Goal: Task Accomplishment & Management: Complete application form

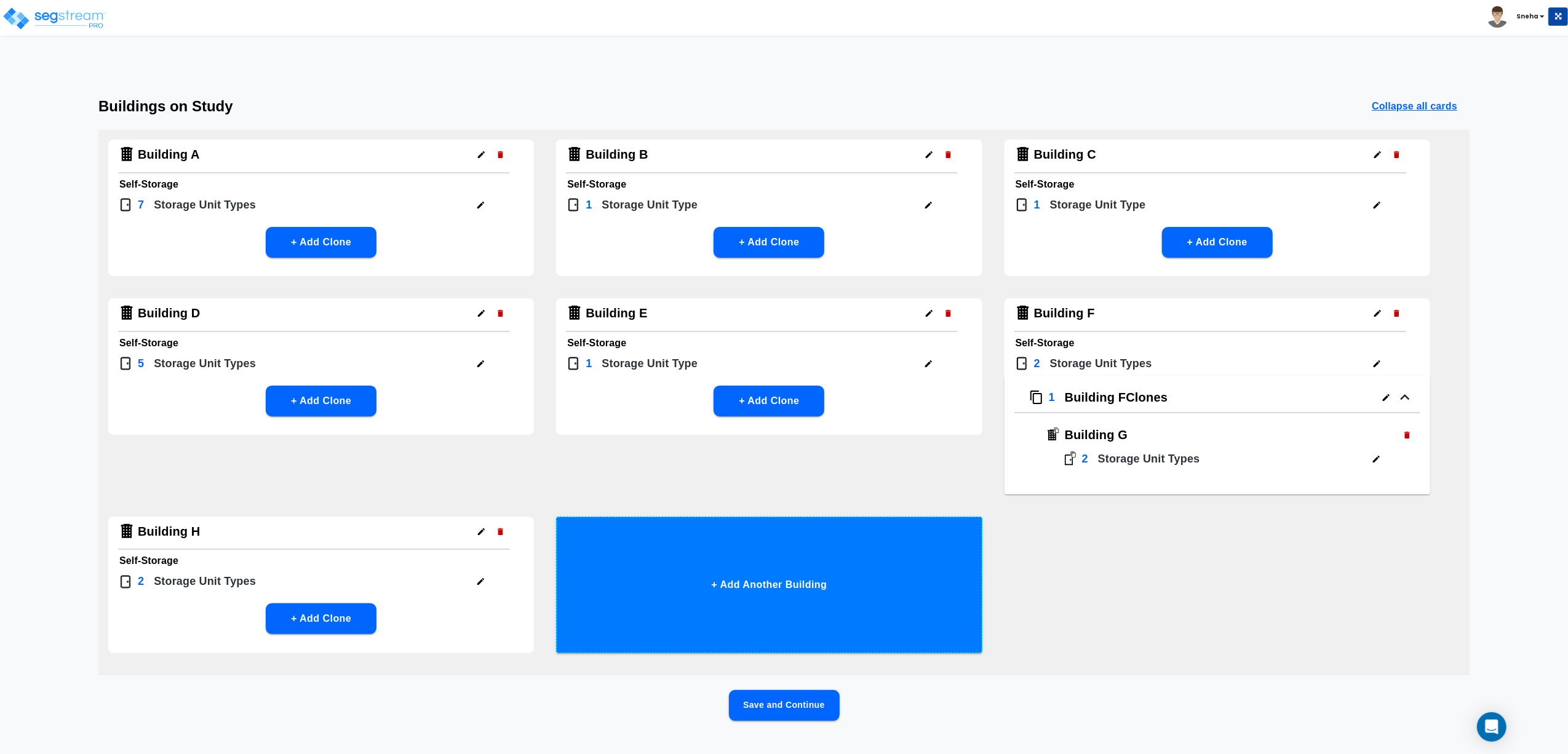
scroll to position [20, 0]
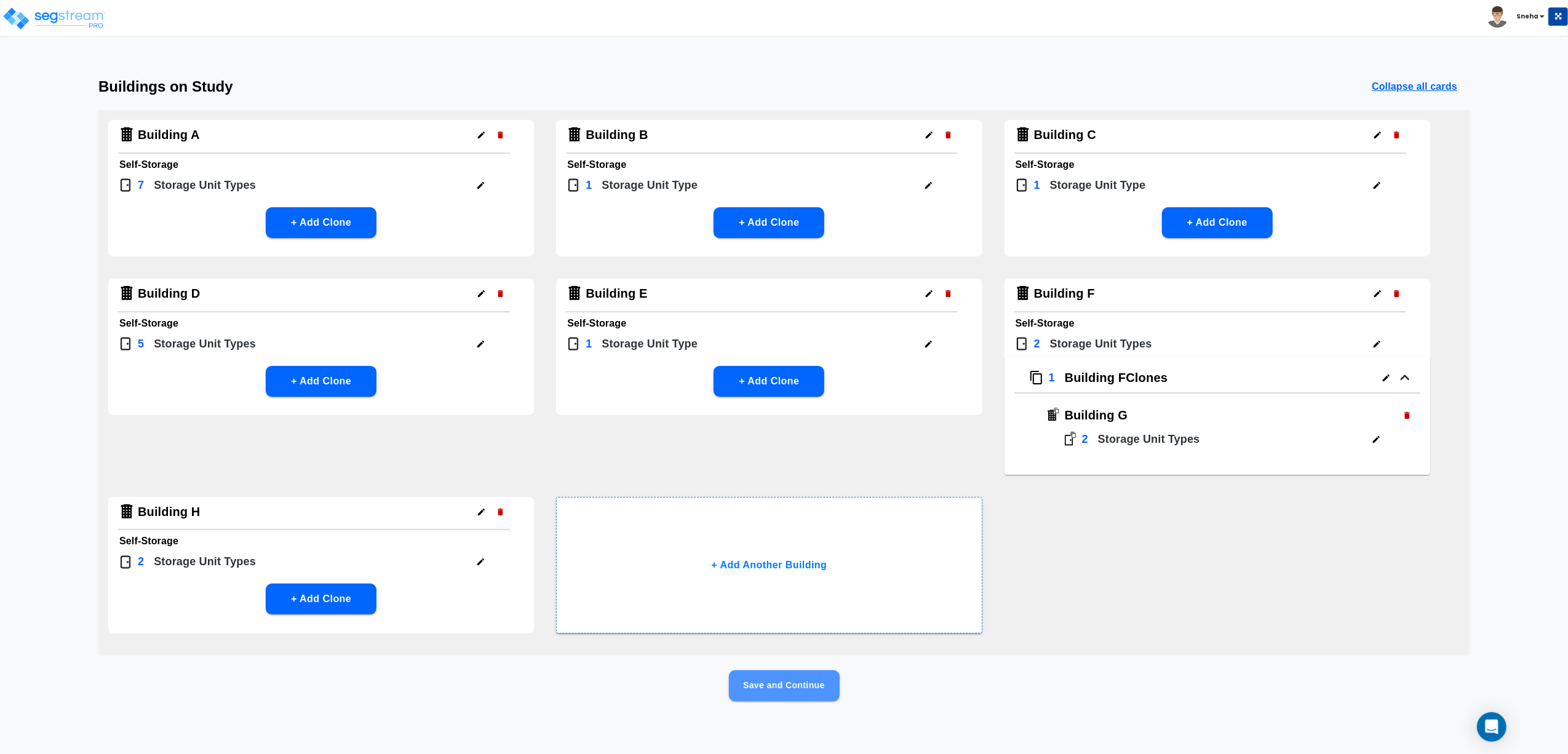
click at [781, 577] on button "Save and Continue" at bounding box center [784, 685] width 111 height 31
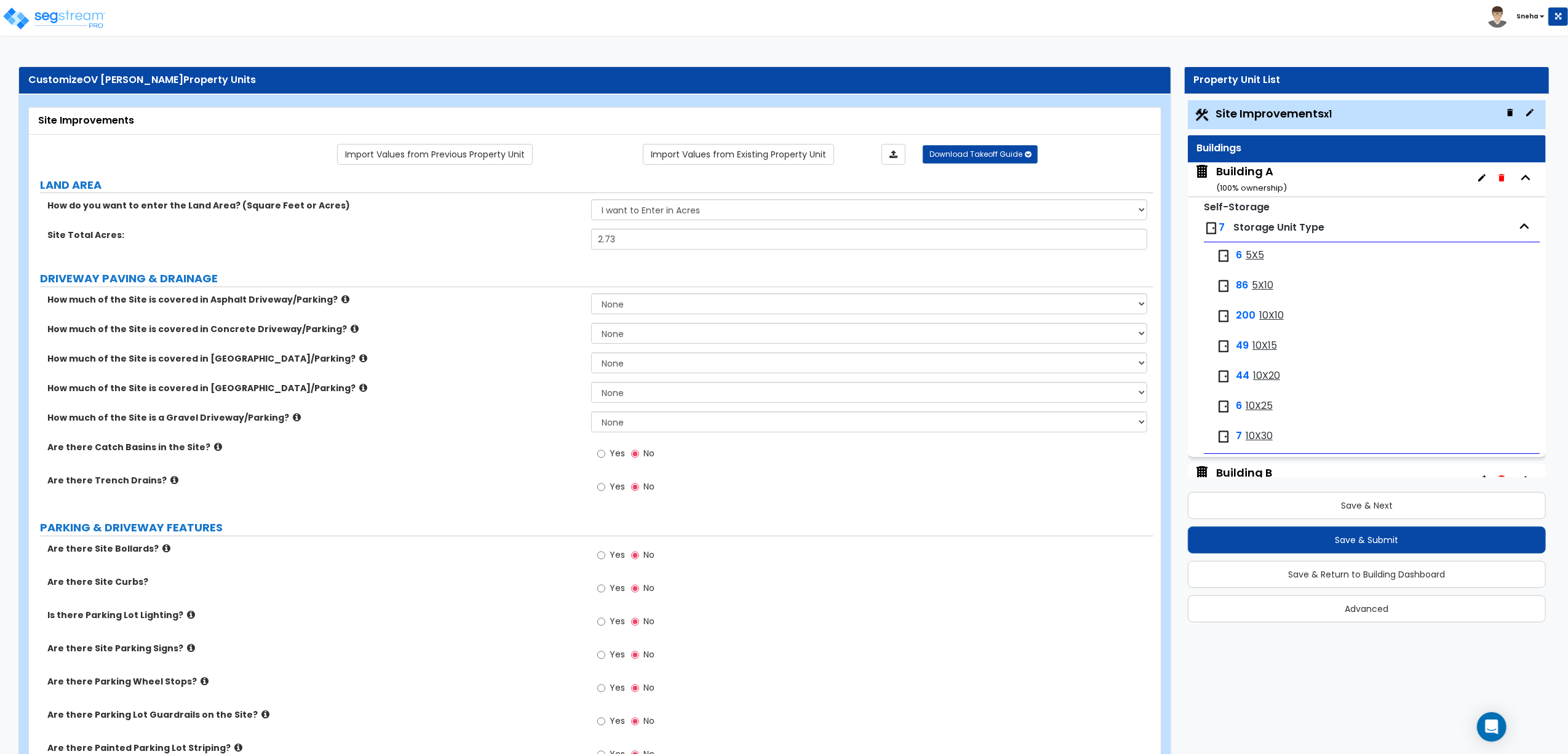
scroll to position [0, 0]
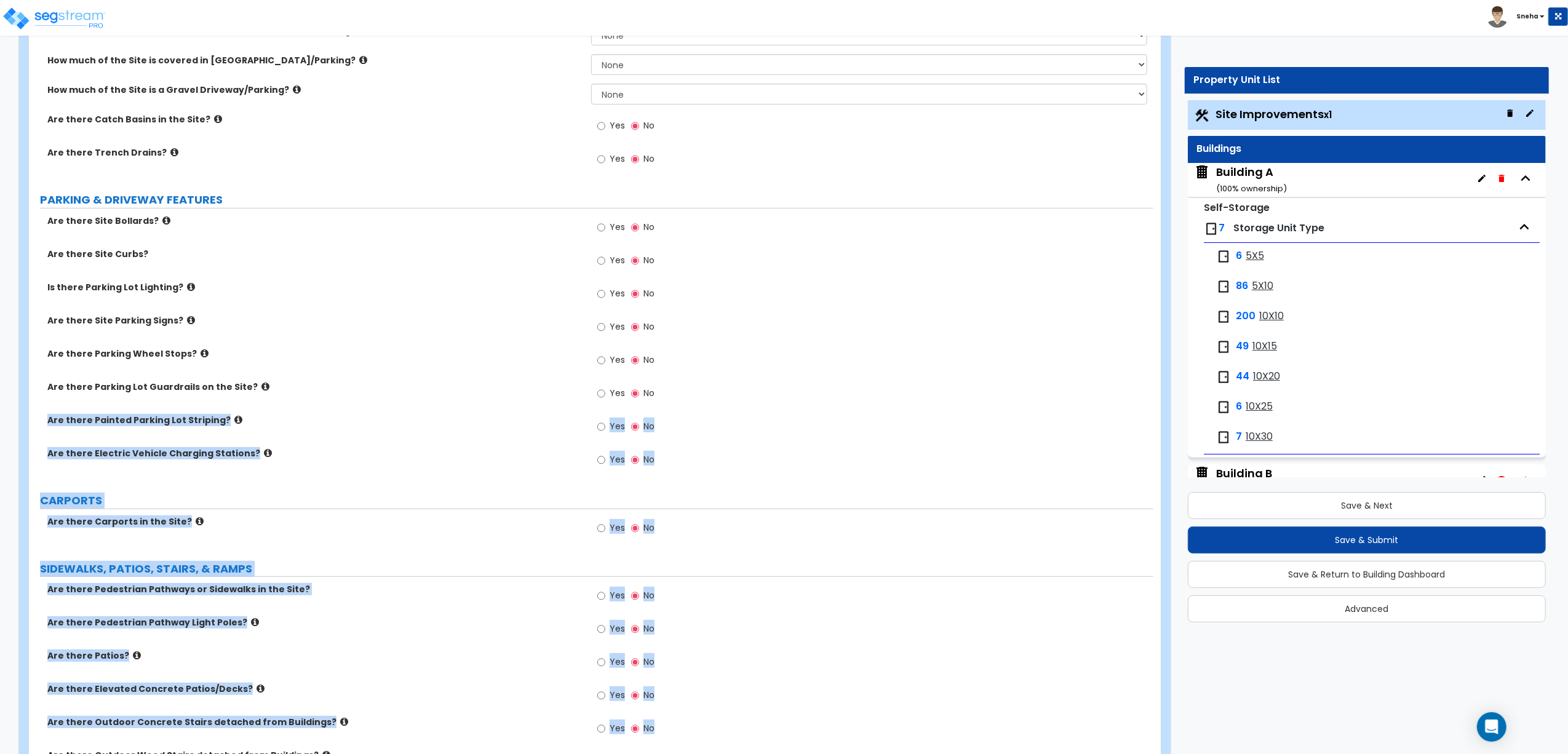
drag, startPoint x: 739, startPoint y: 760, endPoint x: 736, endPoint y: 790, distance: 30.1
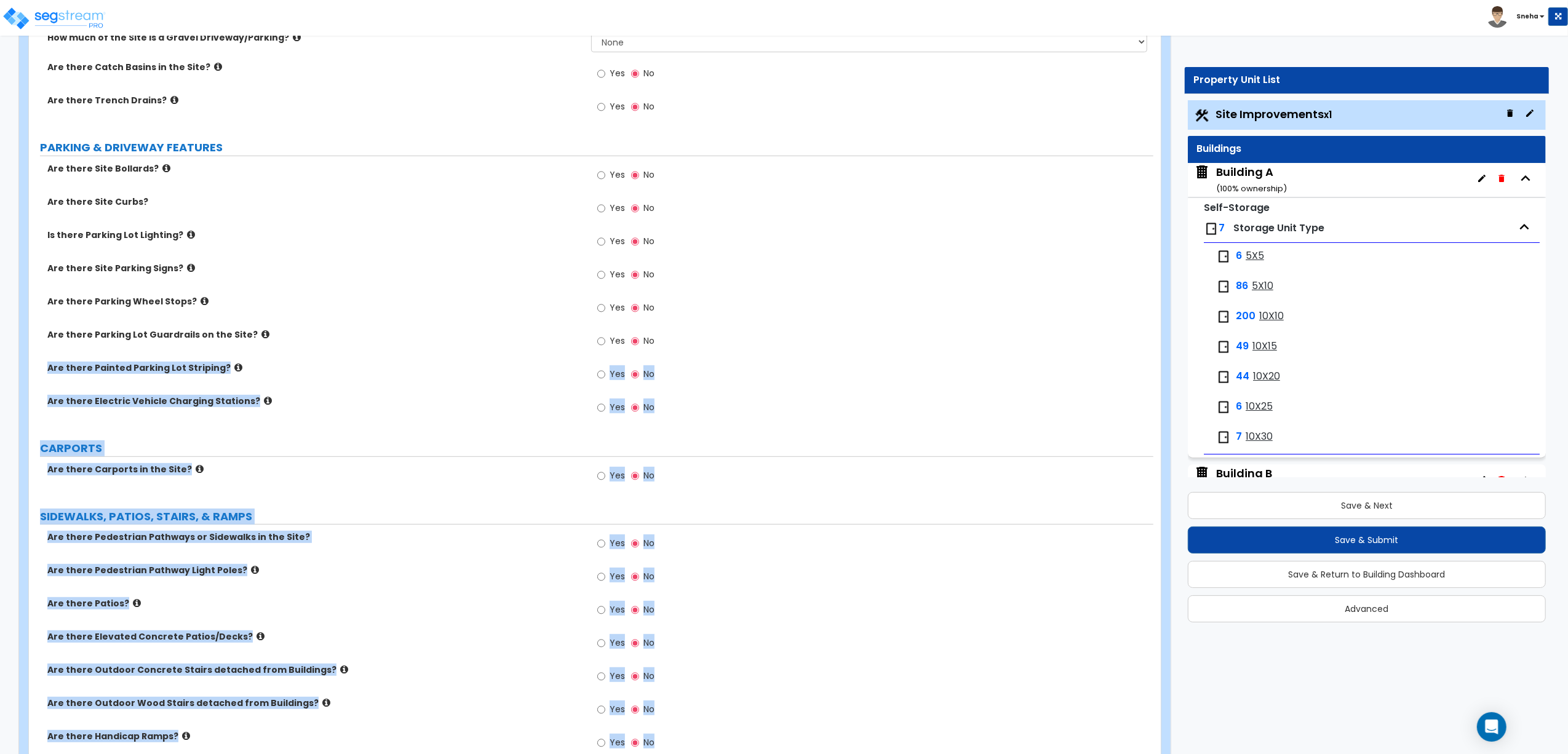
click at [827, 512] on label "SIDEWALKS, PATIOS, STAIRS, & RAMPS" at bounding box center [597, 516] width 1114 height 16
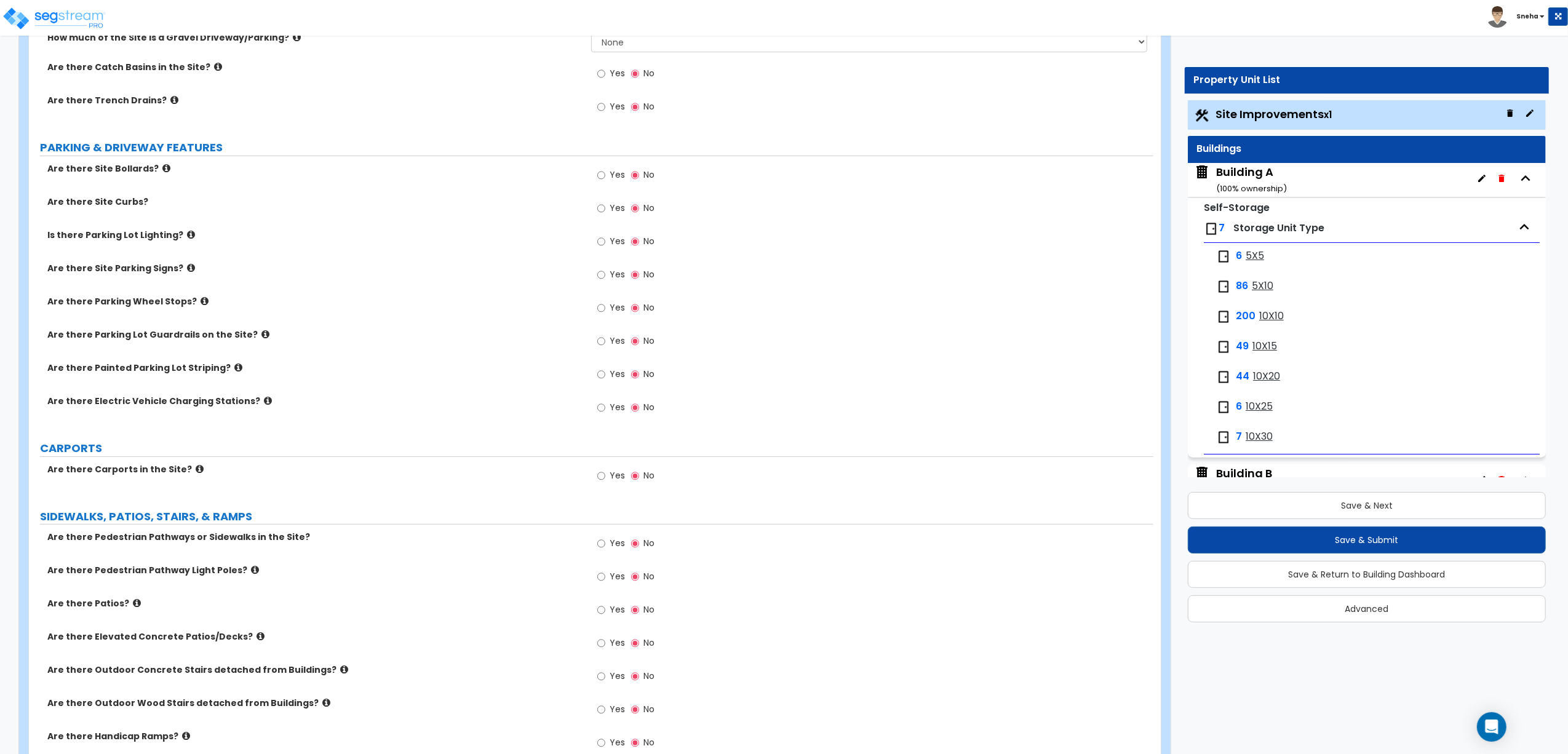
click at [899, 577] on div "Yes No" at bounding box center [871, 580] width 562 height 33
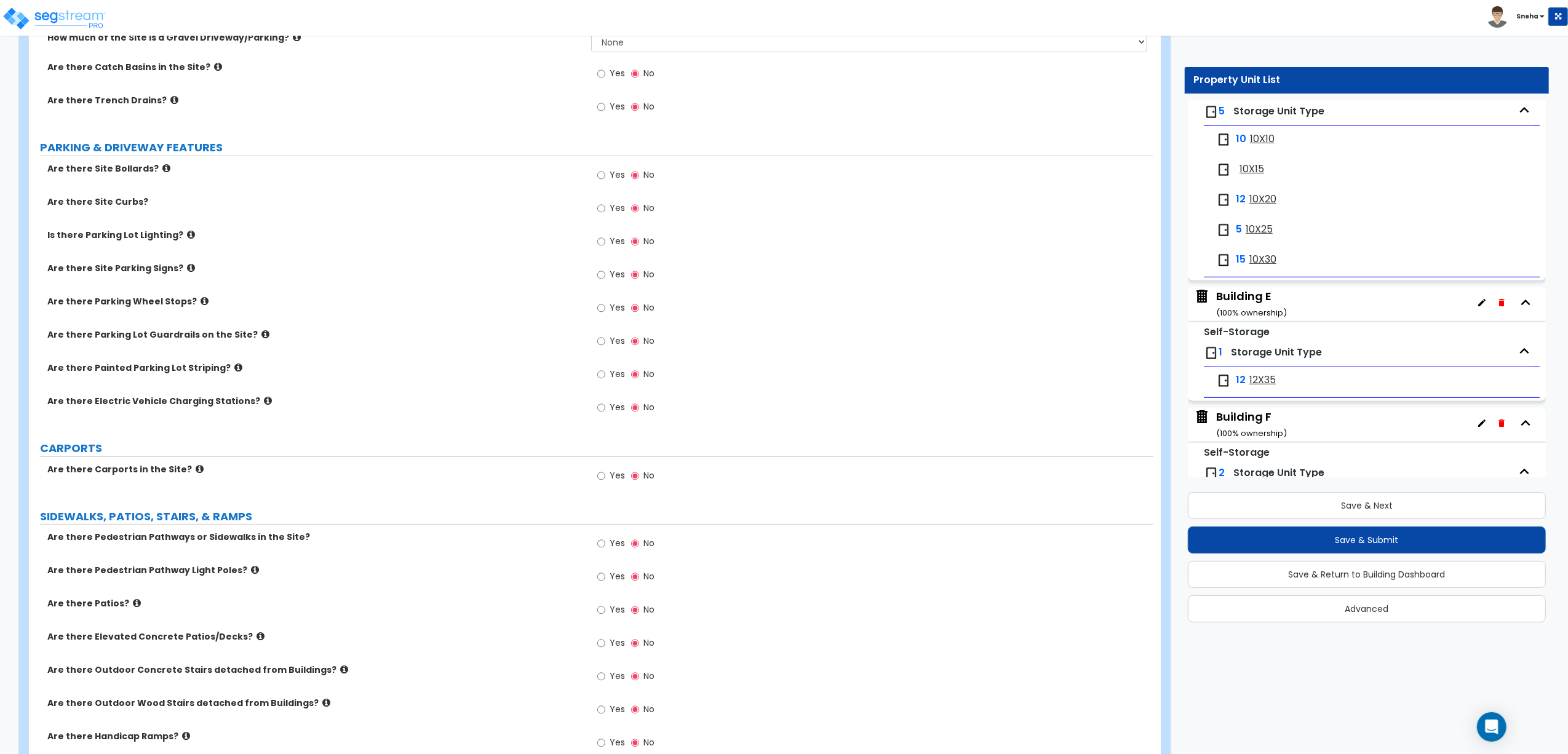
scroll to position [820, 0]
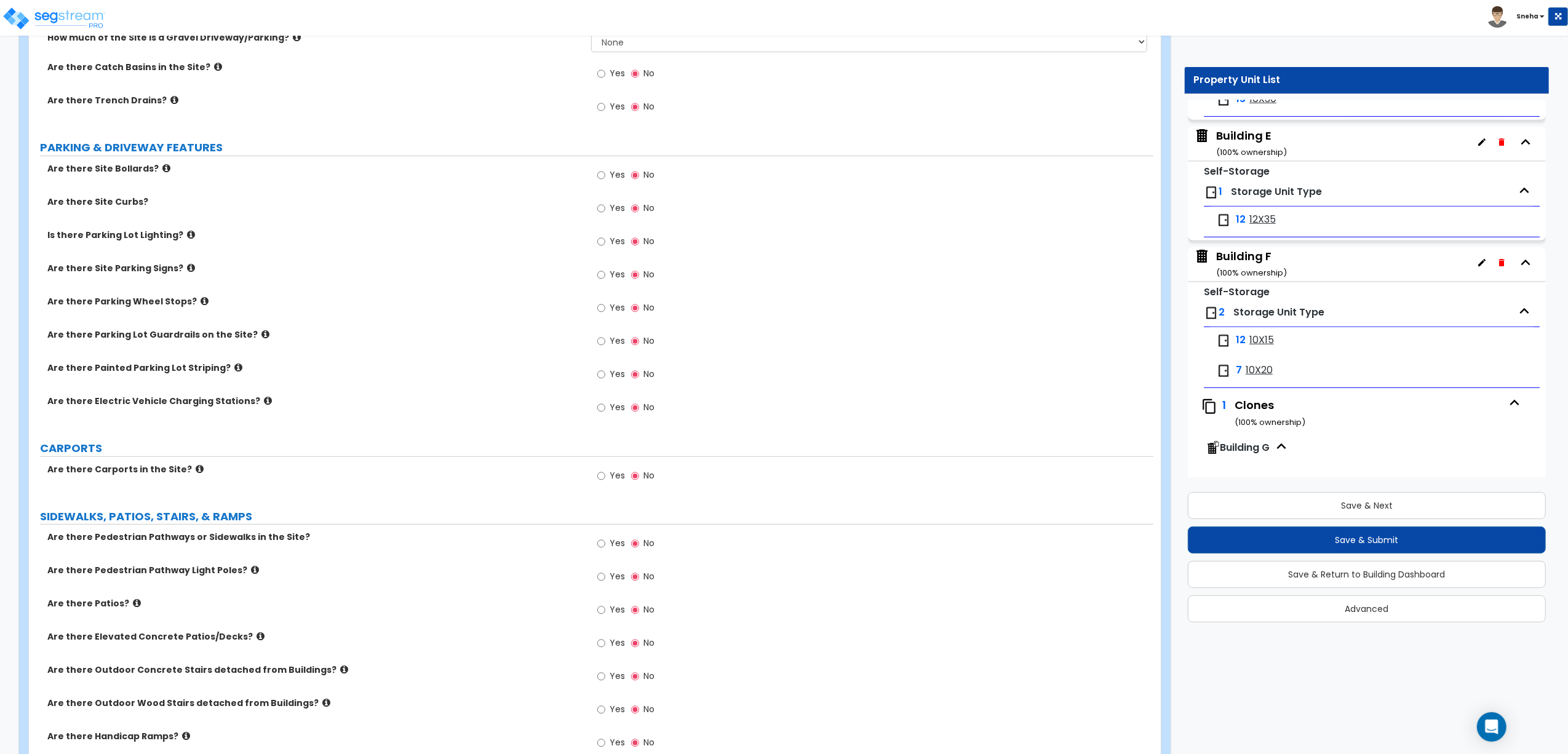
click at [1245, 142] on div "Building E ( 100 % ownership)" at bounding box center [1252, 143] width 71 height 31
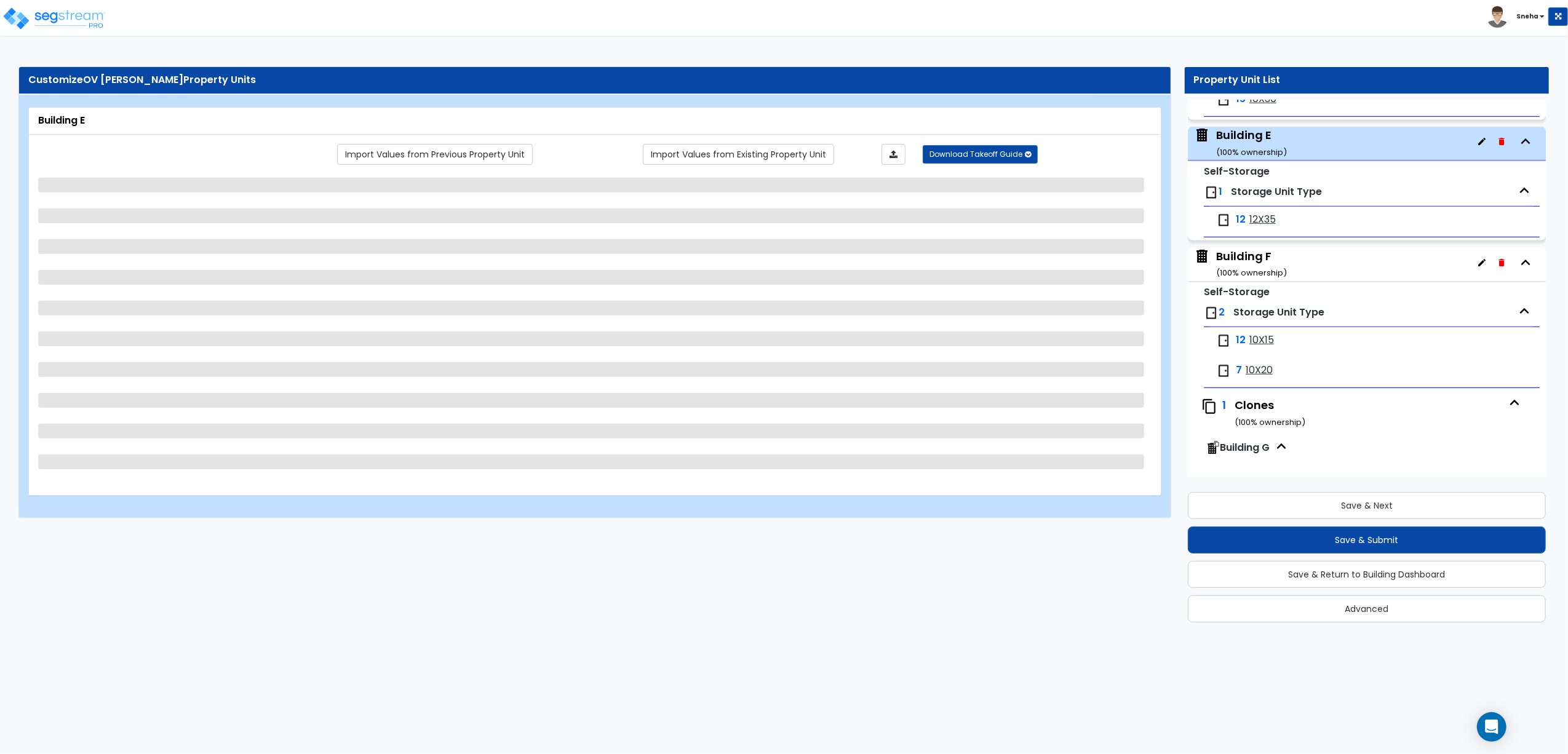
scroll to position [852, 0]
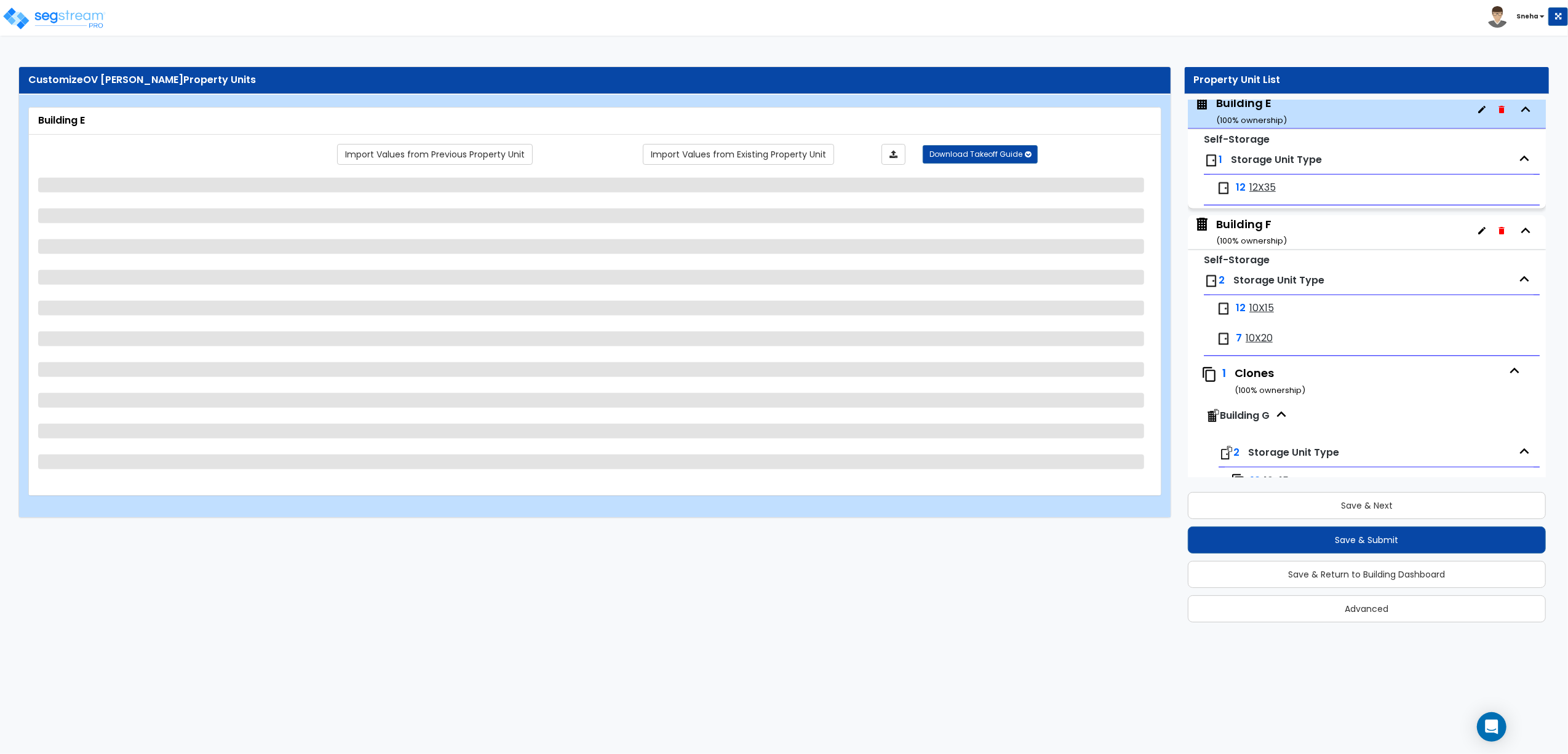
select select "6"
select select "1"
select select "3"
select select "1"
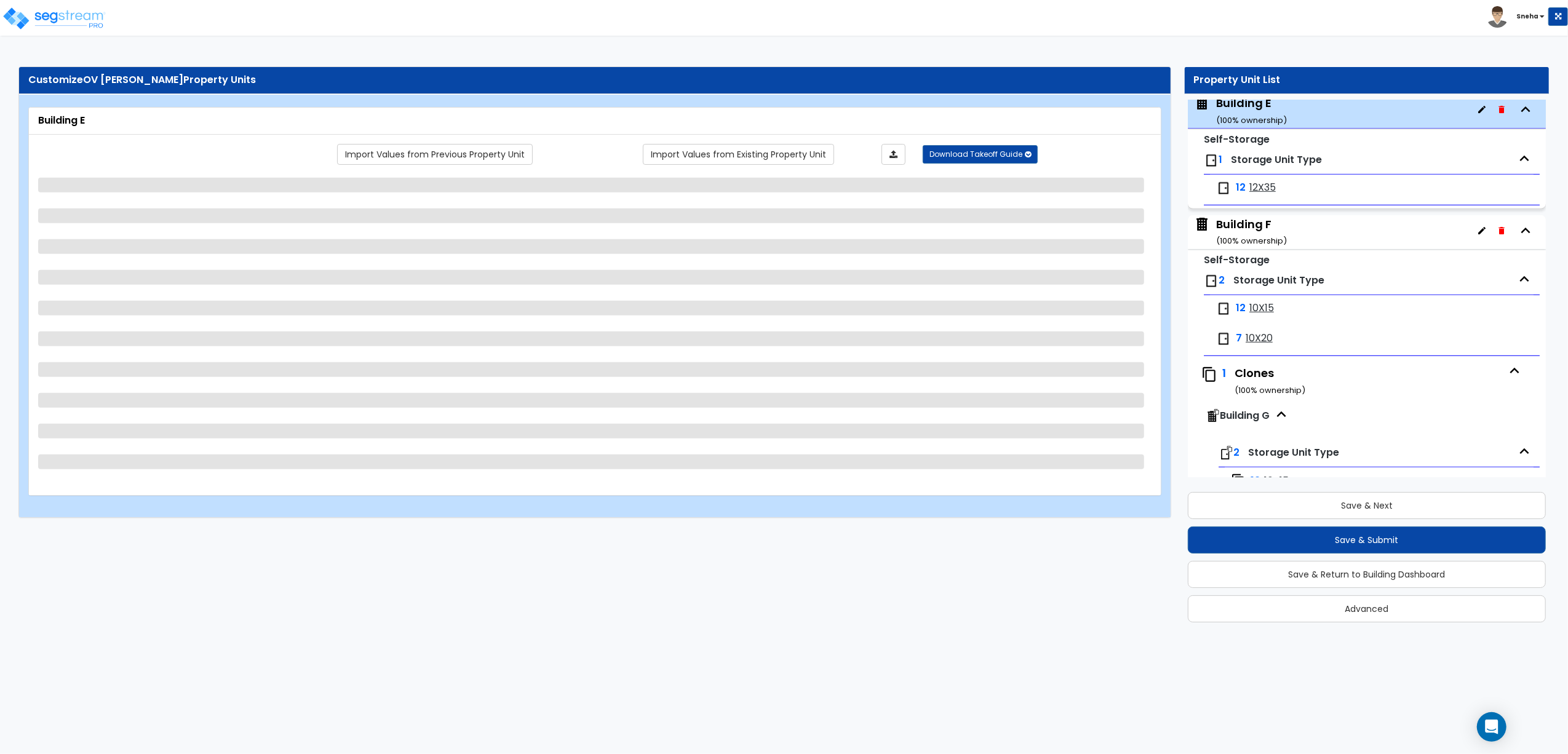
select select "5"
select select "1"
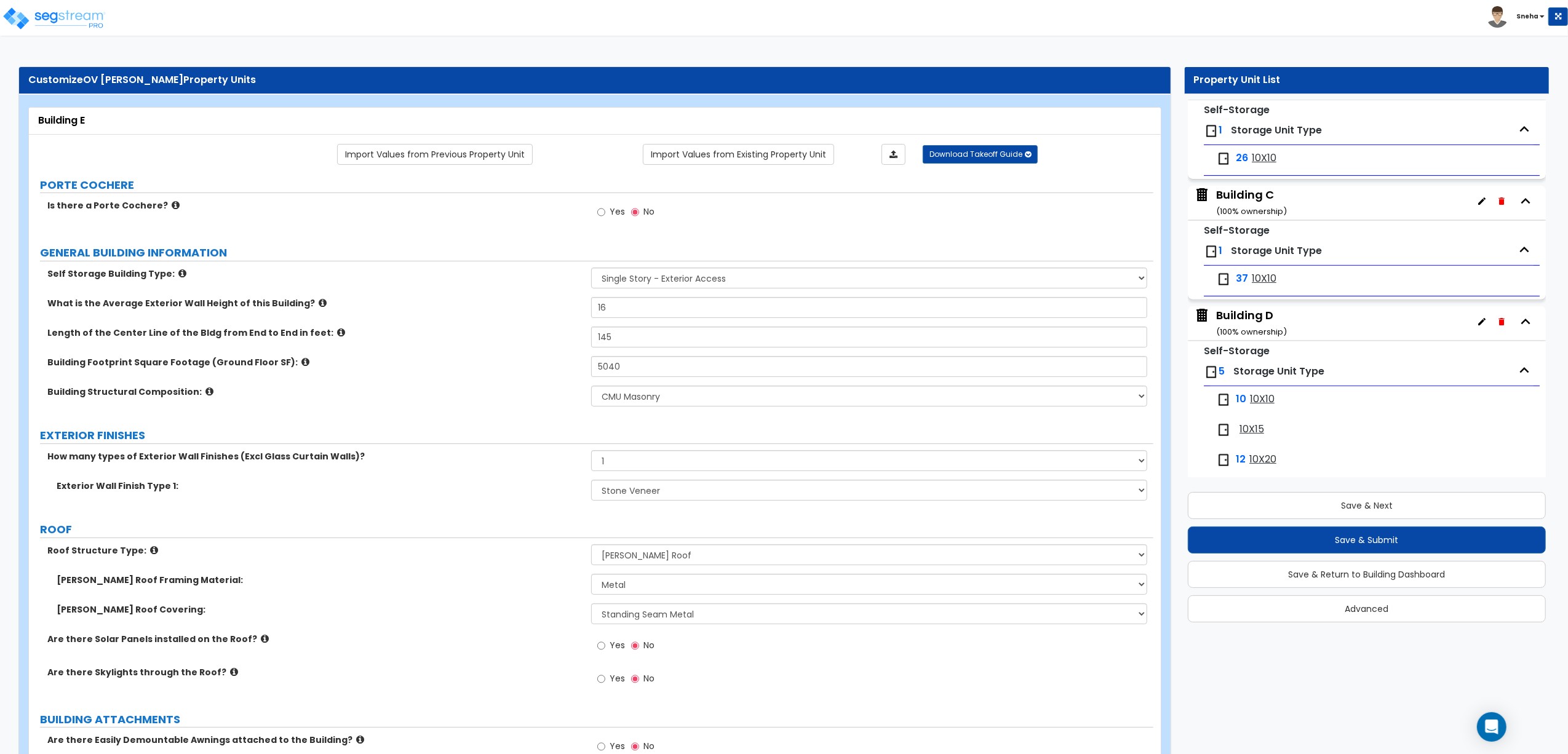
scroll to position [114, 0]
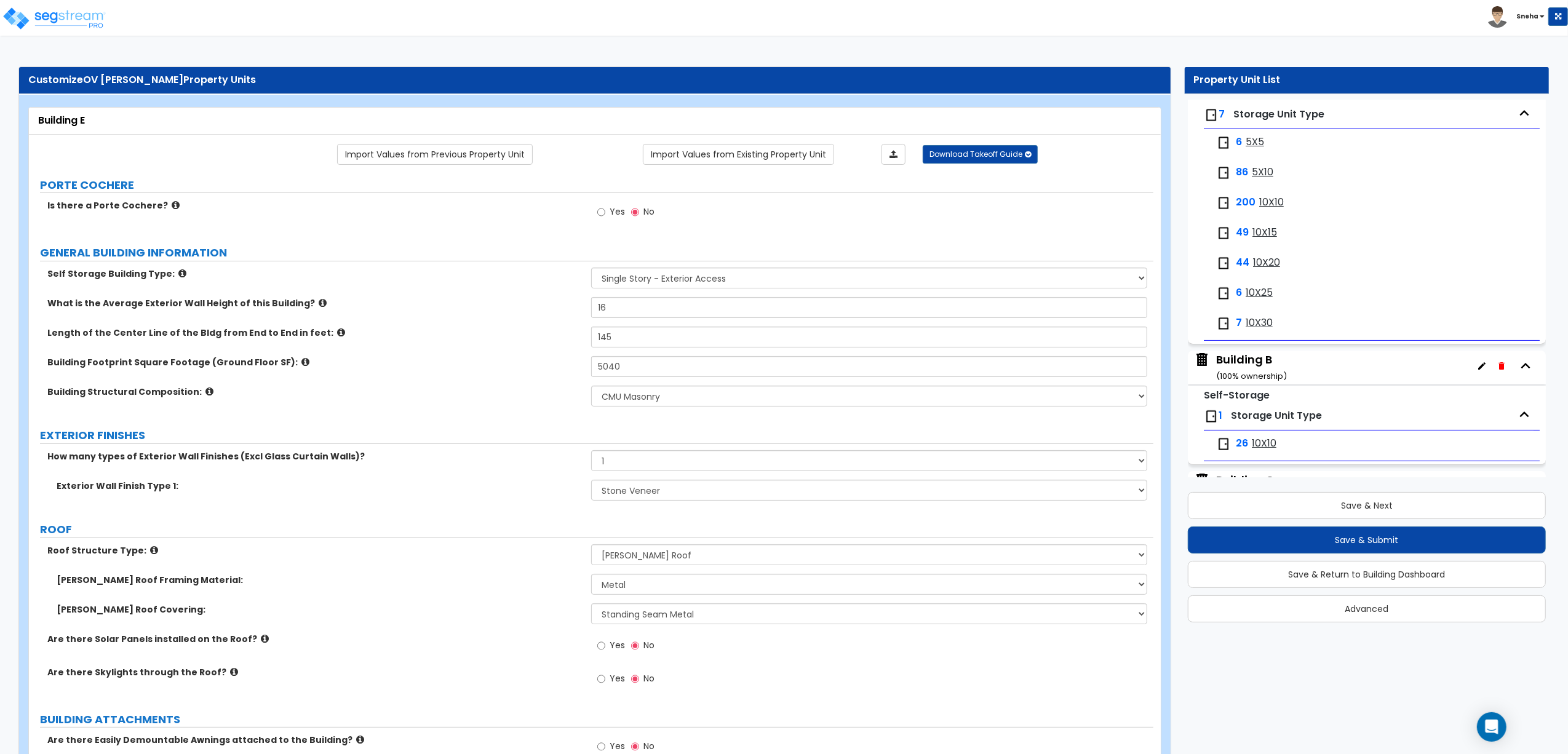
click at [1252, 352] on div "Building B ( 100 % ownership)" at bounding box center [1252, 368] width 71 height 31
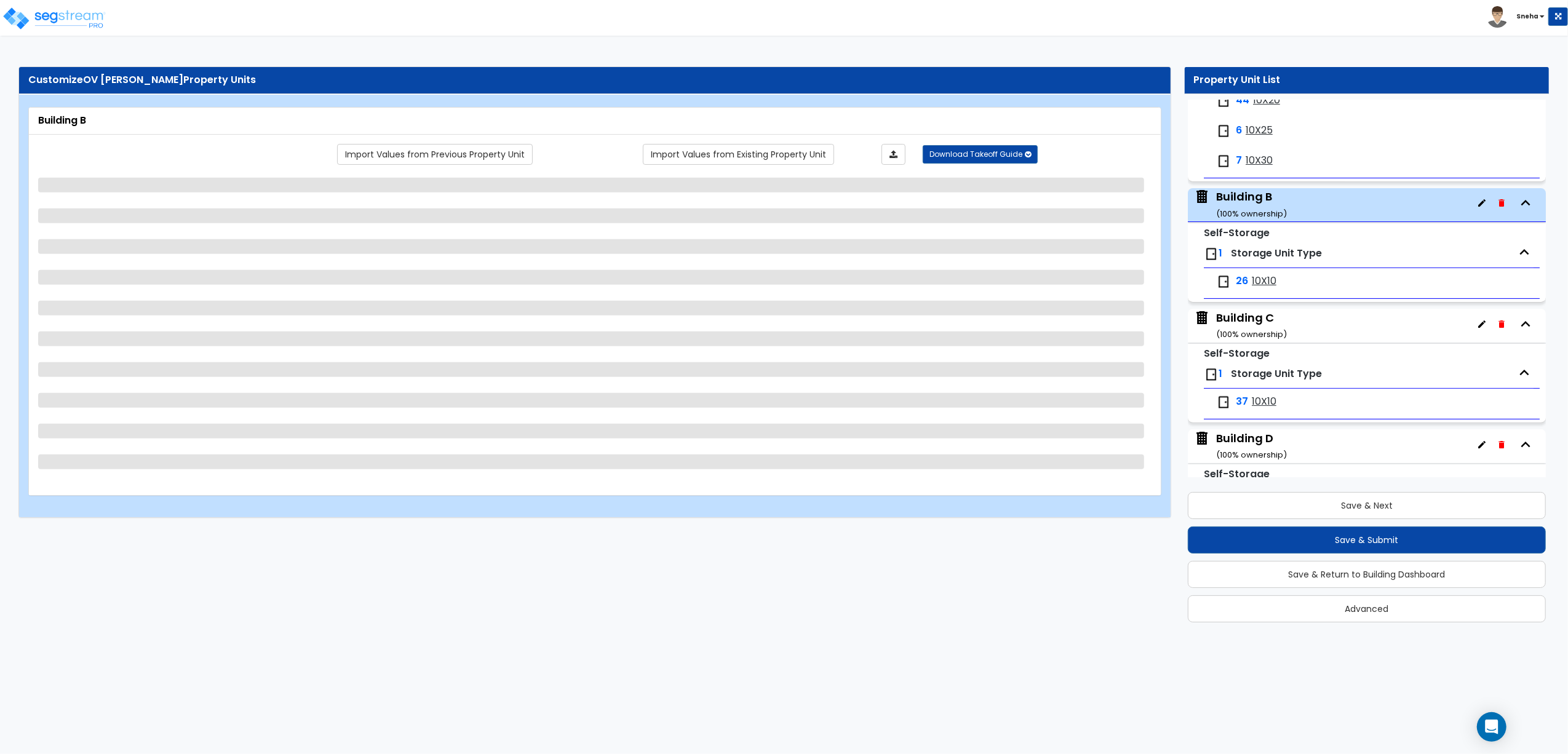
scroll to position [365, 0]
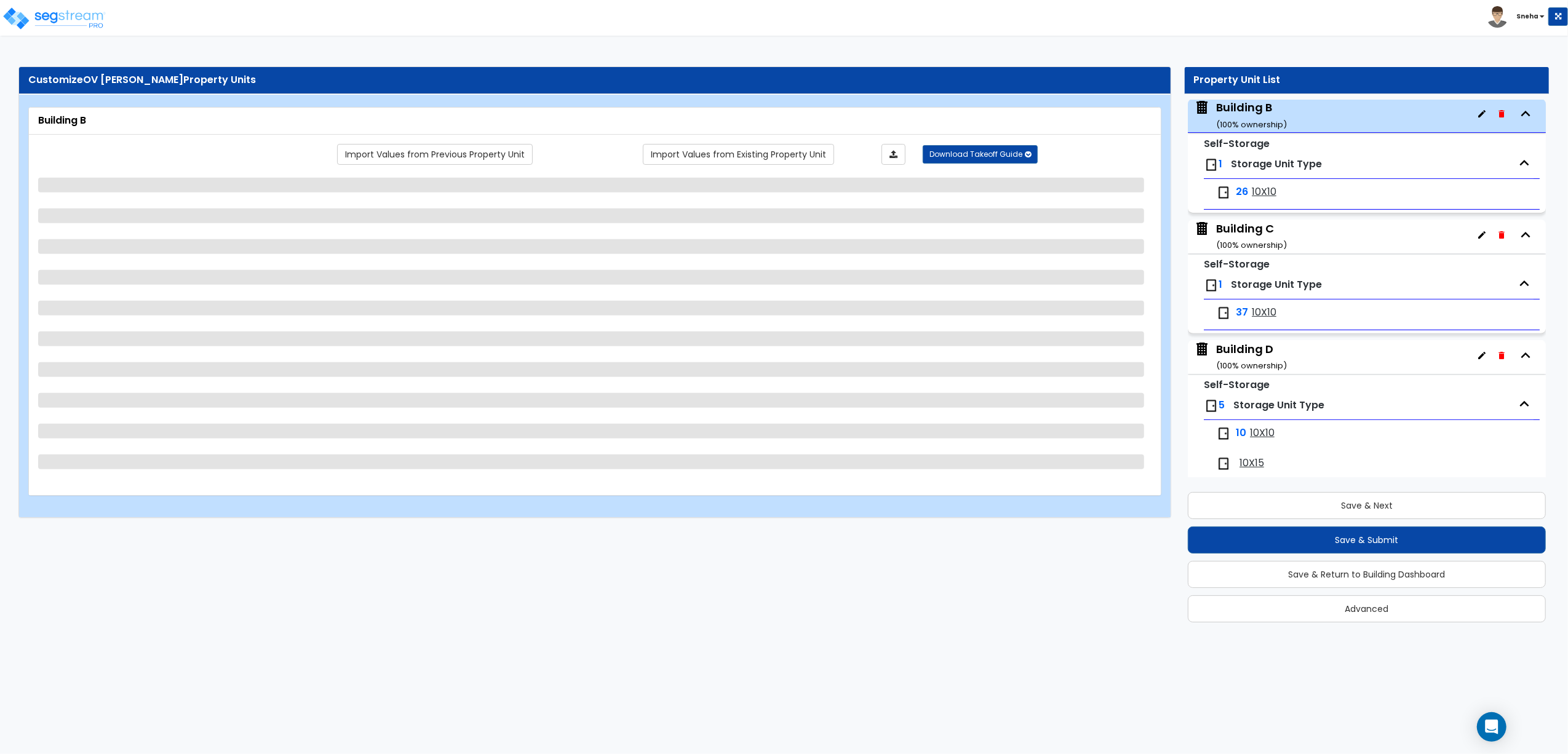
select select "8"
select select "1"
select select "6"
select select "1"
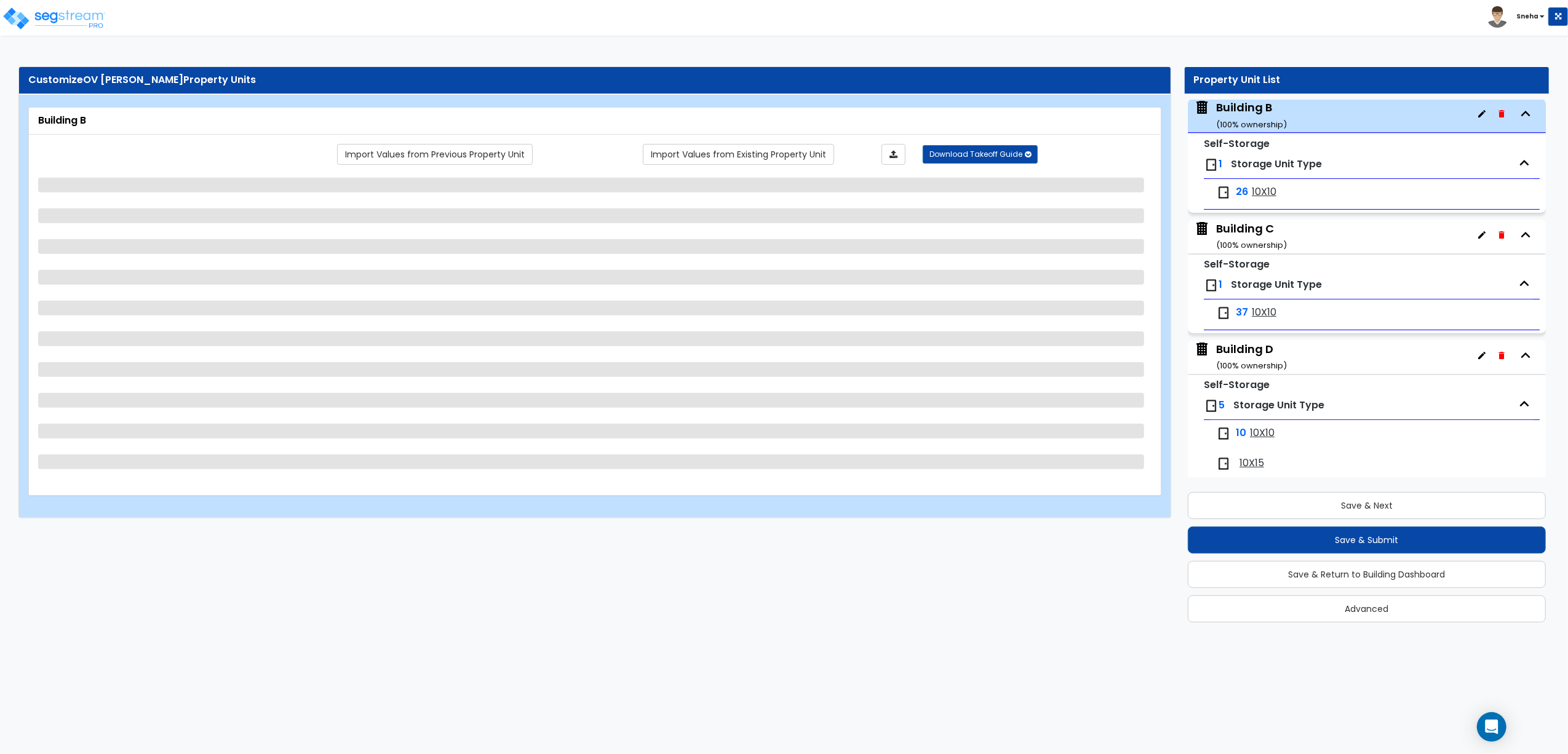
select select "5"
select select "1"
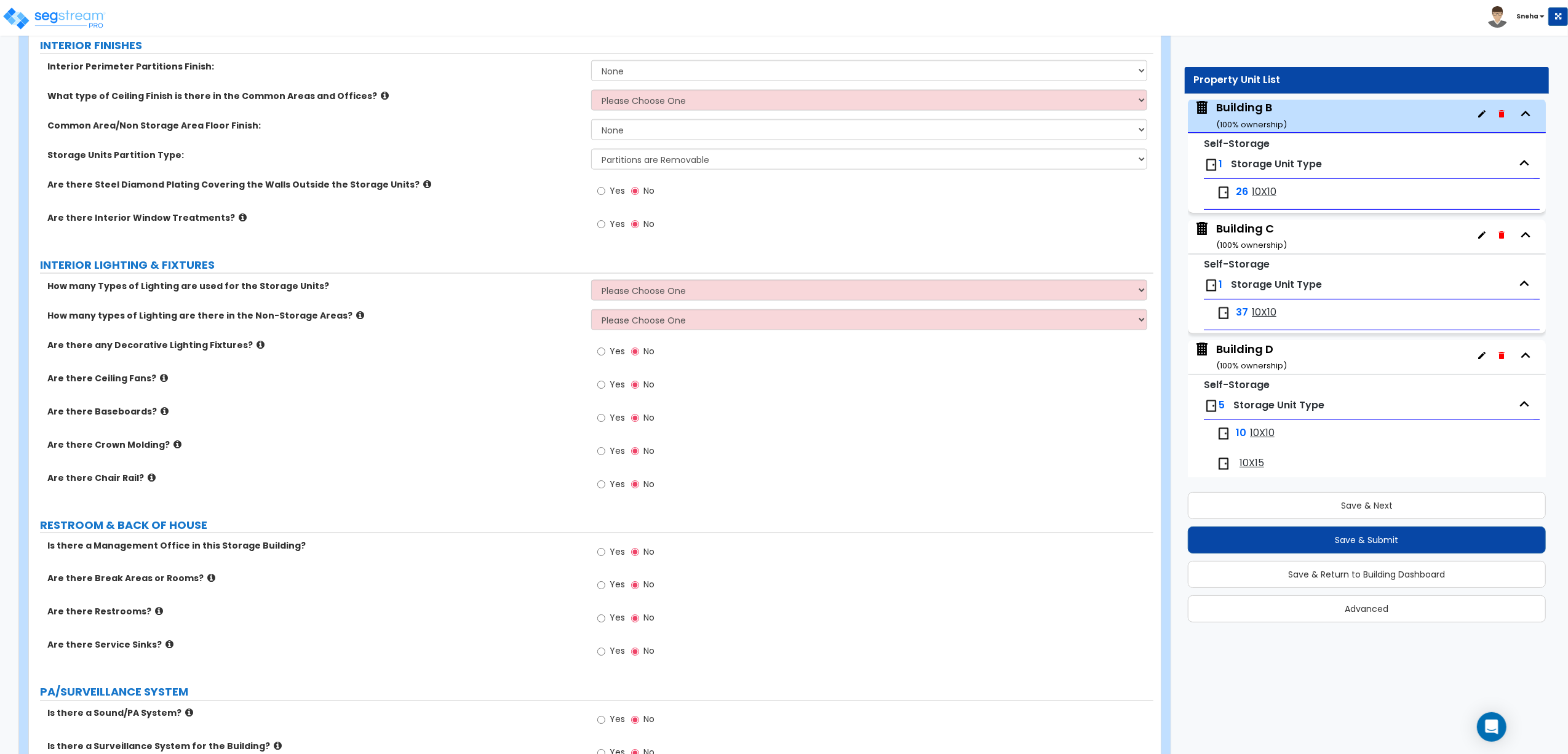
scroll to position [1885, 0]
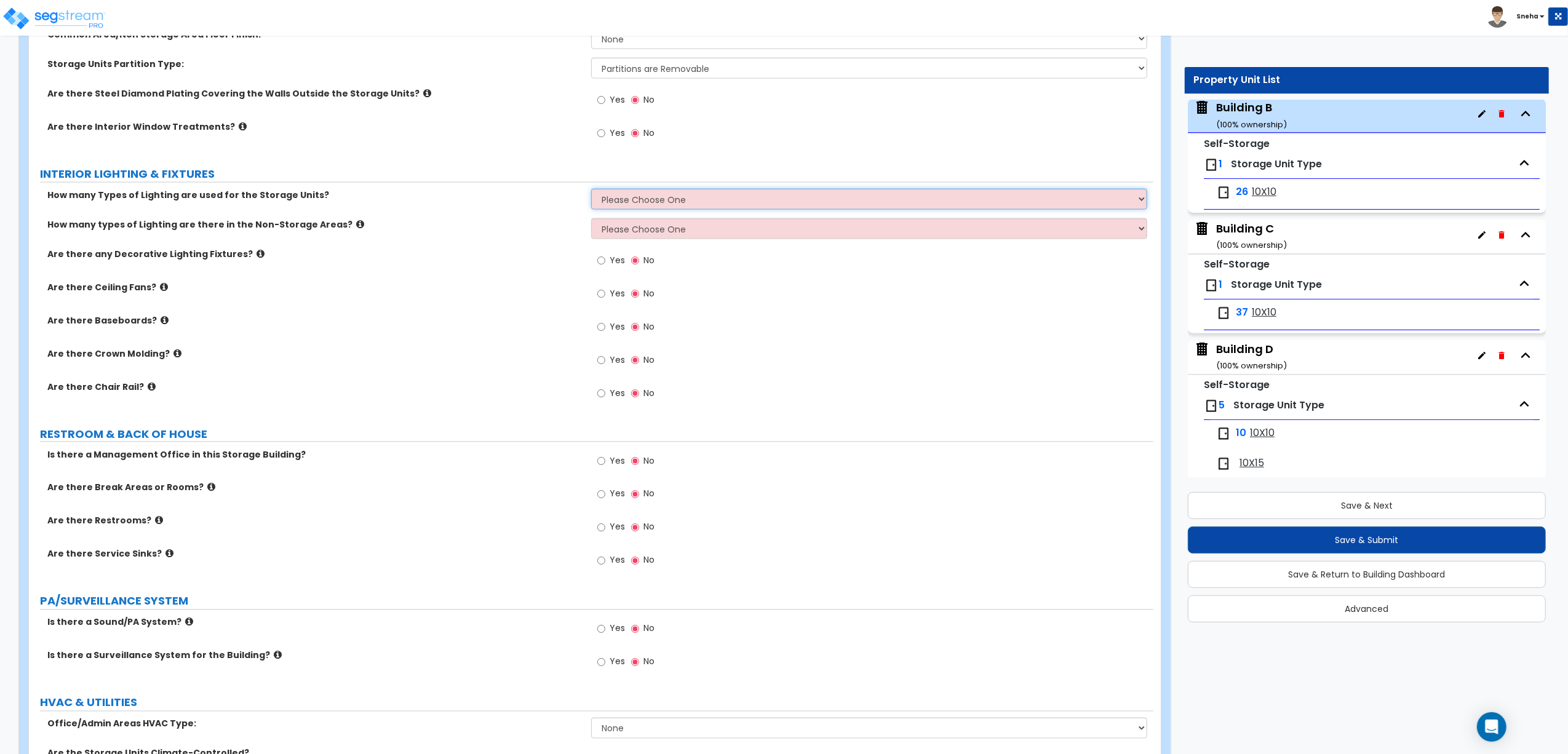
click at [645, 200] on select "Please Choose One 1 2 3" at bounding box center [869, 199] width 556 height 21
select select "1"
click at [591, 191] on select "Please Choose One 1 2 3" at bounding box center [869, 199] width 556 height 21
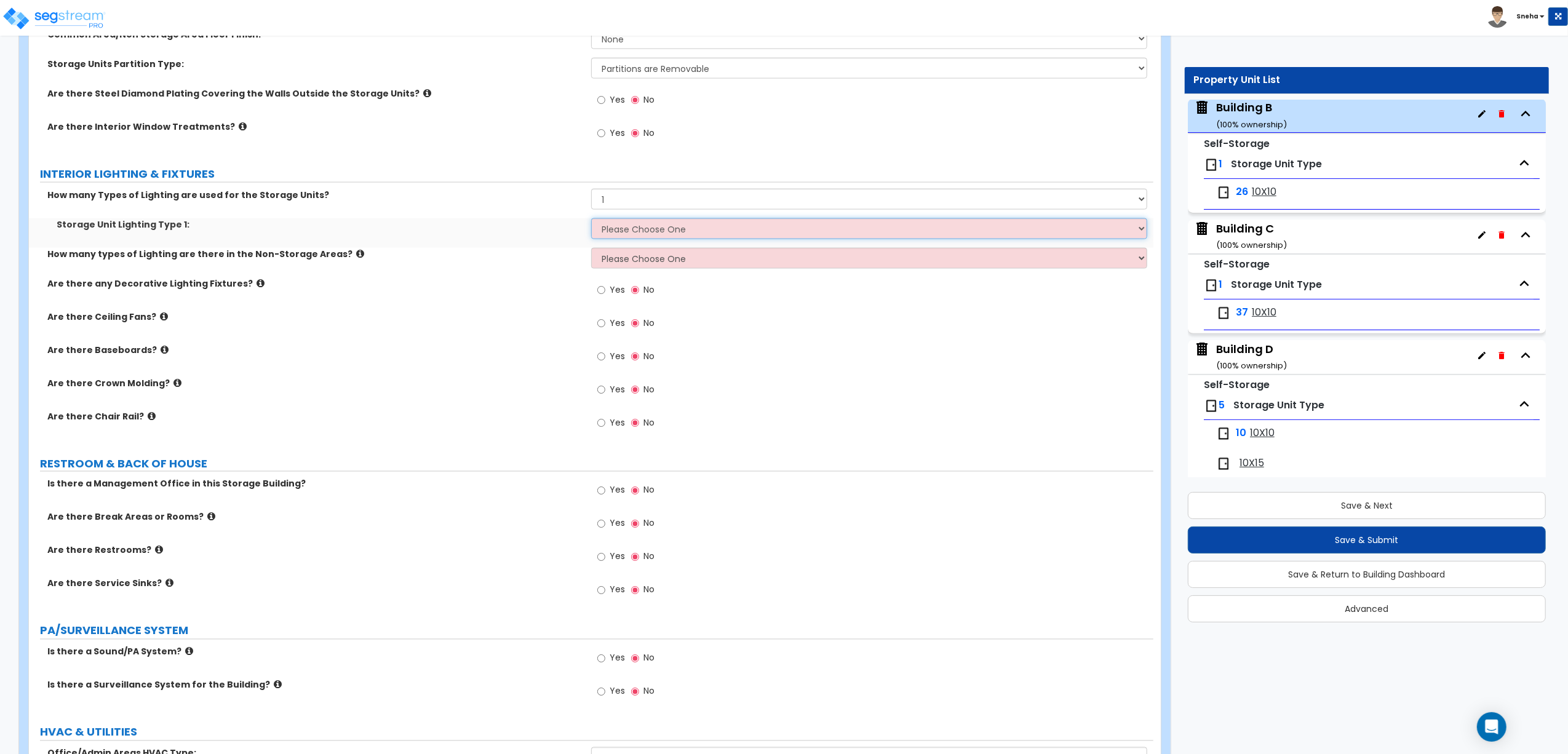
click at [641, 225] on select "Please Choose One Fluorescent LED Incandescent" at bounding box center [869, 229] width 556 height 21
select select "2"
click at [591, 221] on select "Please Choose One Fluorescent LED Incandescent" at bounding box center [869, 229] width 556 height 21
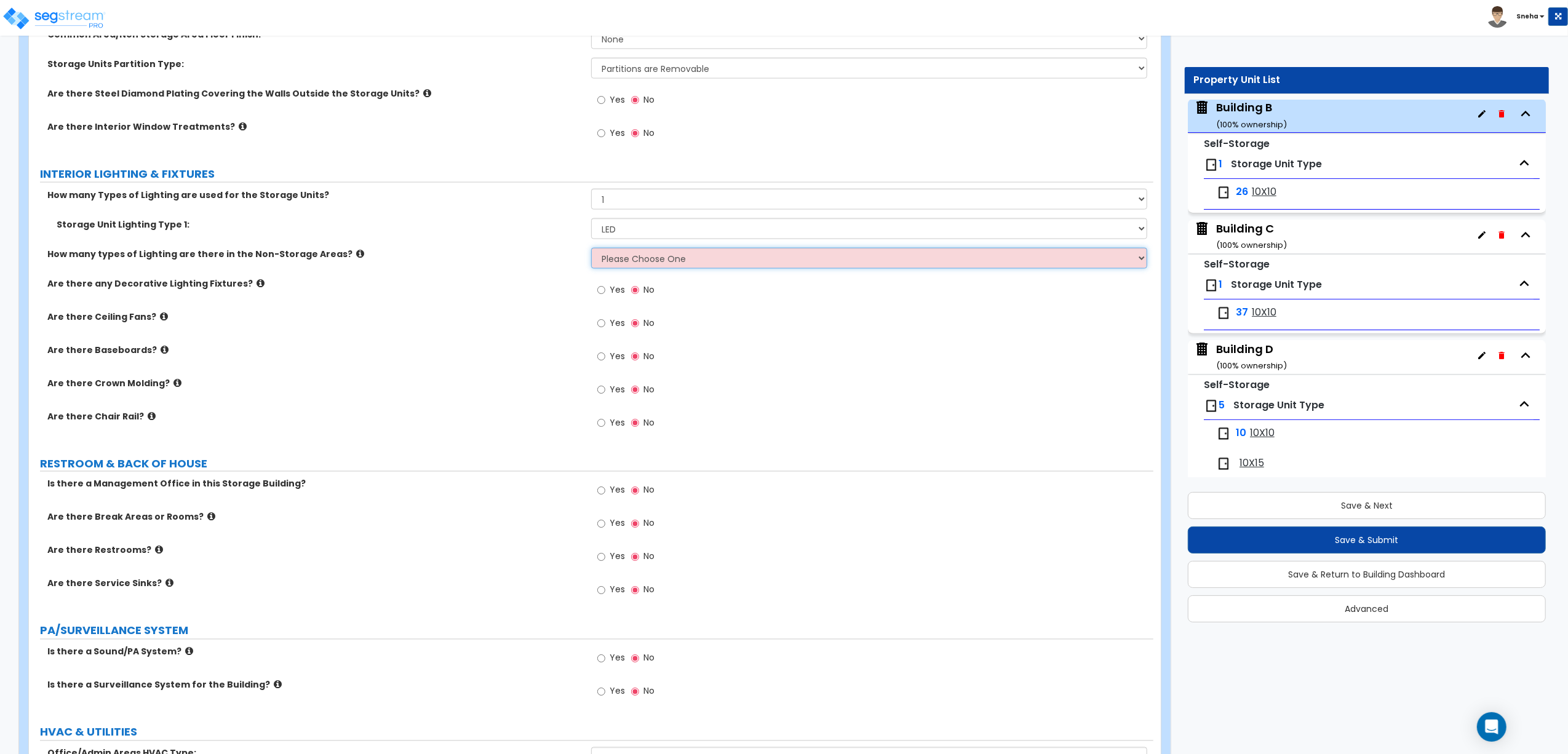
click at [635, 264] on select "Please Choose One 1 2 3" at bounding box center [869, 259] width 556 height 21
click at [480, 247] on div "Storage Unit Lighting Type 1: Please Choose One Fluorescent LED Incandescent" at bounding box center [591, 233] width 1125 height 30
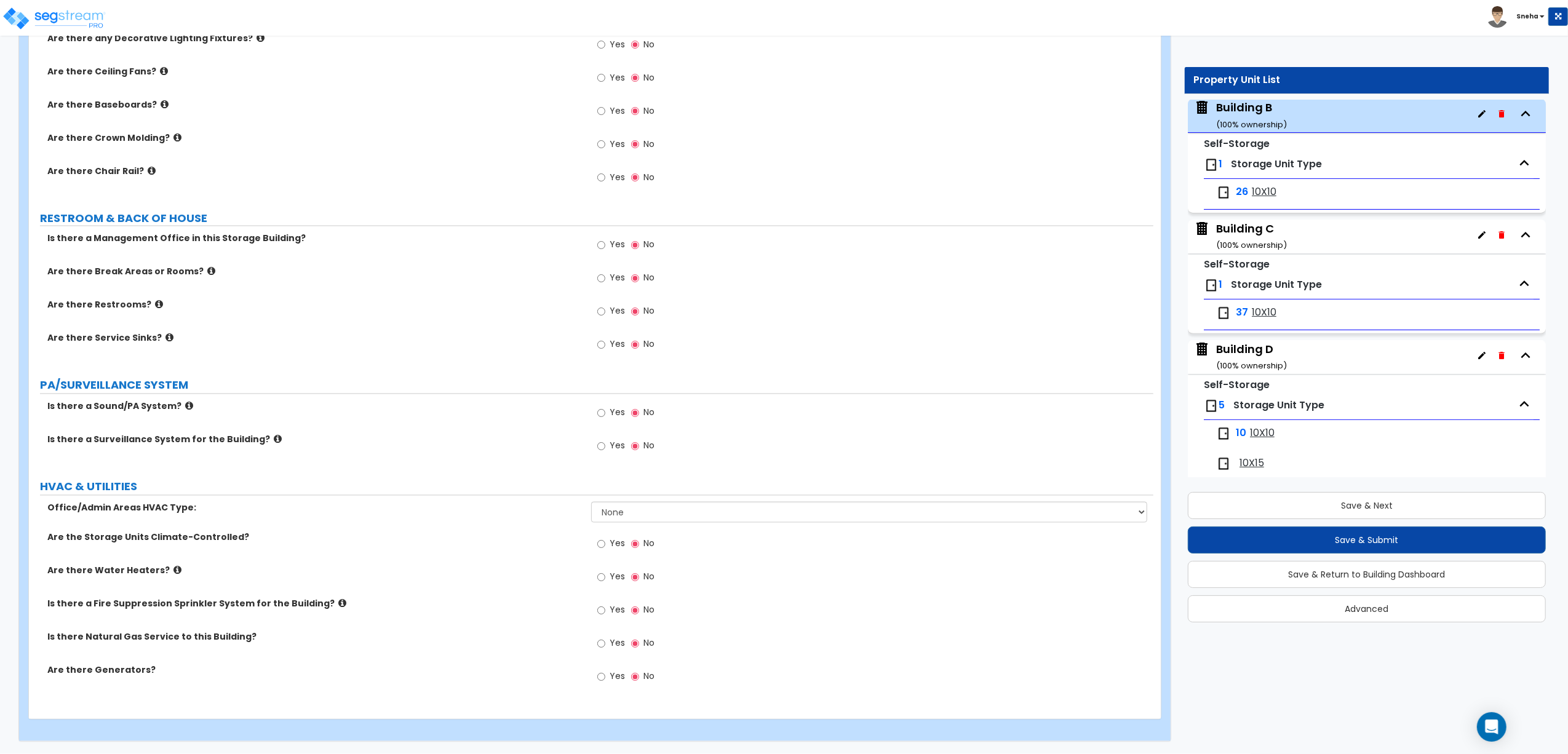
click at [614, 446] on span "Yes" at bounding box center [618, 446] width 16 height 12
click at [606, 446] on input "Yes" at bounding box center [600, 446] width 8 height 13
radio input "true"
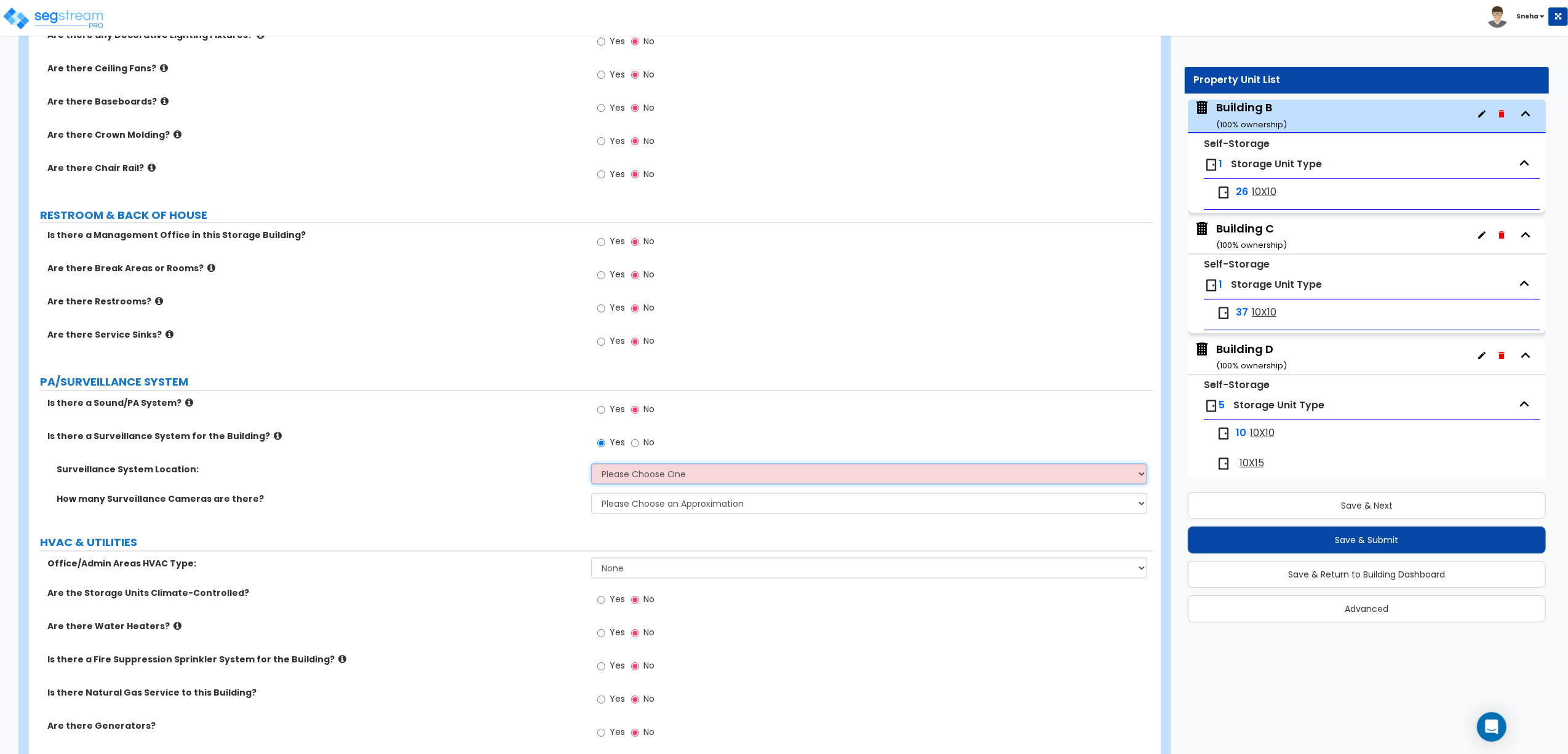
click at [637, 480] on select "Please Choose One Inside the Building Outside the Building Both Inside & Outside" at bounding box center [869, 474] width 556 height 21
select select "2"
click at [591, 467] on select "Please Choose One Inside the Building Outside the Building Both Inside & Outside" at bounding box center [869, 474] width 556 height 21
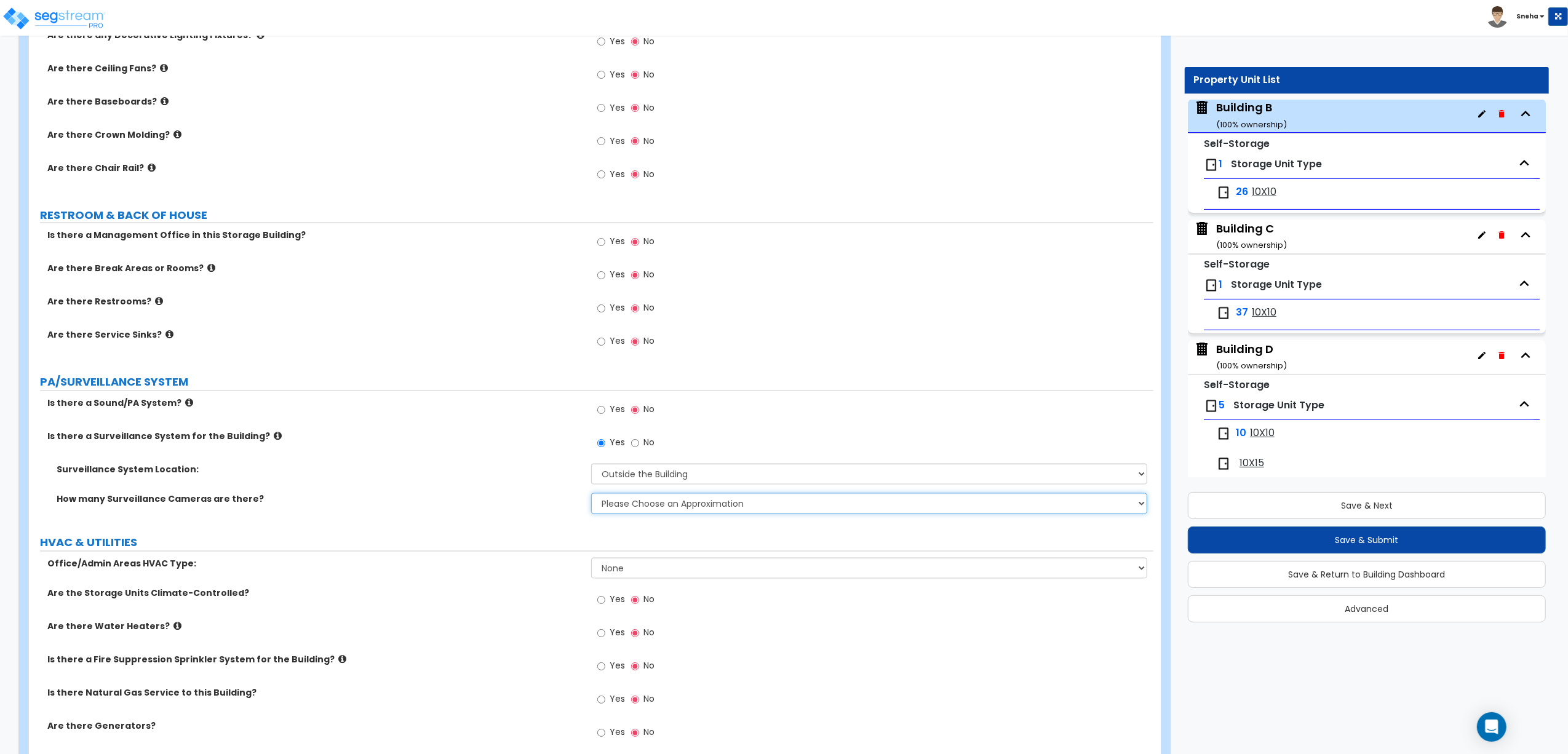
click at [672, 508] on select "Please Choose an Approximation Barely Noticed Any Noticed a Couple Frequently S…" at bounding box center [869, 503] width 556 height 21
select select "2"
click at [591, 496] on select "Please Choose an Approximation Barely Noticed Any Noticed a Couple Frequently S…" at bounding box center [869, 503] width 556 height 21
click at [552, 501] on label "How many Surveillance Cameras are there?" at bounding box center [319, 499] width 525 height 12
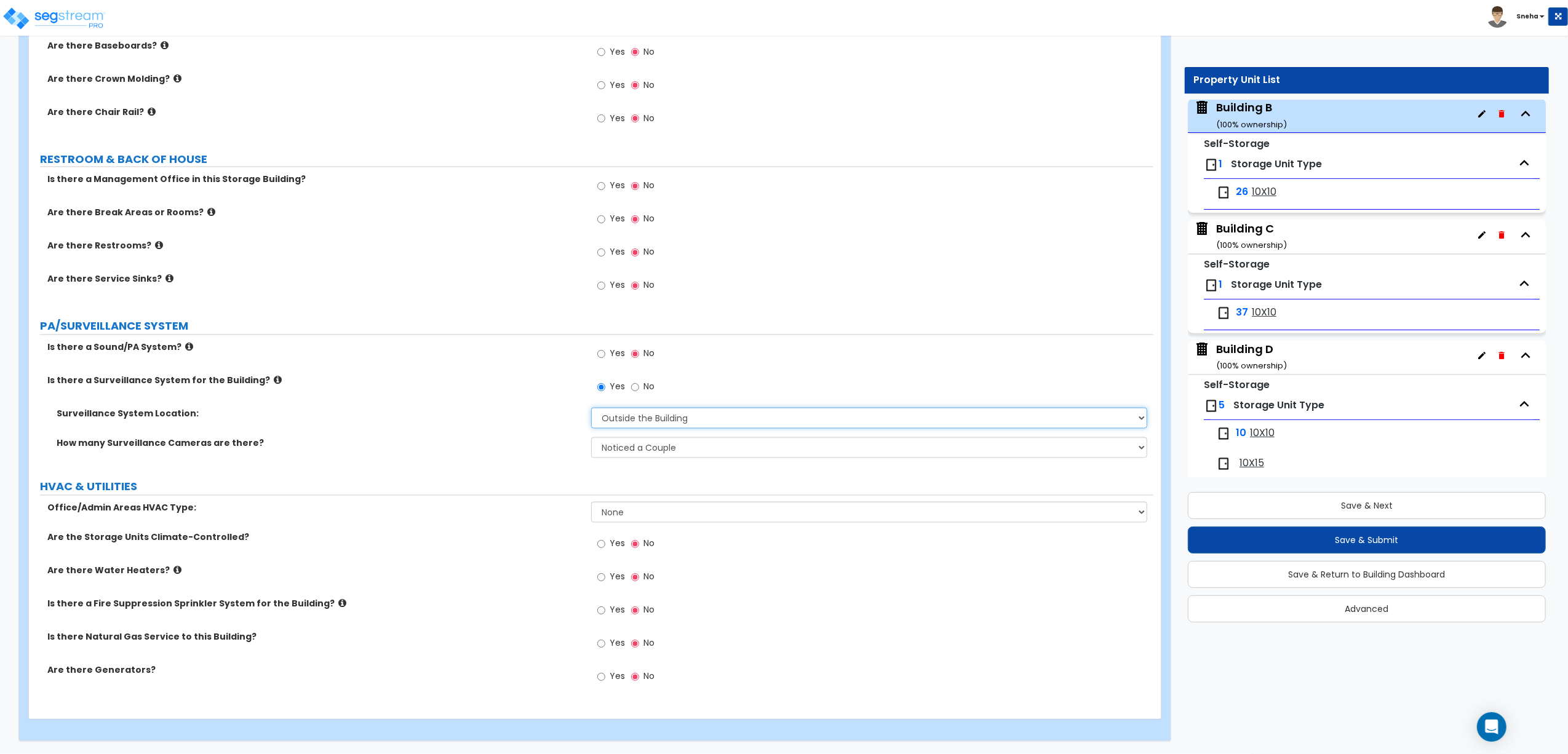
click at [680, 423] on select "Please Choose One Inside the Building Outside the Building Both Inside & Outside" at bounding box center [869, 419] width 556 height 21
select select "1"
click at [591, 408] on select "Please Choose One Inside the Building Outside the Building Both Inside & Outside" at bounding box center [869, 419] width 556 height 21
click at [485, 411] on label "Surveillance System Location:" at bounding box center [319, 414] width 525 height 12
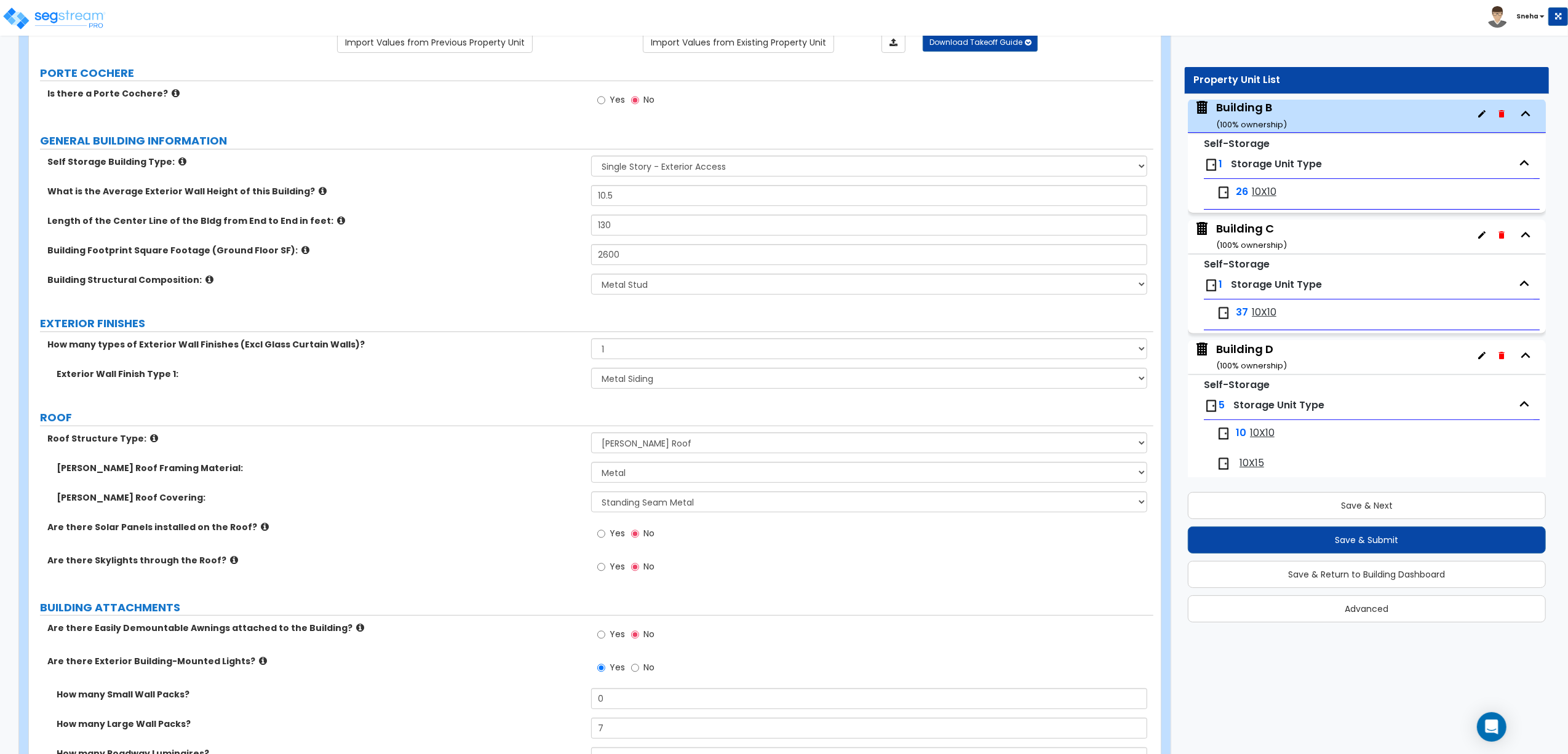
scroll to position [0, 0]
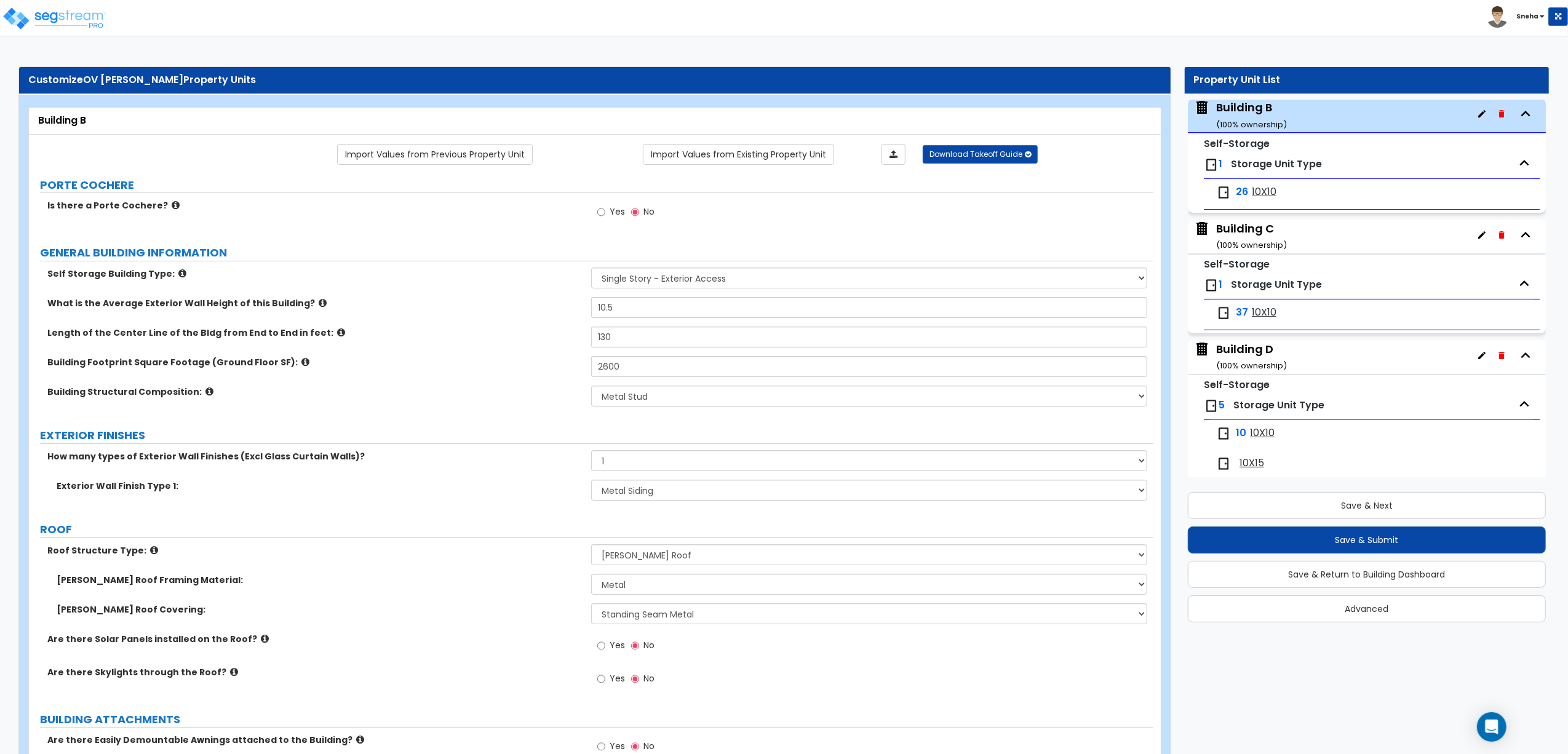
click at [1229, 238] on div "Building C ( 100 % ownership)" at bounding box center [1252, 237] width 71 height 31
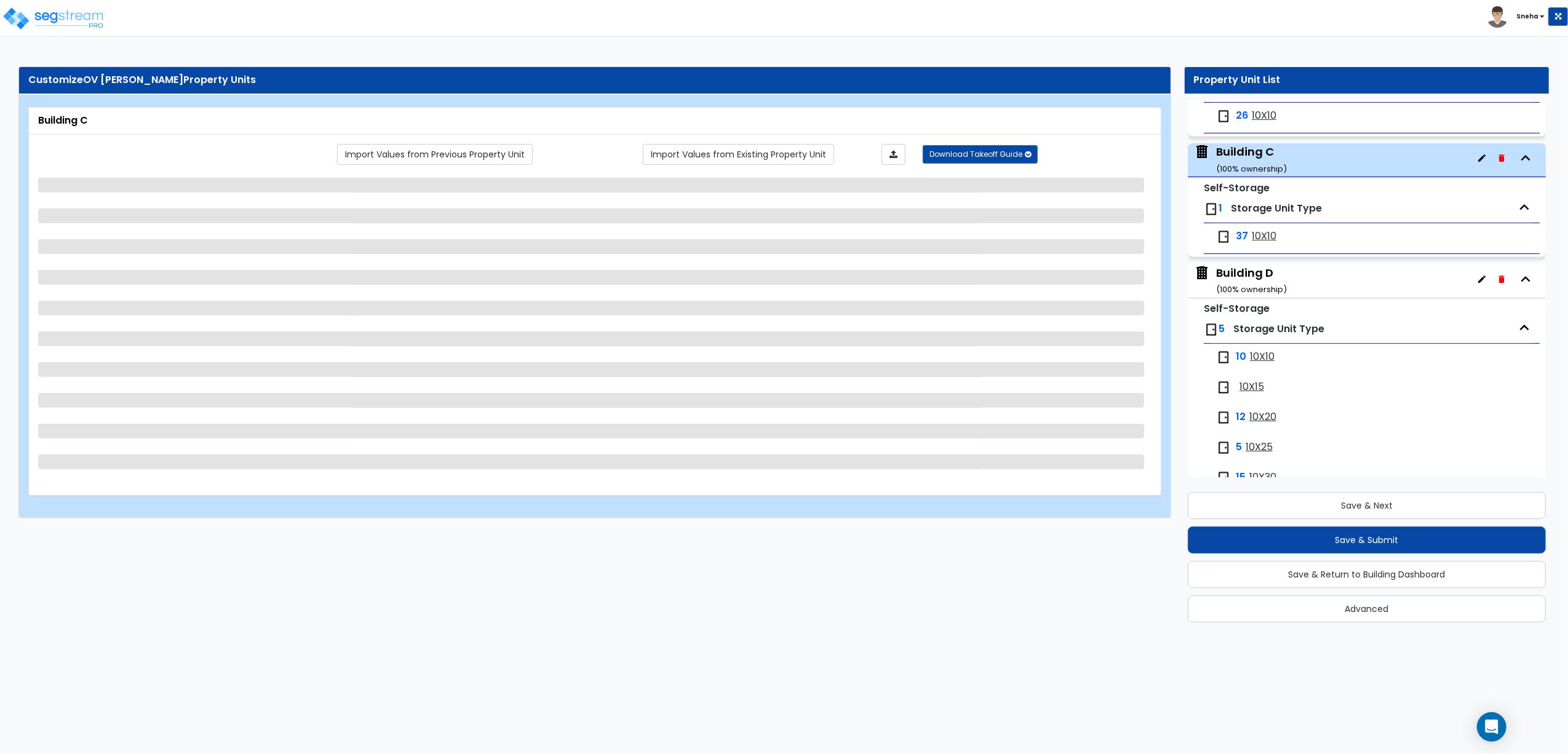
scroll to position [488, 0]
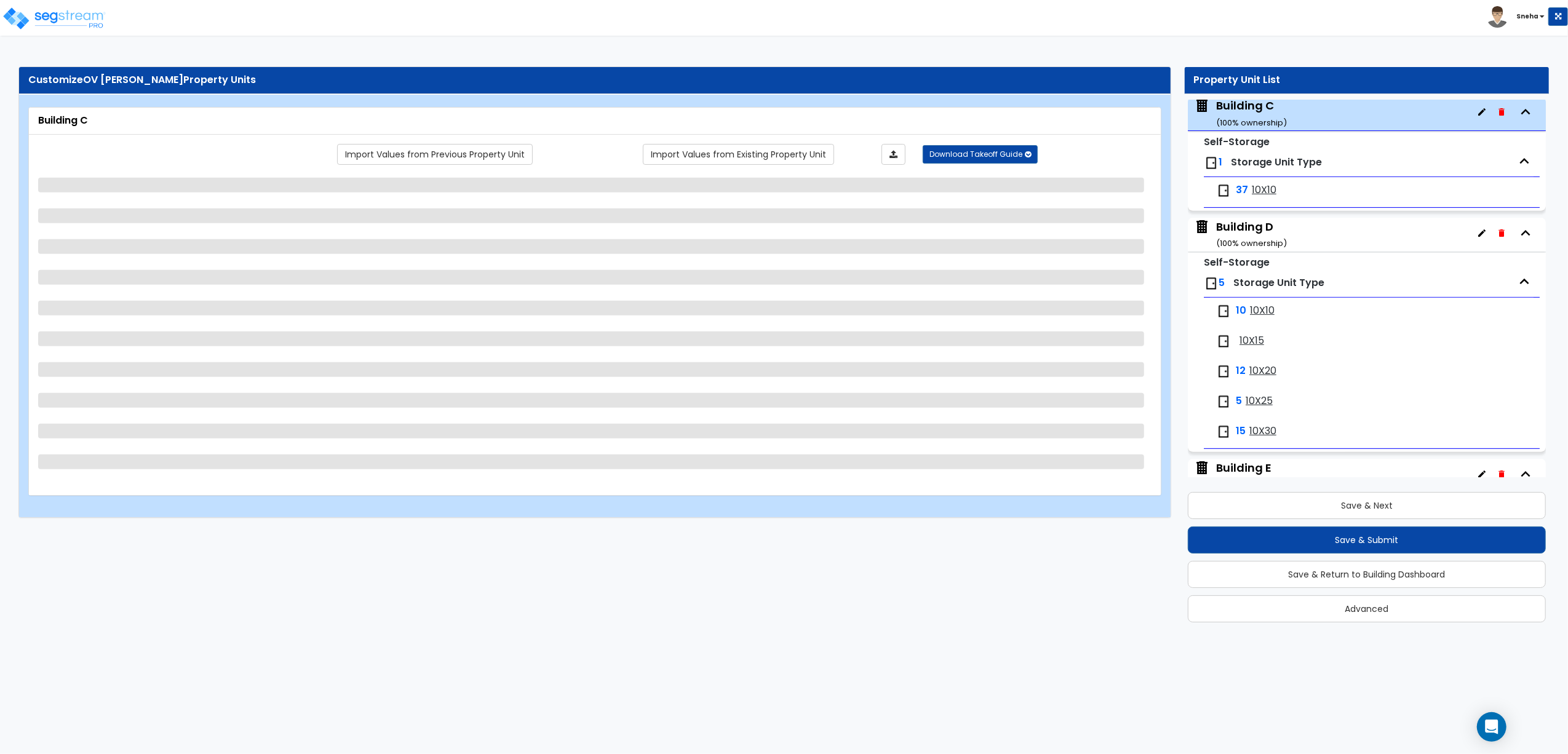
select select "8"
select select "1"
select select "6"
select select "1"
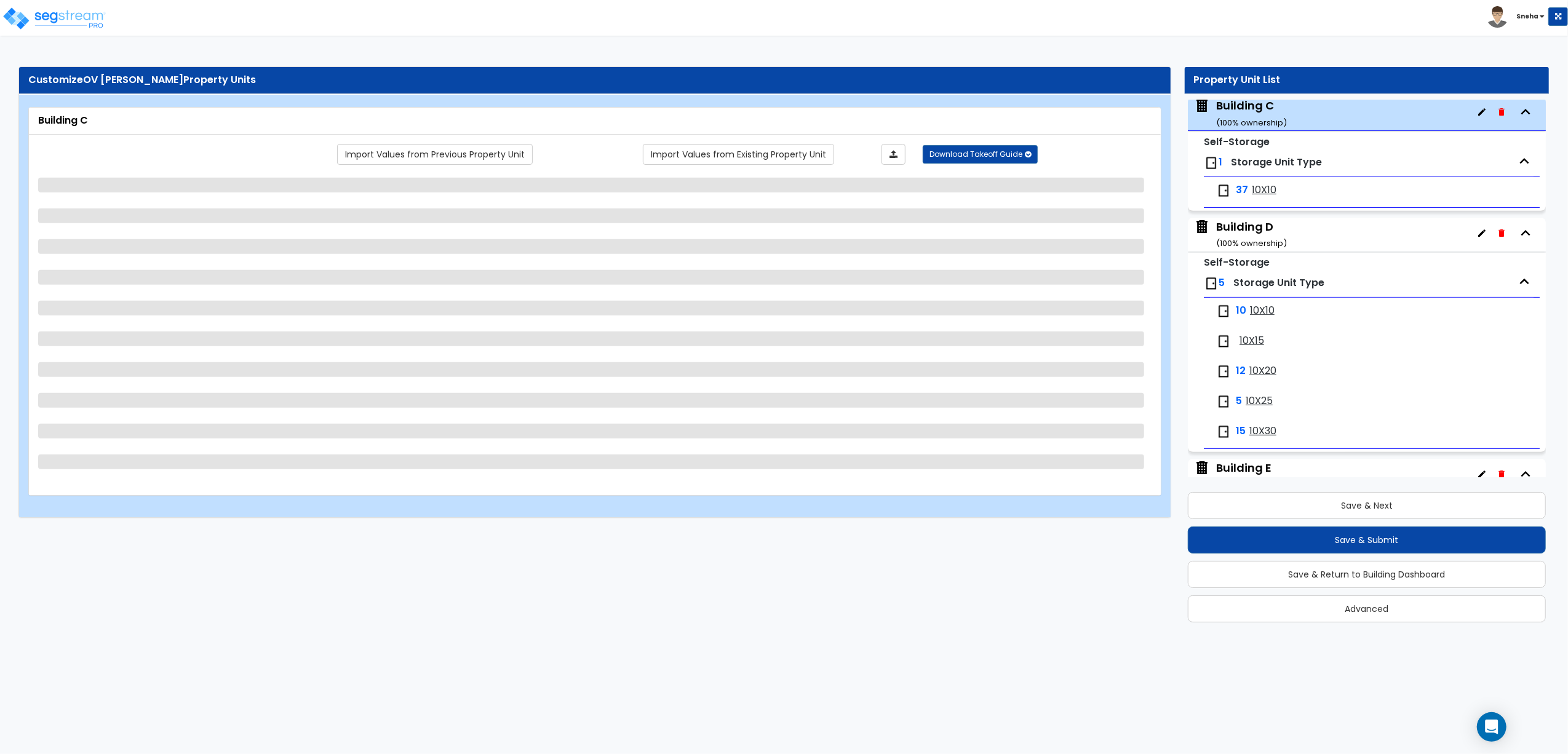
select select "5"
select select "1"
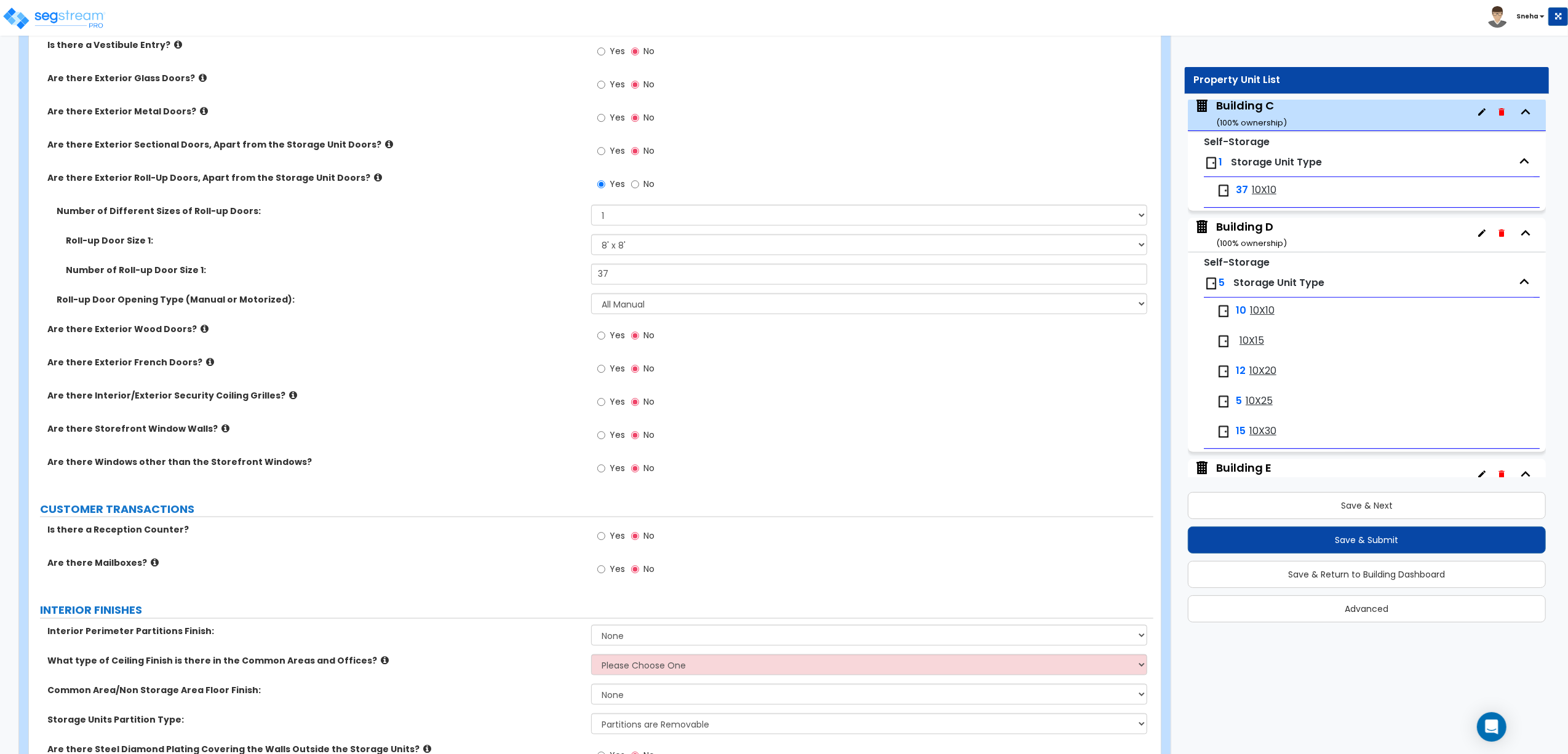
scroll to position [1558, 0]
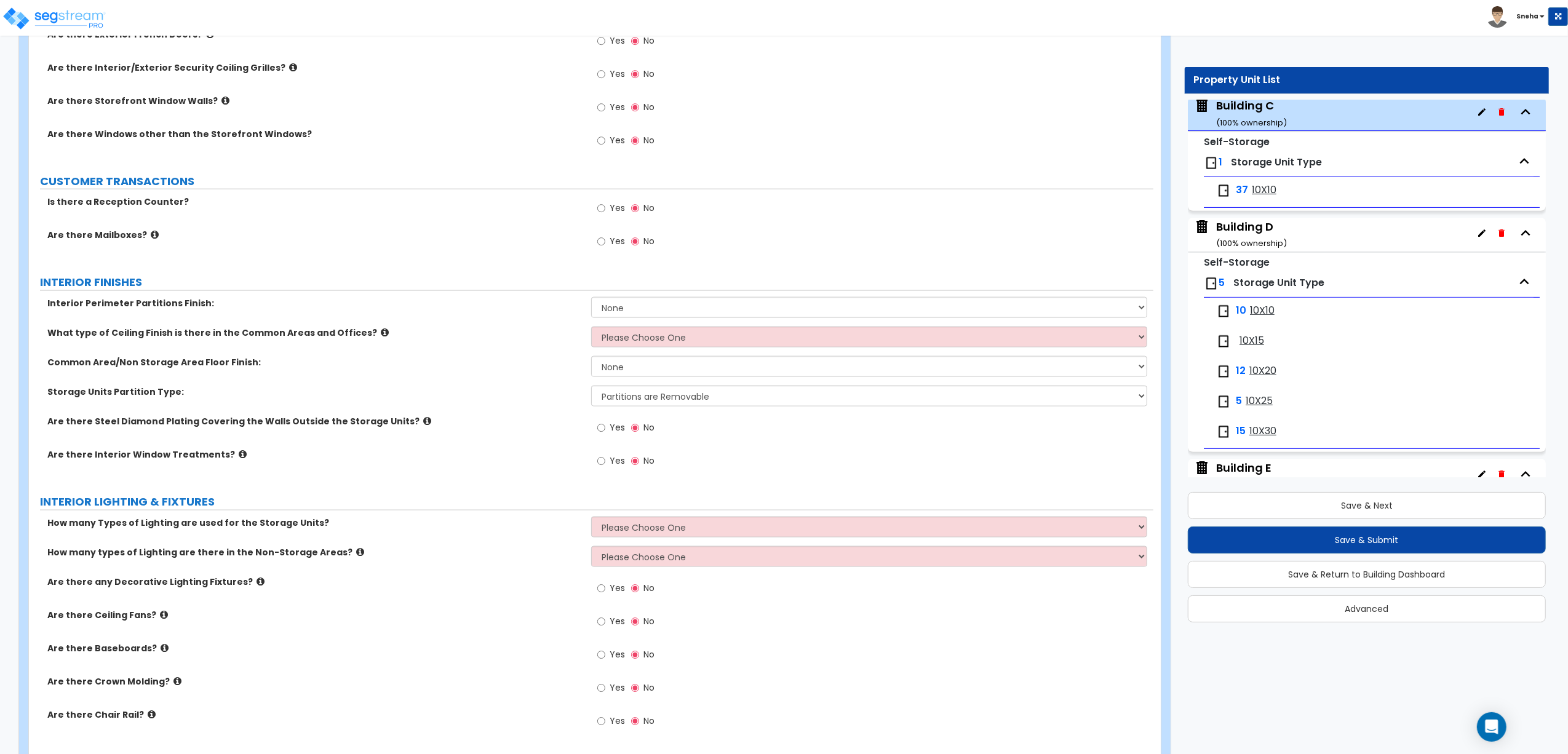
click at [607, 426] on label "Yes" at bounding box center [611, 429] width 28 height 21
click at [606, 426] on input "Yes" at bounding box center [600, 427] width 8 height 13
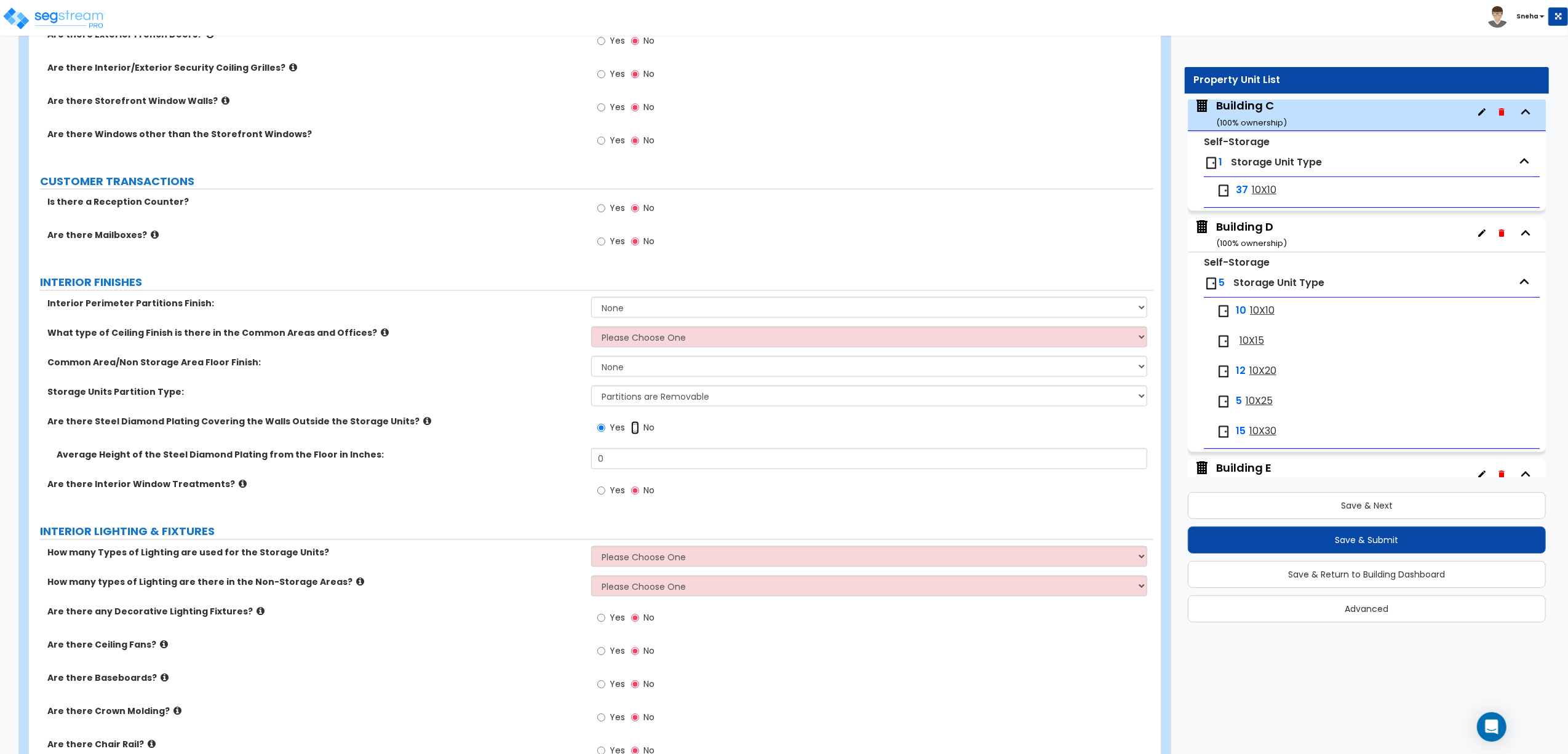
click at [636, 435] on input "No" at bounding box center [635, 427] width 8 height 13
radio input "false"
radio input "true"
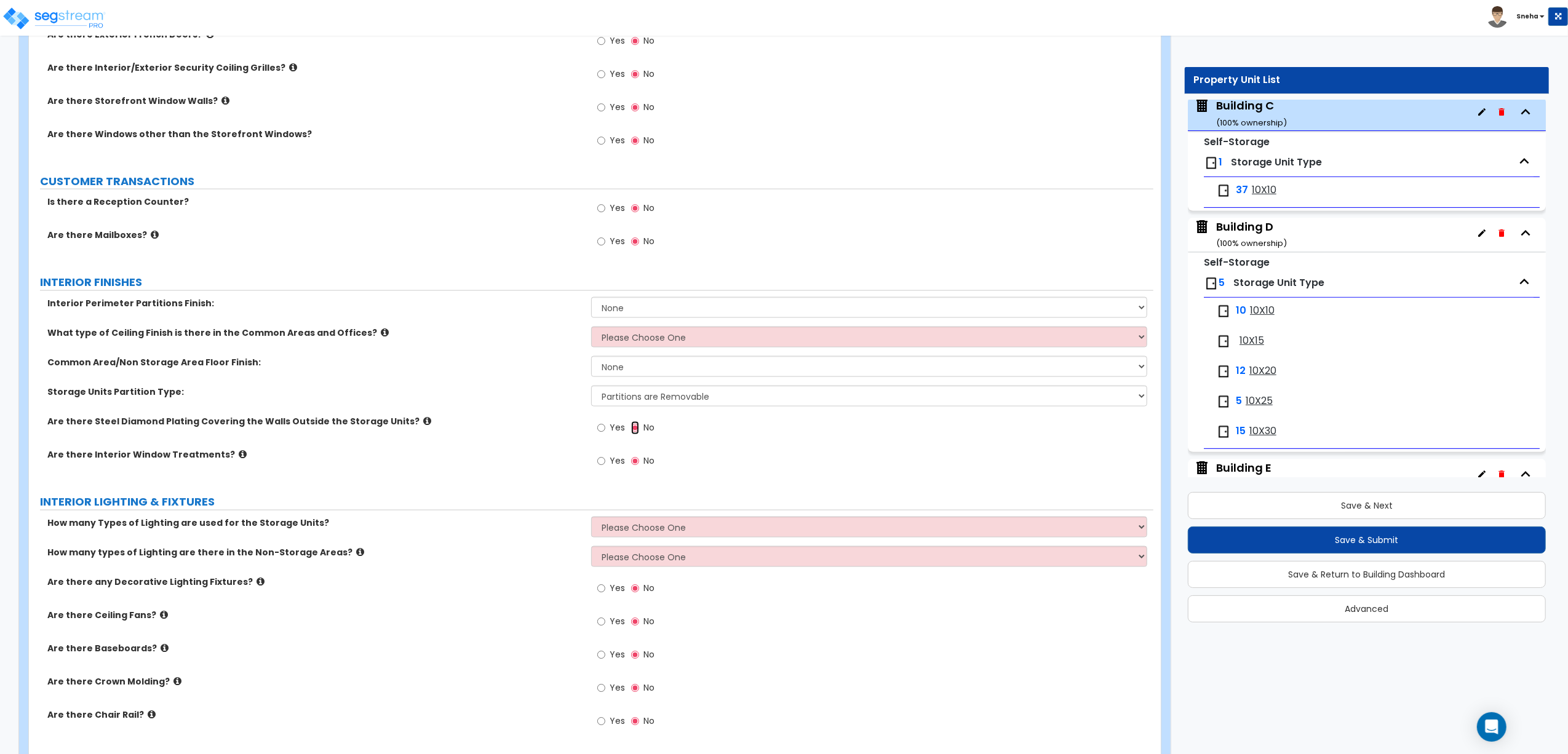
scroll to position [1803, 0]
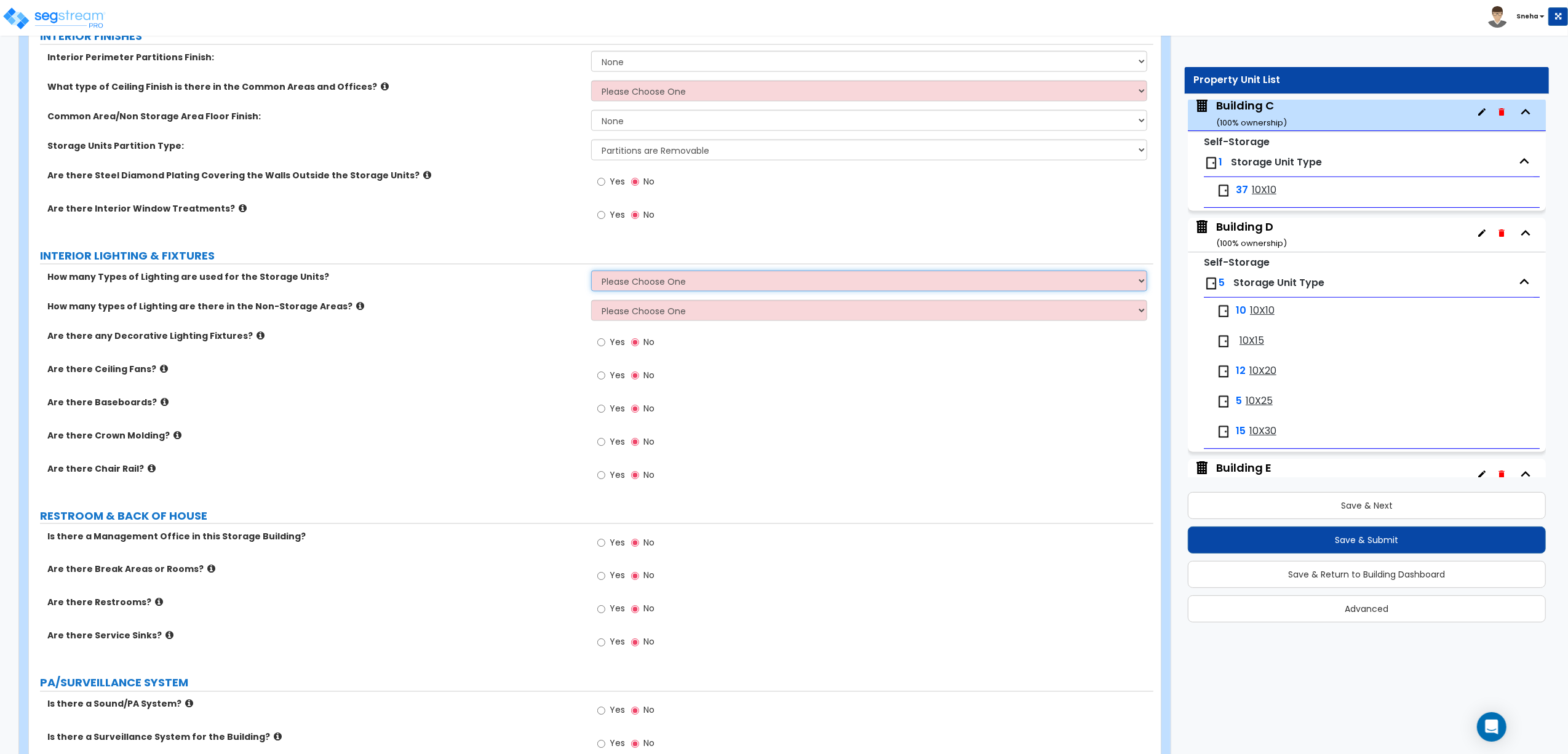
click at [618, 278] on select "Please Choose One 1 2 3" at bounding box center [869, 281] width 556 height 21
click at [591, 273] on select "Please Choose One 1 2 3" at bounding box center [869, 281] width 556 height 21
click at [636, 291] on select "Please Choose One 1 2 3" at bounding box center [869, 281] width 556 height 21
select select "1"
click at [591, 273] on select "Please Choose One 1 2 3" at bounding box center [869, 281] width 556 height 21
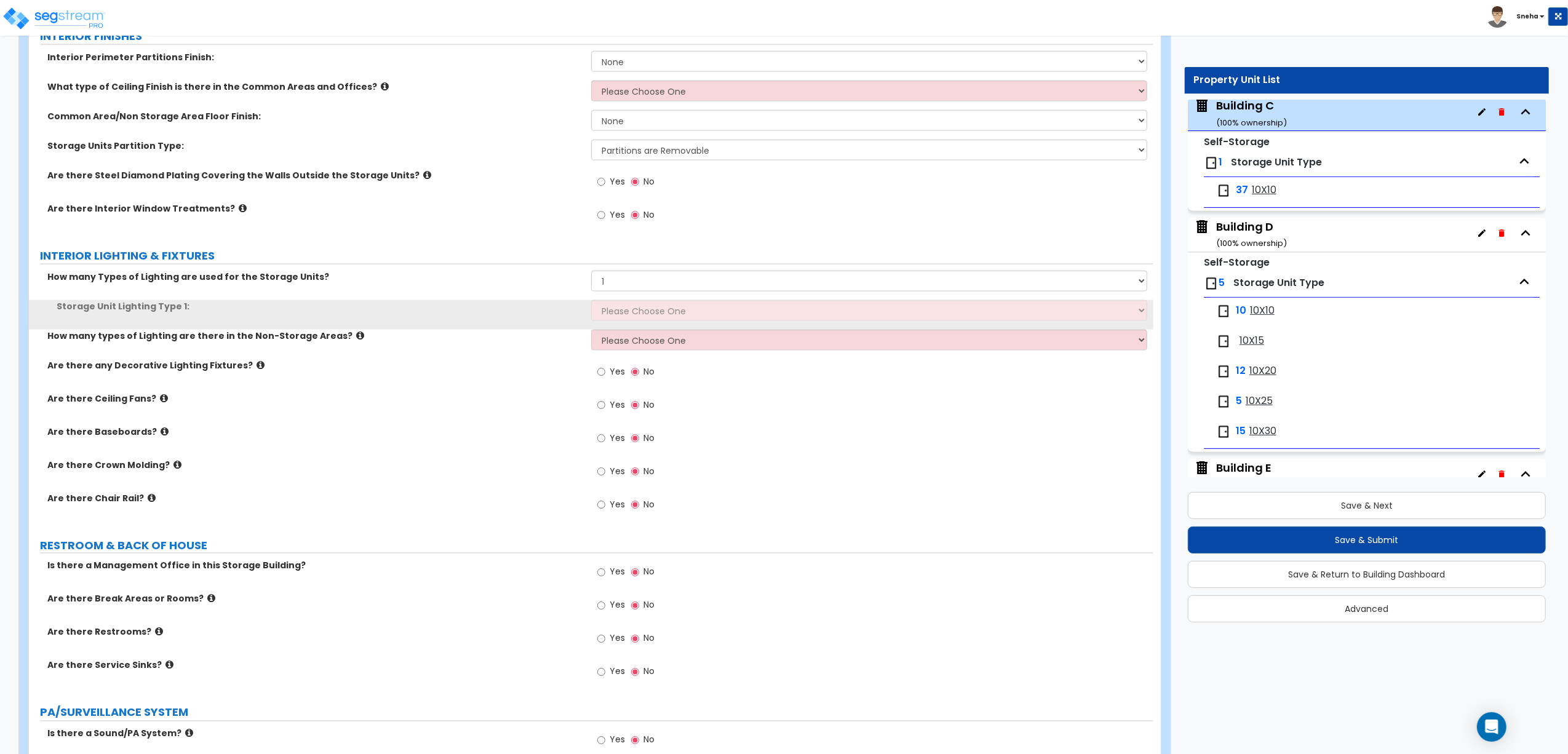
click at [631, 325] on div "Storage Unit Lighting Type 1: Please Choose One Fluorescent LED Incandescent" at bounding box center [591, 315] width 1125 height 30
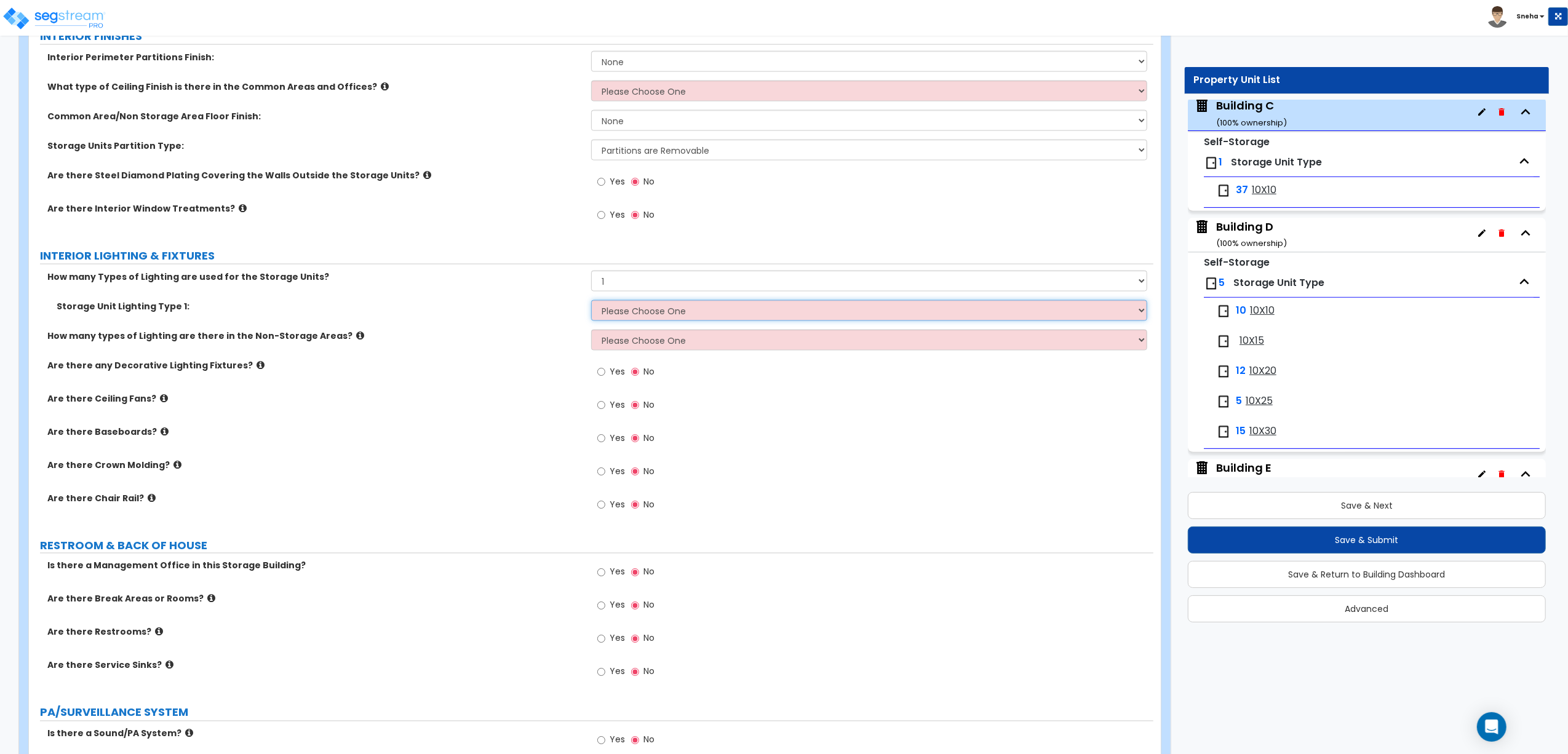
click at [634, 315] on select "Please Choose One Fluorescent LED Incandescent" at bounding box center [869, 310] width 556 height 21
select select "2"
click at [591, 302] on select "Please Choose One Fluorescent LED Incandescent" at bounding box center [869, 310] width 556 height 21
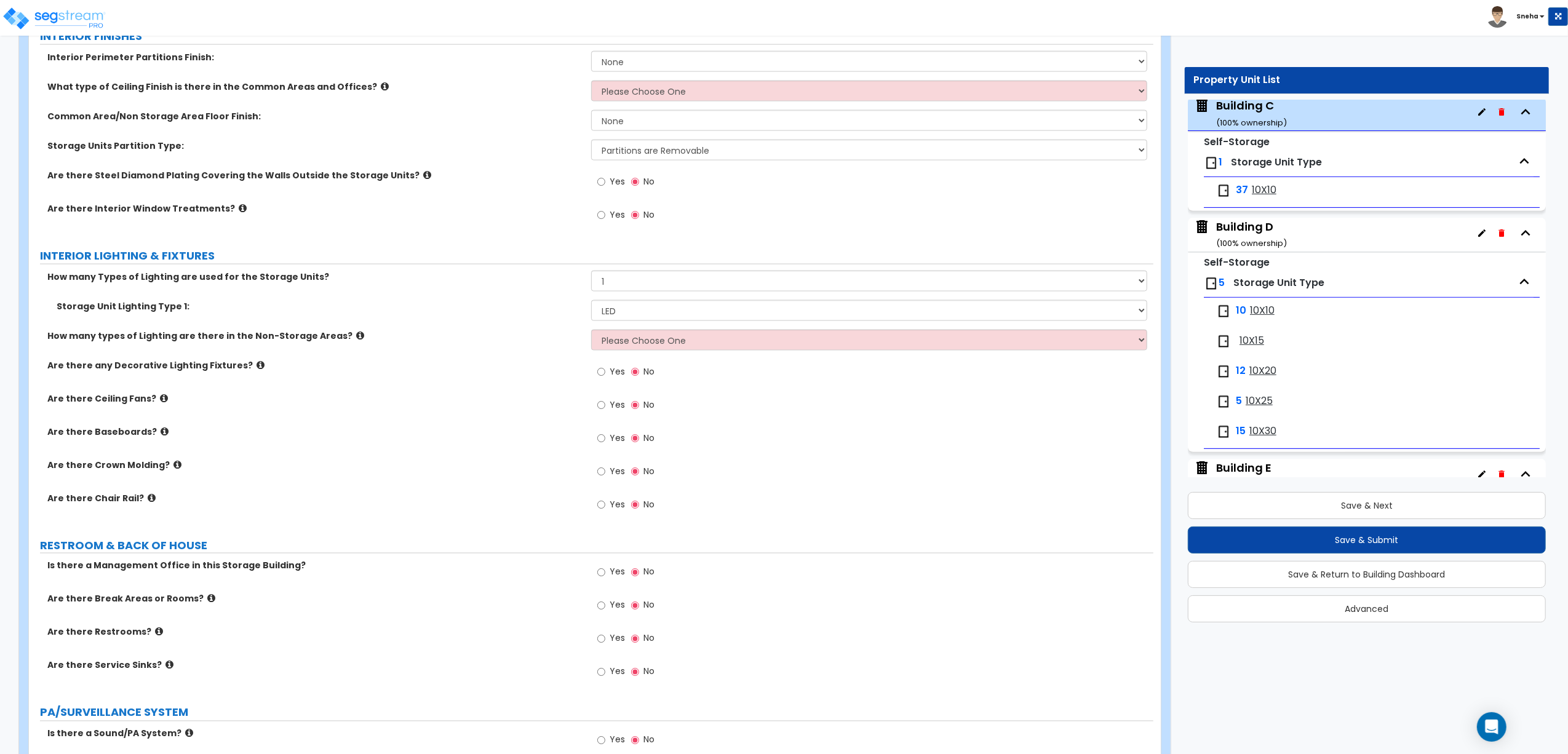
click at [528, 350] on div "How many types of Lighting are there in the Non-Storage Areas? Please Choose On…" at bounding box center [591, 344] width 1125 height 30
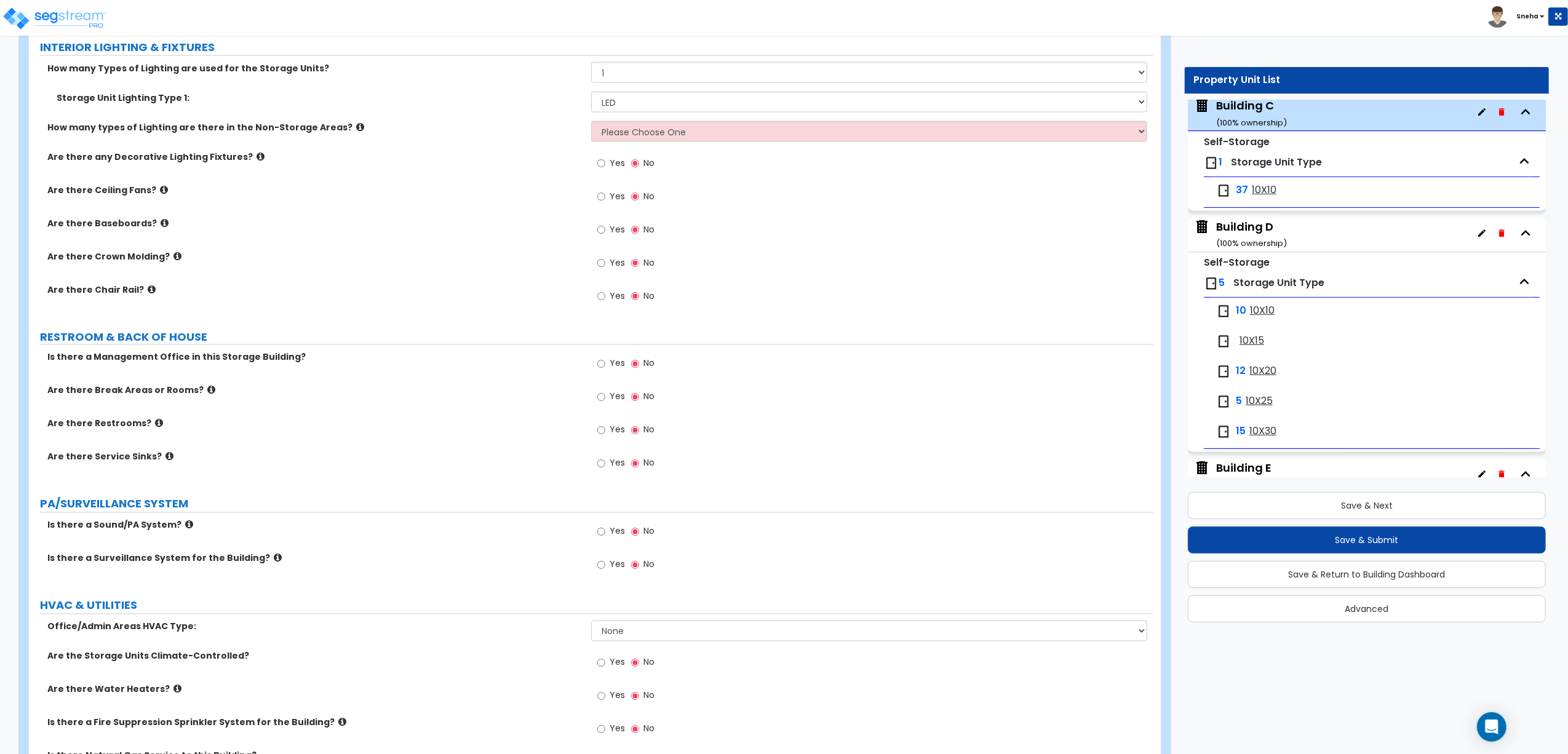
scroll to position [2134, 0]
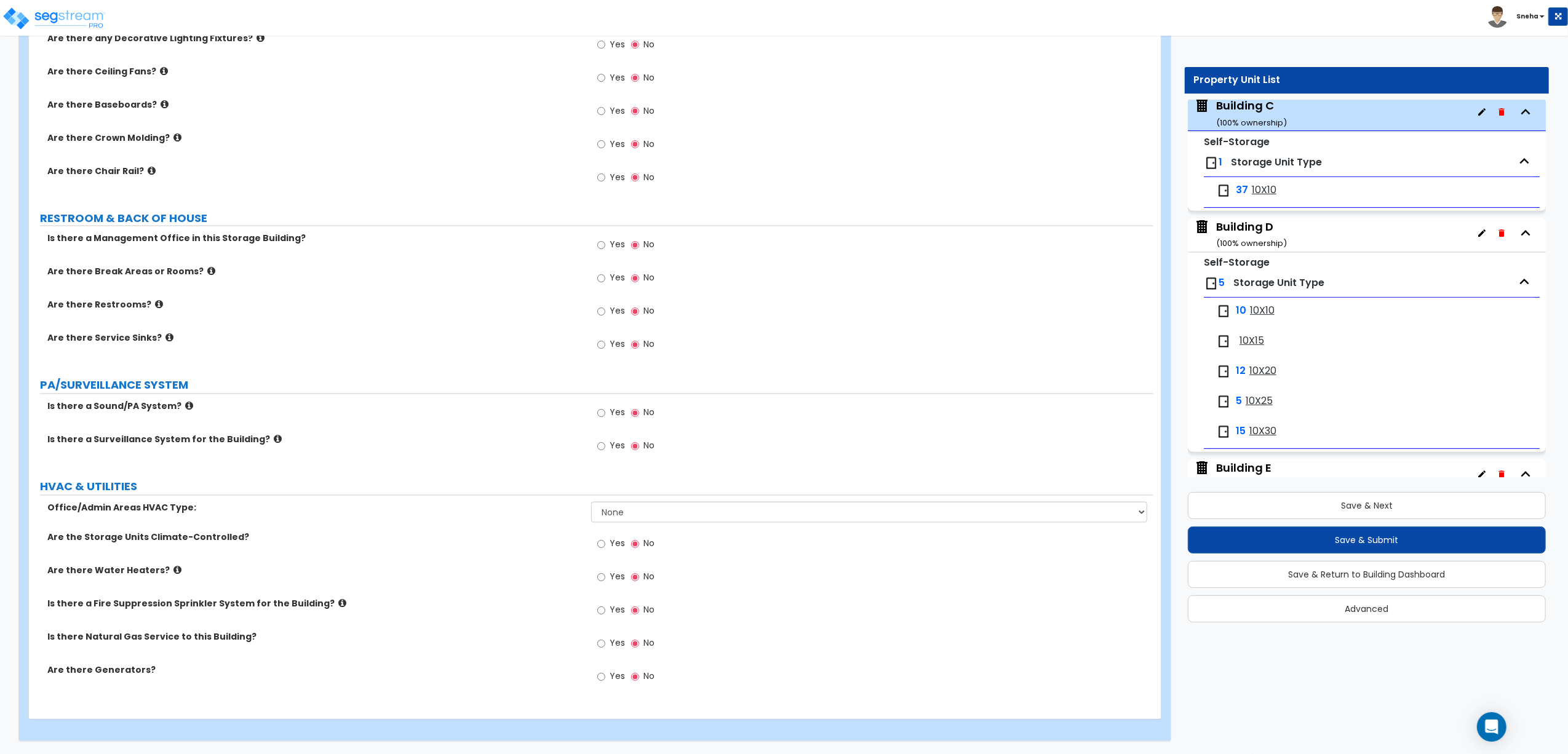
click at [606, 443] on label "Yes" at bounding box center [611, 447] width 28 height 21
click at [606, 443] on input "Yes" at bounding box center [600, 446] width 8 height 13
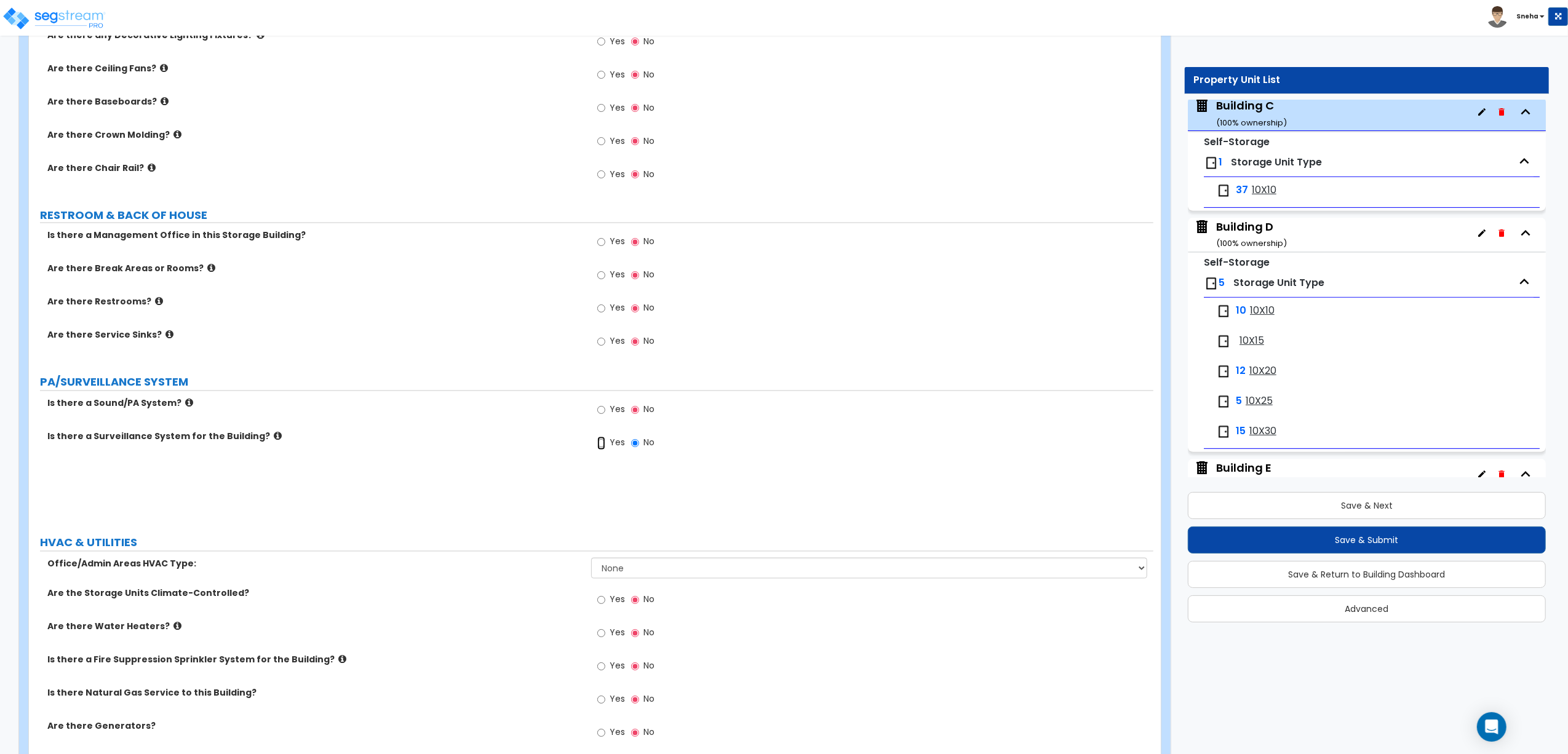
radio input "true"
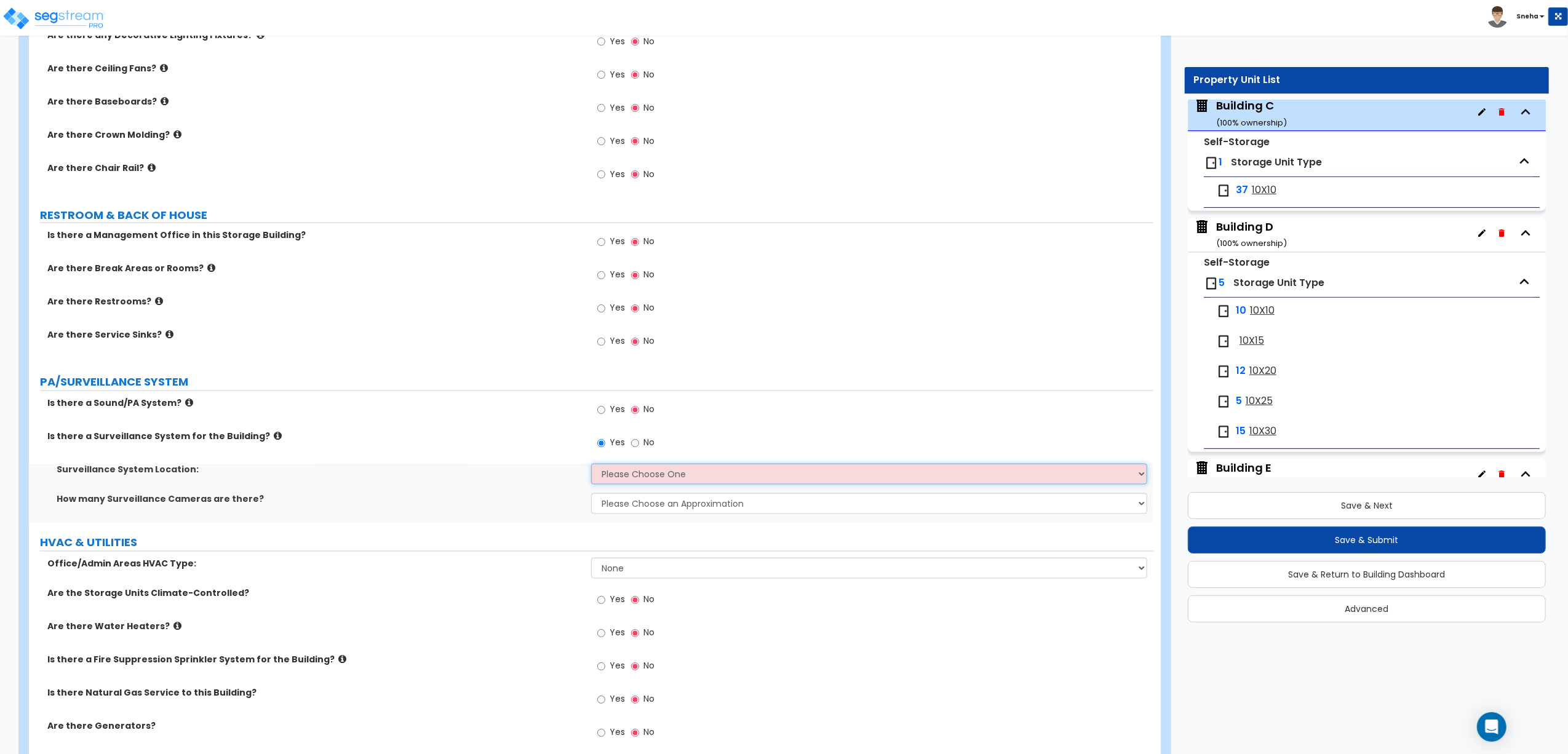
click at [616, 475] on select "Please Choose One Inside the Building Outside the Building Both Inside & Outside" at bounding box center [869, 474] width 556 height 21
select select "3"
click at [591, 467] on select "Please Choose One Inside the Building Outside the Building Both Inside & Outside" at bounding box center [869, 474] width 556 height 21
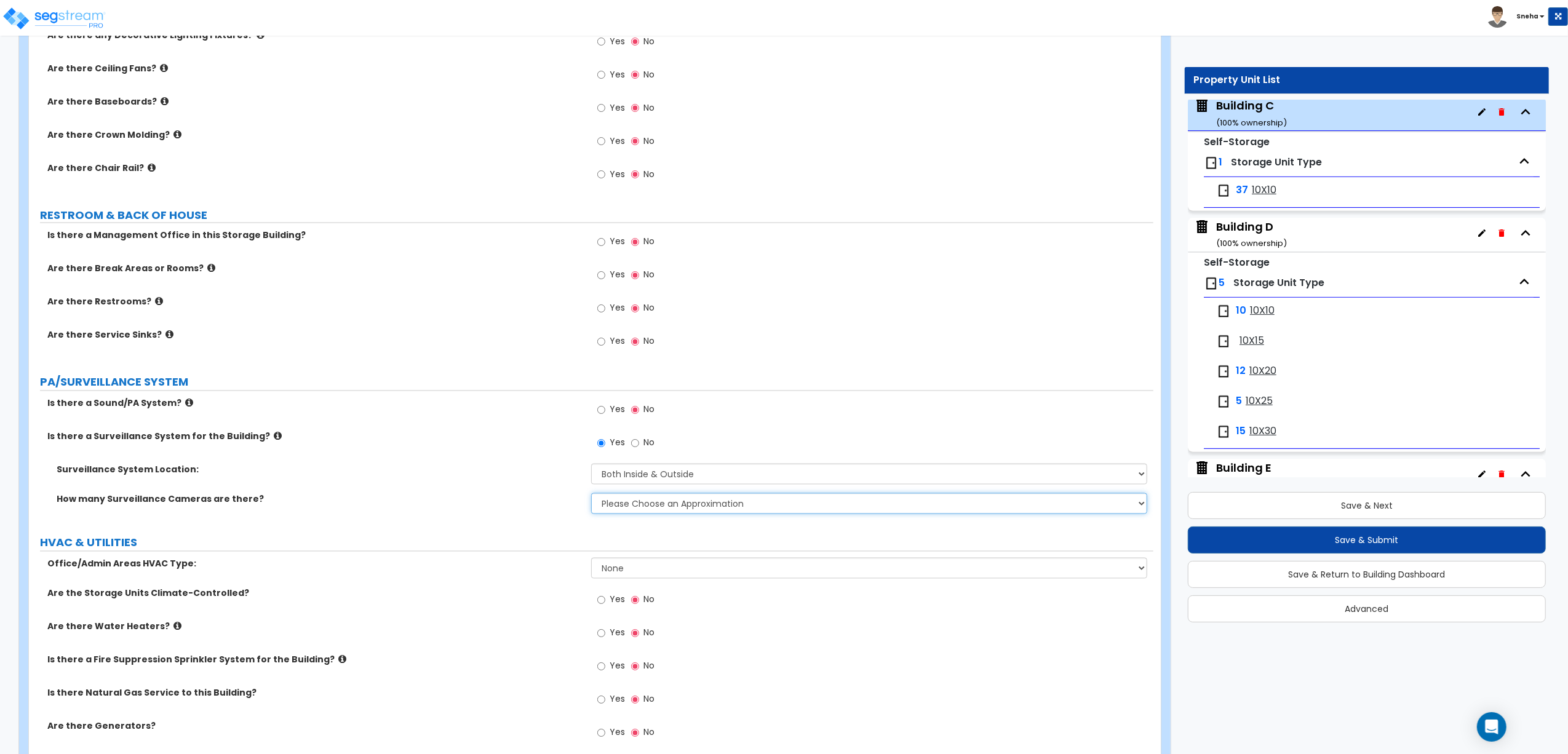
click at [643, 508] on select "Please Choose an Approximation Barely Noticed Any Noticed a Couple Frequently S…" at bounding box center [869, 503] width 556 height 21
select select "2"
click at [591, 496] on select "Please Choose an Approximation Barely Noticed Any Noticed a Couple Frequently S…" at bounding box center [869, 503] width 556 height 21
click at [566, 513] on div "How many Surveillance Cameras are there? Please Choose an Approximation Barely …" at bounding box center [591, 508] width 1125 height 30
click at [1250, 235] on div "Building D ( 100 % ownership)" at bounding box center [1252, 235] width 71 height 31
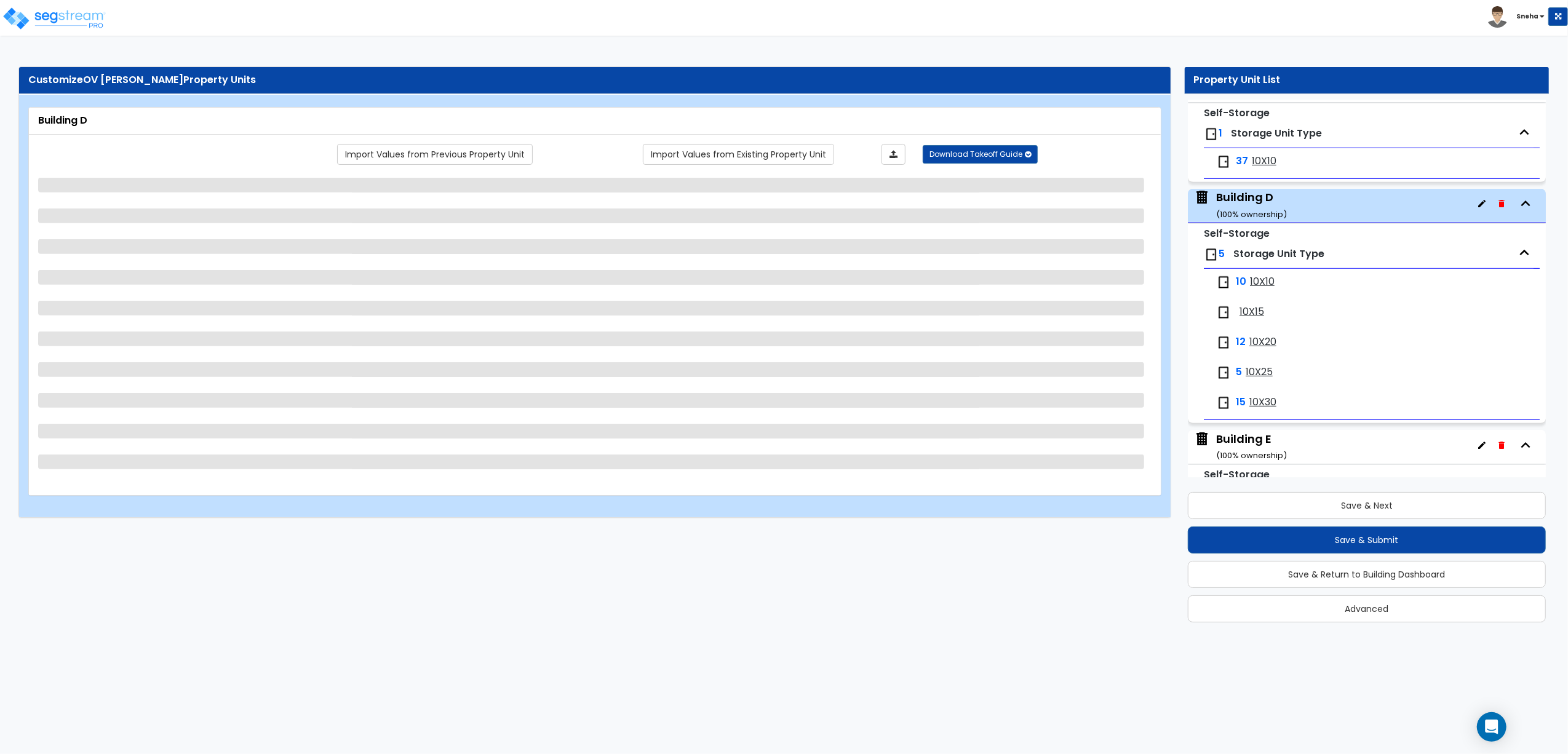
scroll to position [609, 0]
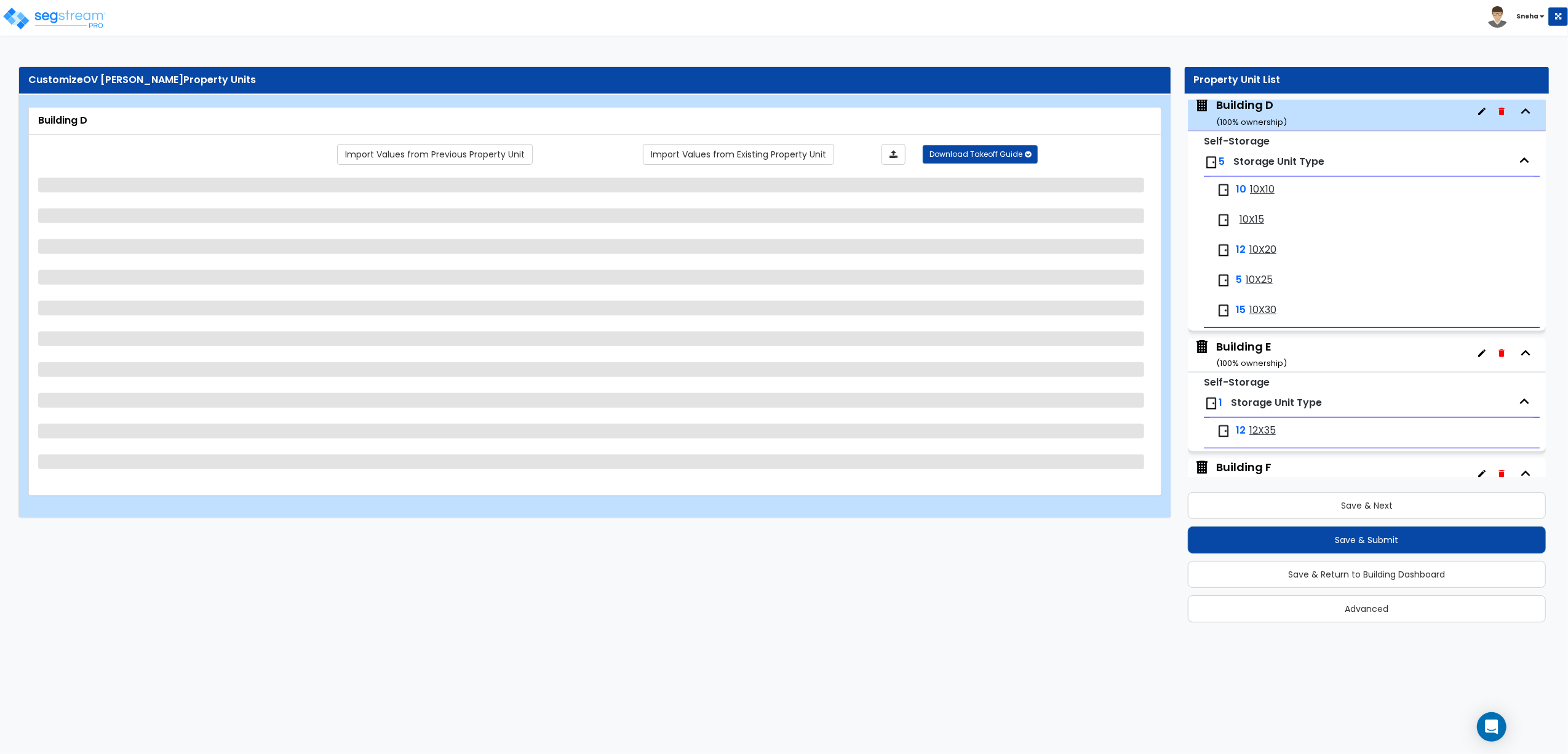
select select "8"
select select "1"
select select "6"
select select "1"
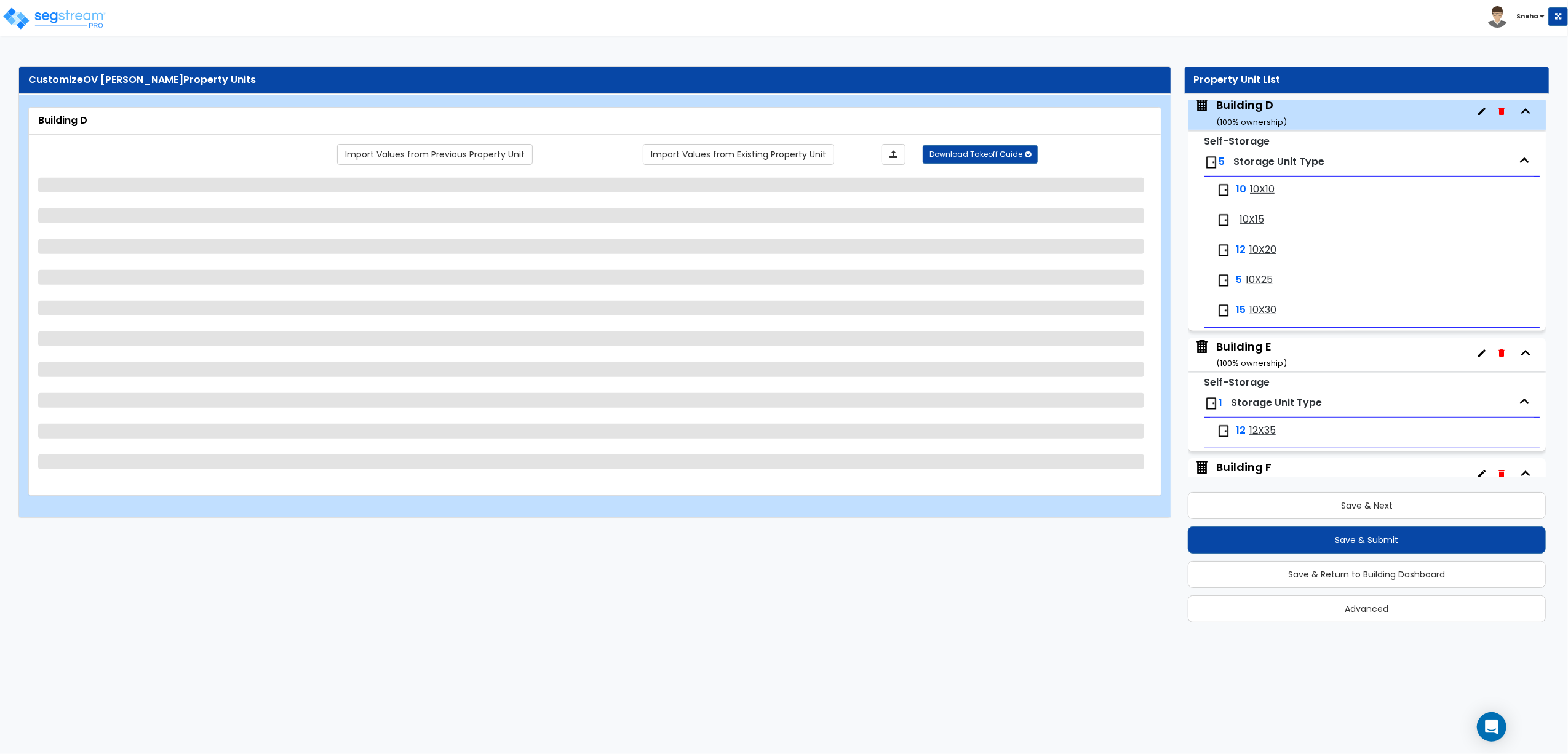
select select "5"
select select "1"
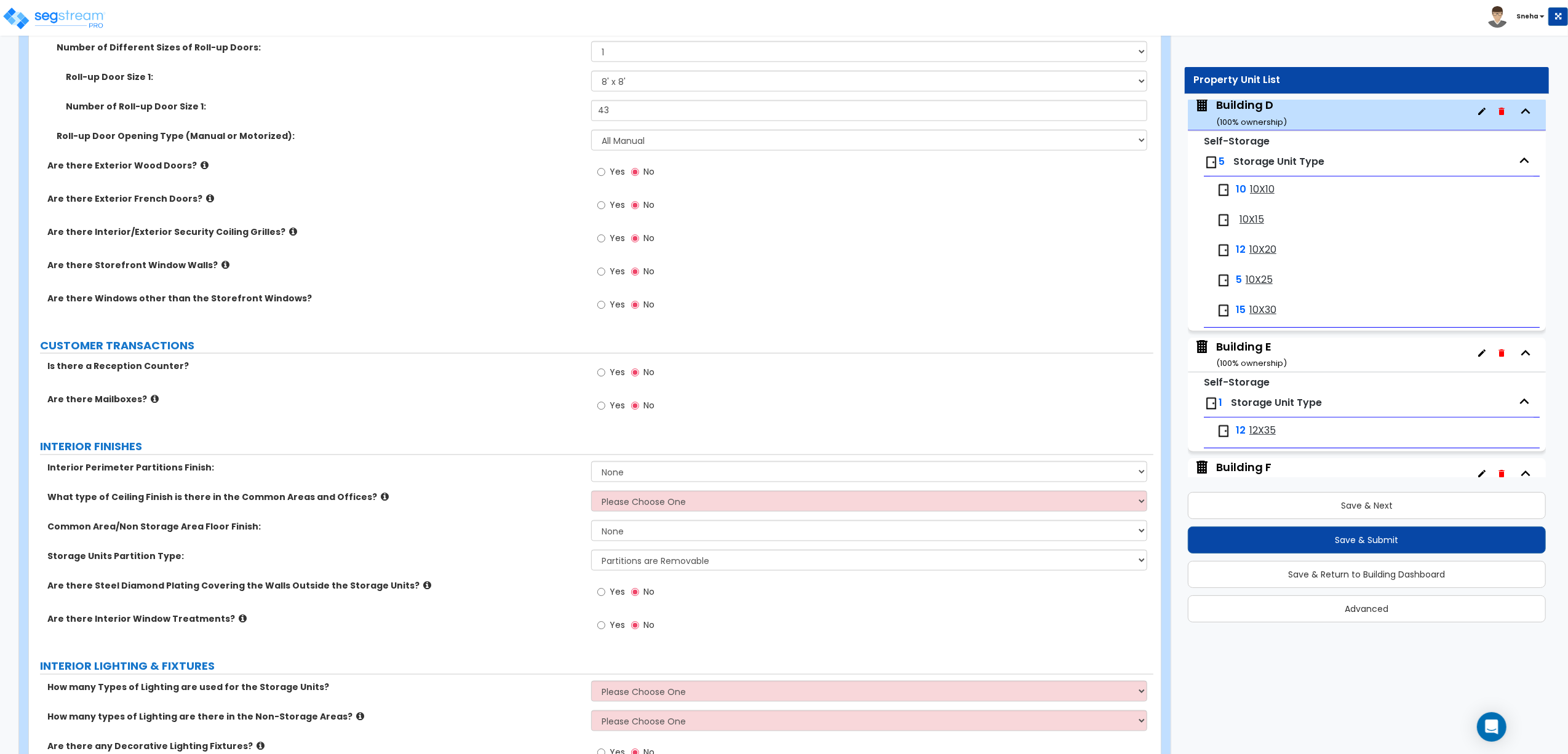
scroll to position [1558, 0]
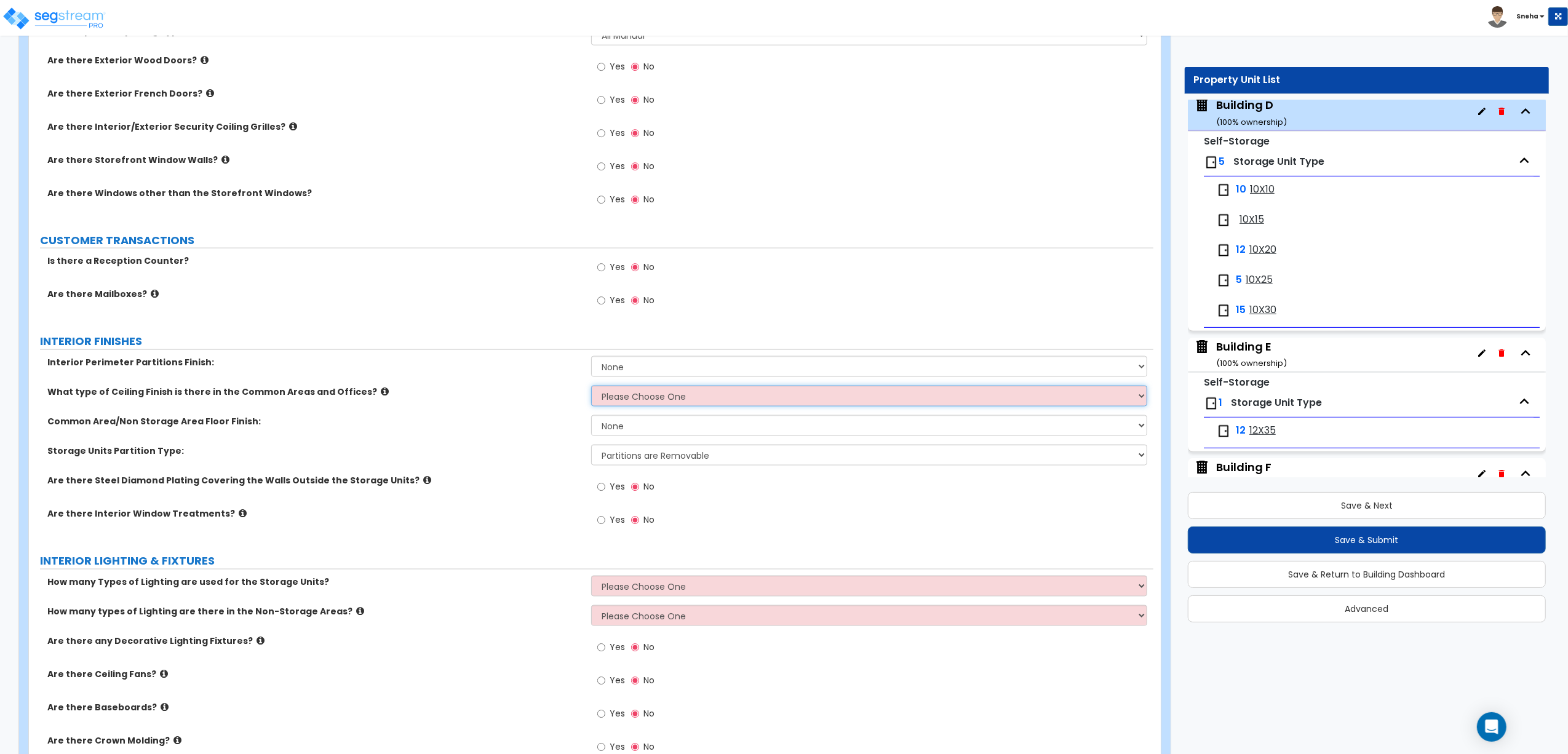
click at [670, 393] on select "Please Choose One Drop Ceiling Drywall Ceiling Open Ceiling Metal Pan Ceiling" at bounding box center [869, 396] width 556 height 21
click at [537, 385] on div "Interior Perimeter Partitions Finish: None Drywall Plywood Sheathing Metal Wall…" at bounding box center [591, 371] width 1125 height 30
click at [676, 577] on select "Please Choose One 1 2 3" at bounding box center [869, 586] width 556 height 21
select select "1"
click at [591, 577] on select "Please Choose One 1 2 3" at bounding box center [869, 586] width 556 height 21
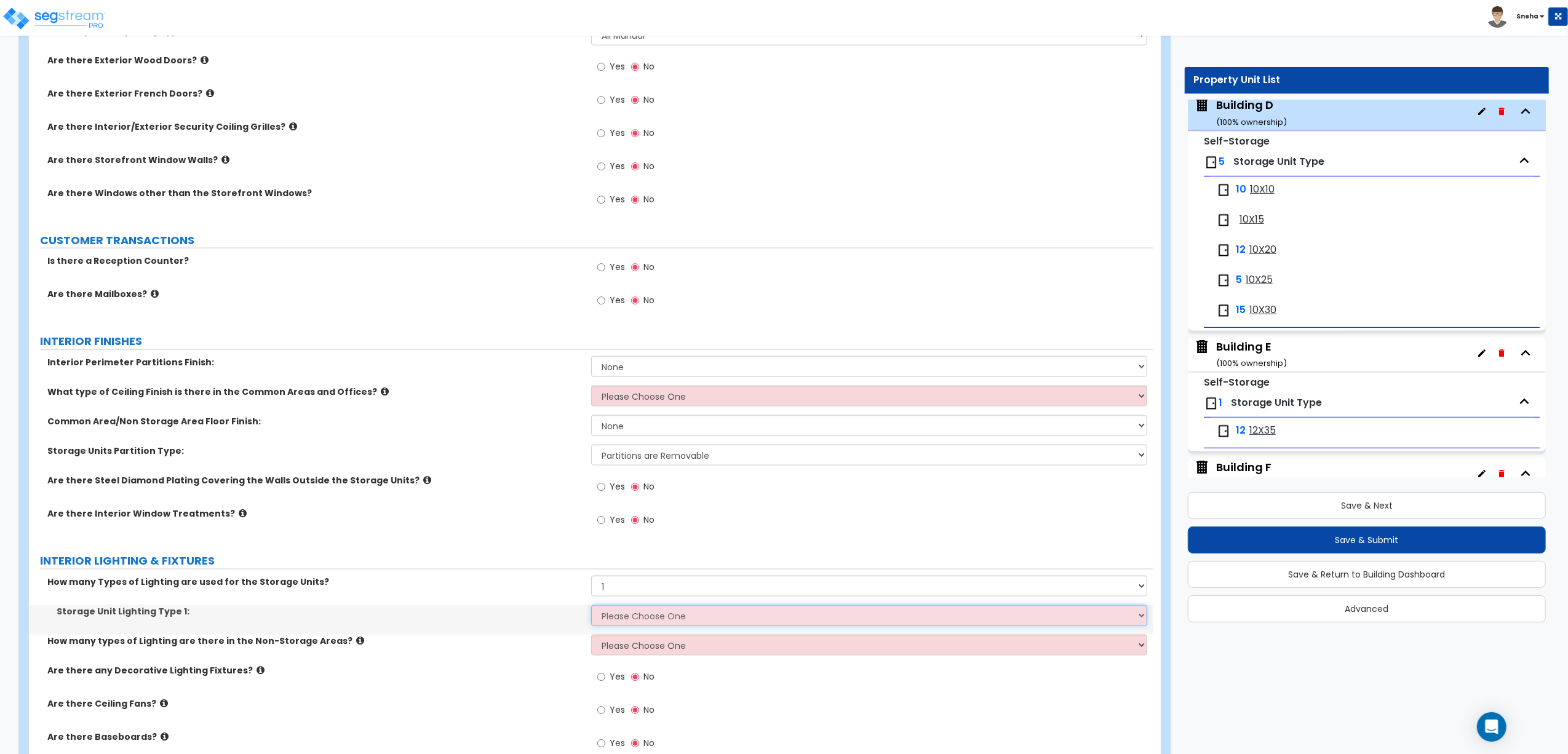
click at [657, 577] on select "Please Choose One Fluorescent LED Incandescent" at bounding box center [869, 616] width 556 height 21
select select "2"
click at [591, 577] on select "Please Choose One Fluorescent LED Incandescent" at bounding box center [869, 616] width 556 height 21
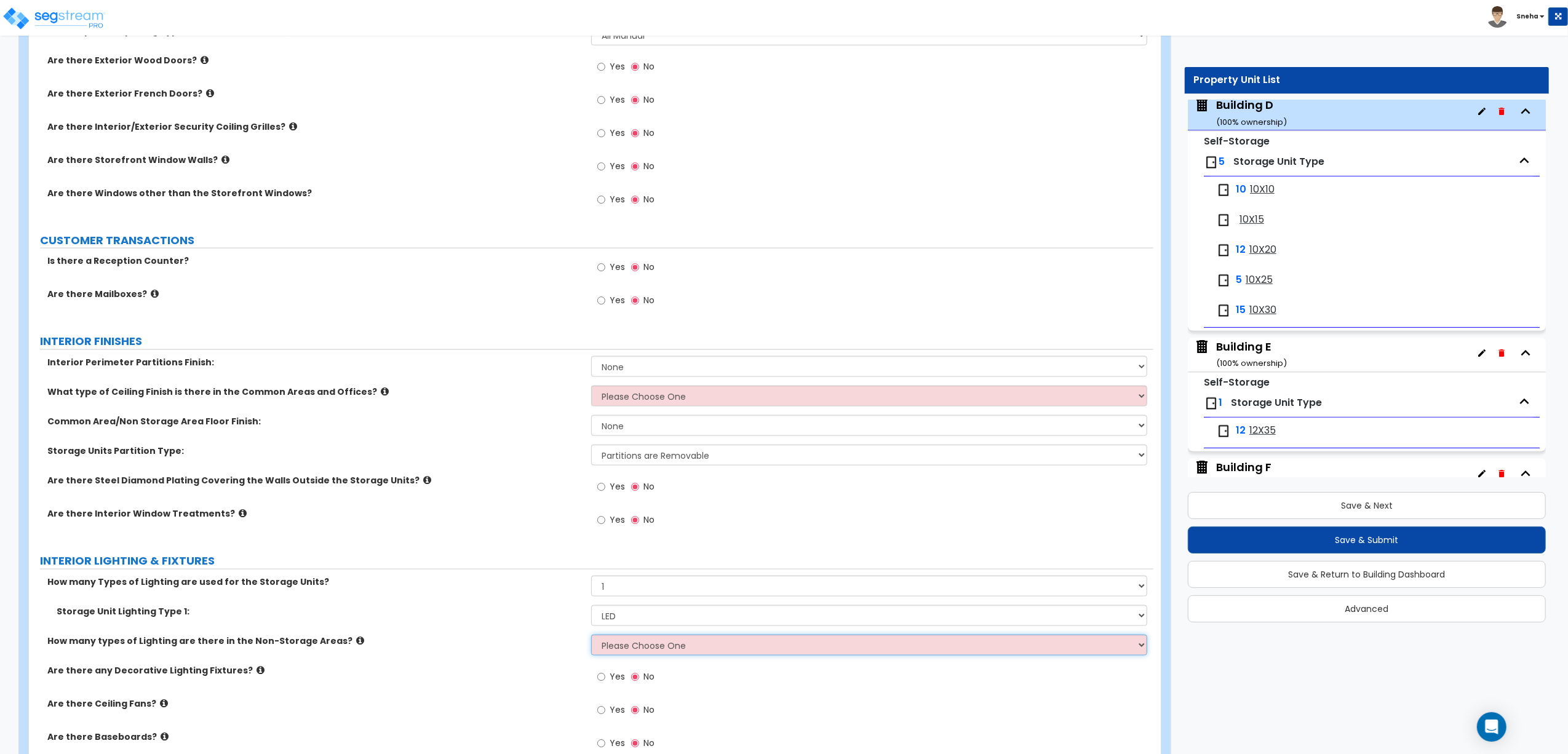
click at [625, 577] on select "Please Choose One 1 2 3" at bounding box center [869, 645] width 556 height 21
click at [519, 577] on div "Storage Unit Lighting Type 1: Please Choose One Fluorescent LED Incandescent" at bounding box center [591, 620] width 1125 height 30
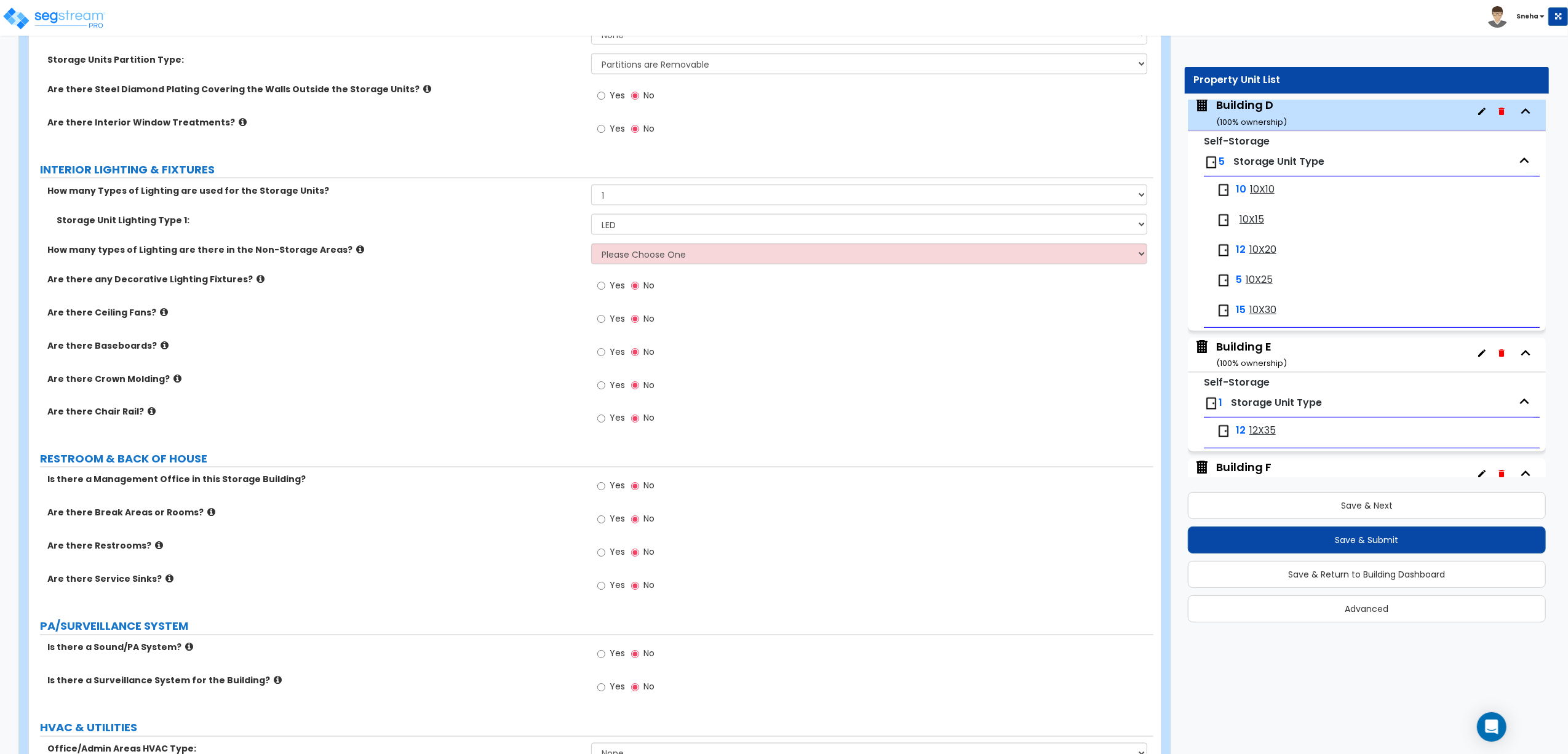
scroll to position [2050, 0]
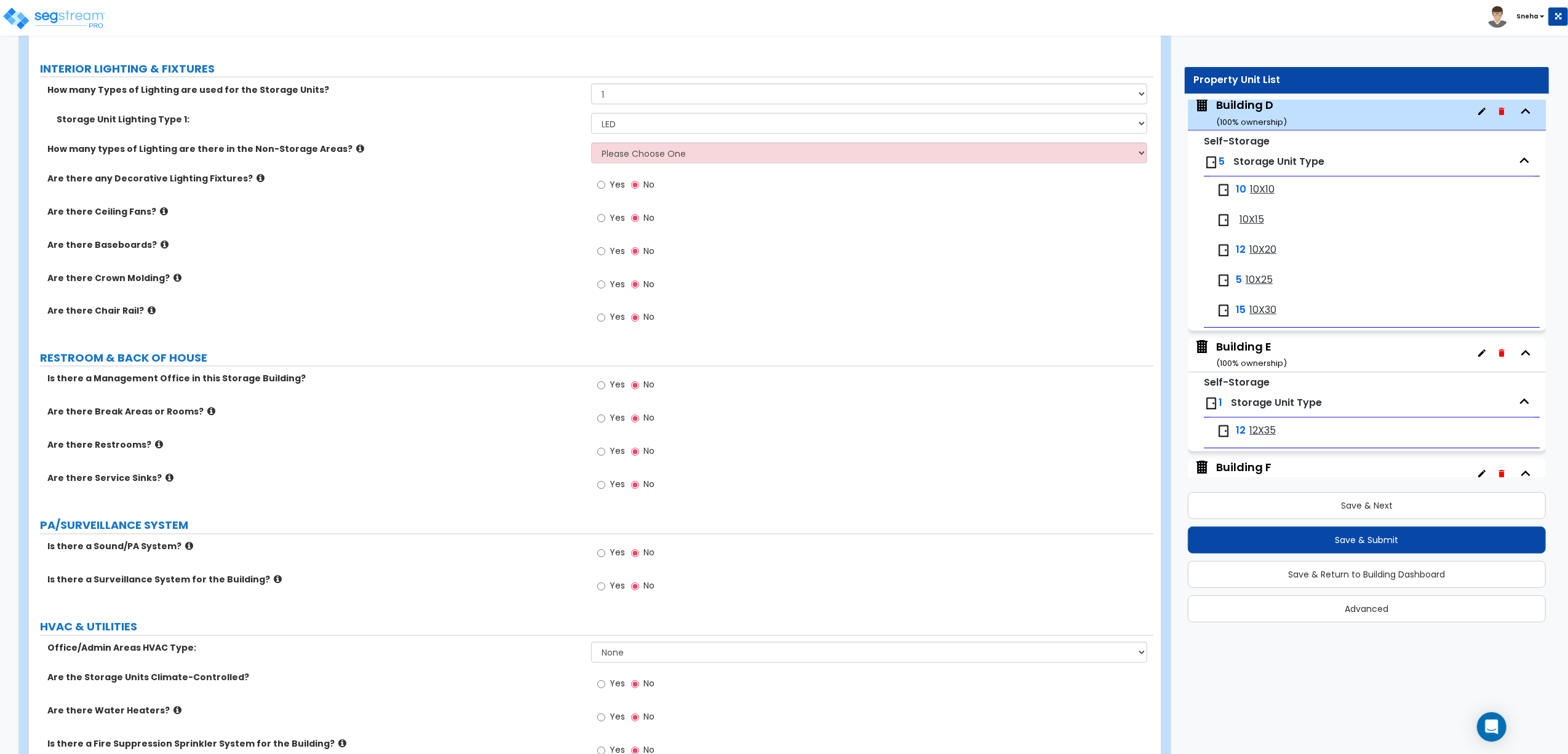
click at [623, 577] on span "Yes" at bounding box center [618, 586] width 16 height 12
click at [606, 577] on input "Yes" at bounding box center [600, 586] width 8 height 13
radio input "true"
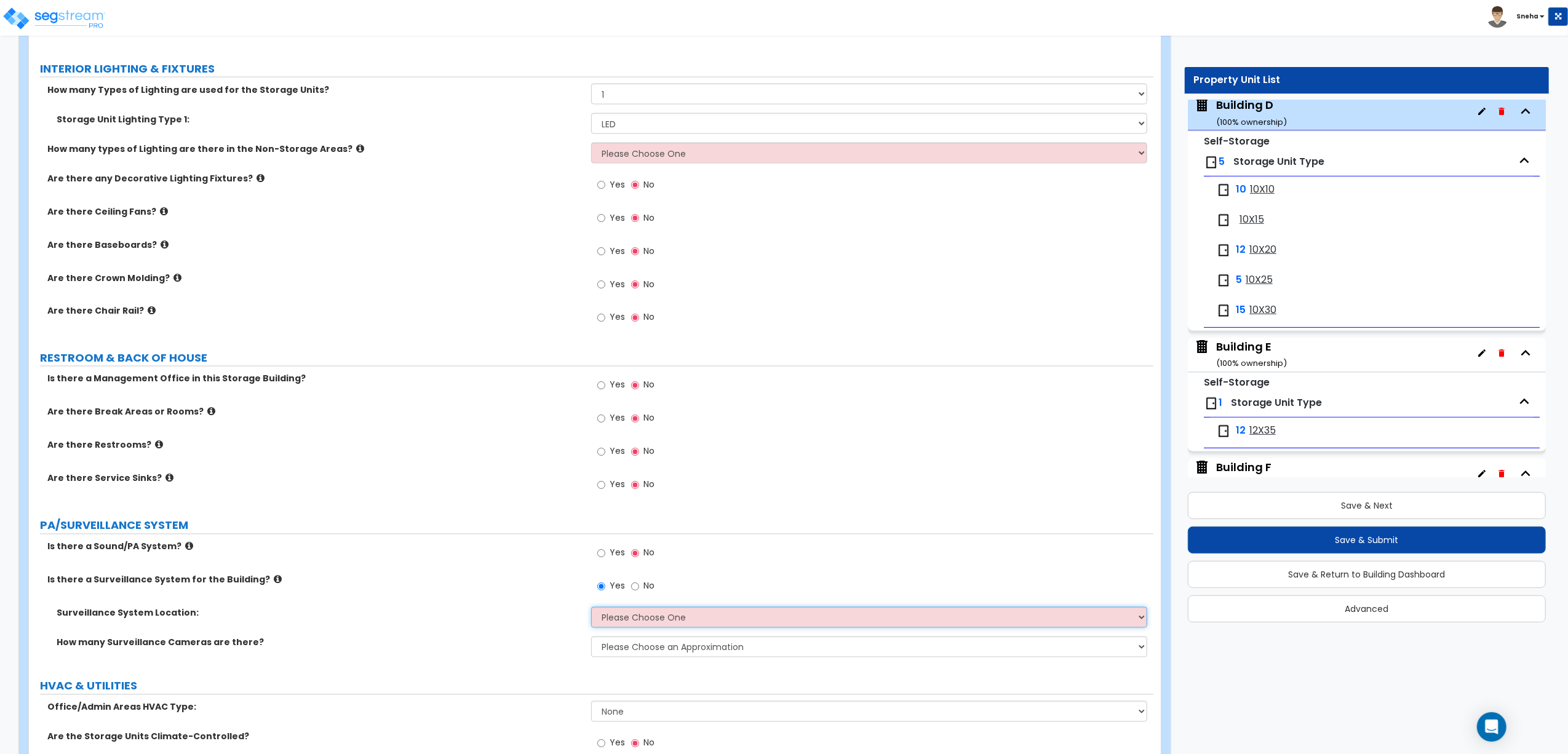
click at [633, 577] on select "Please Choose One Inside the Building Outside the Building Both Inside & Outside" at bounding box center [869, 618] width 556 height 21
select select "3"
click at [591, 577] on select "Please Choose One Inside the Building Outside the Building Both Inside & Outside" at bounding box center [869, 618] width 556 height 21
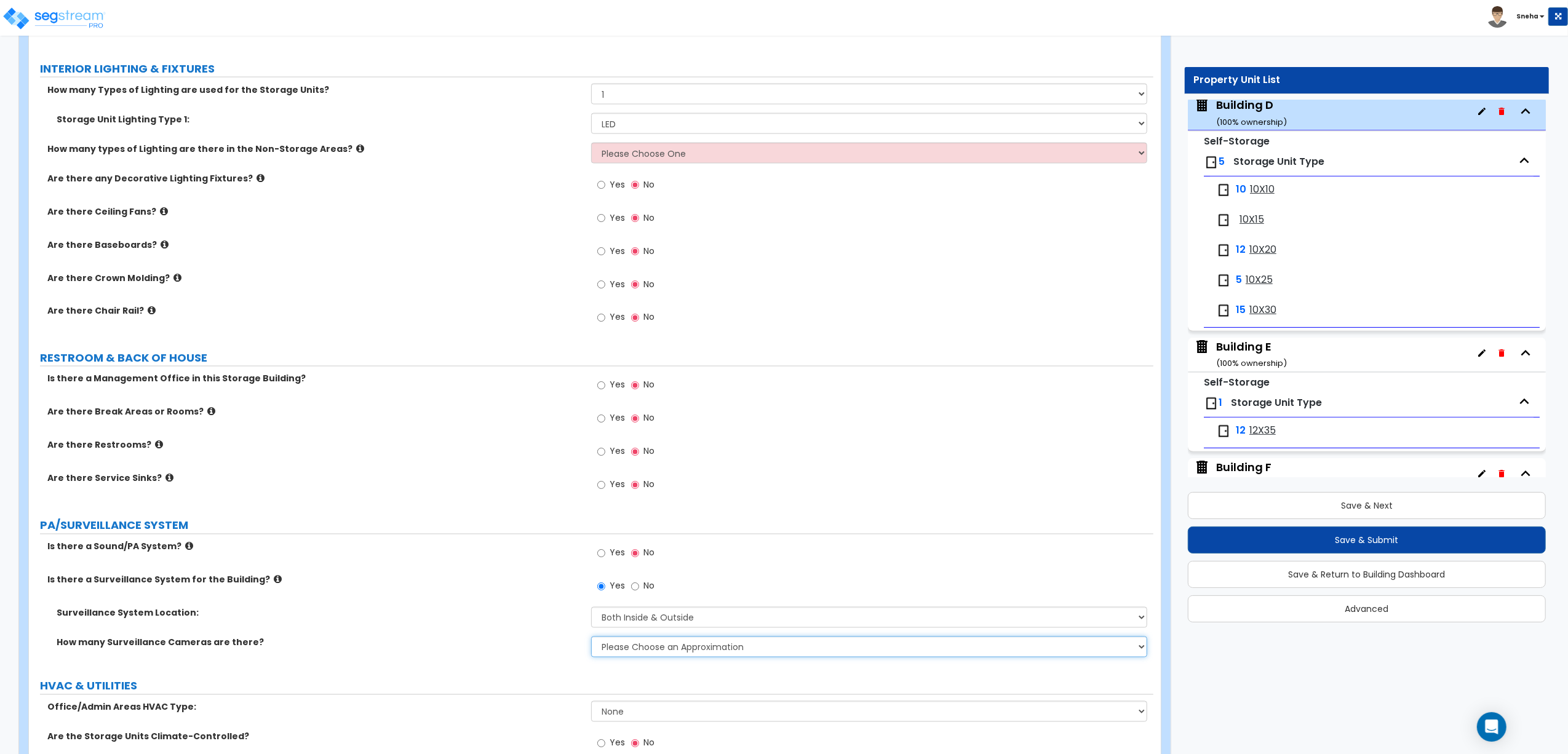
click at [627, 577] on select "Please Choose an Approximation Barely Noticed Any Noticed a Couple Frequently S…" at bounding box center [869, 647] width 556 height 21
select select "2"
click at [591, 577] on select "Please Choose an Approximation Barely Noticed Any Noticed a Couple Frequently S…" at bounding box center [869, 647] width 556 height 21
click at [481, 577] on div "Is there a Surveillance System for the Building? Yes No" at bounding box center [591, 591] width 1125 height 33
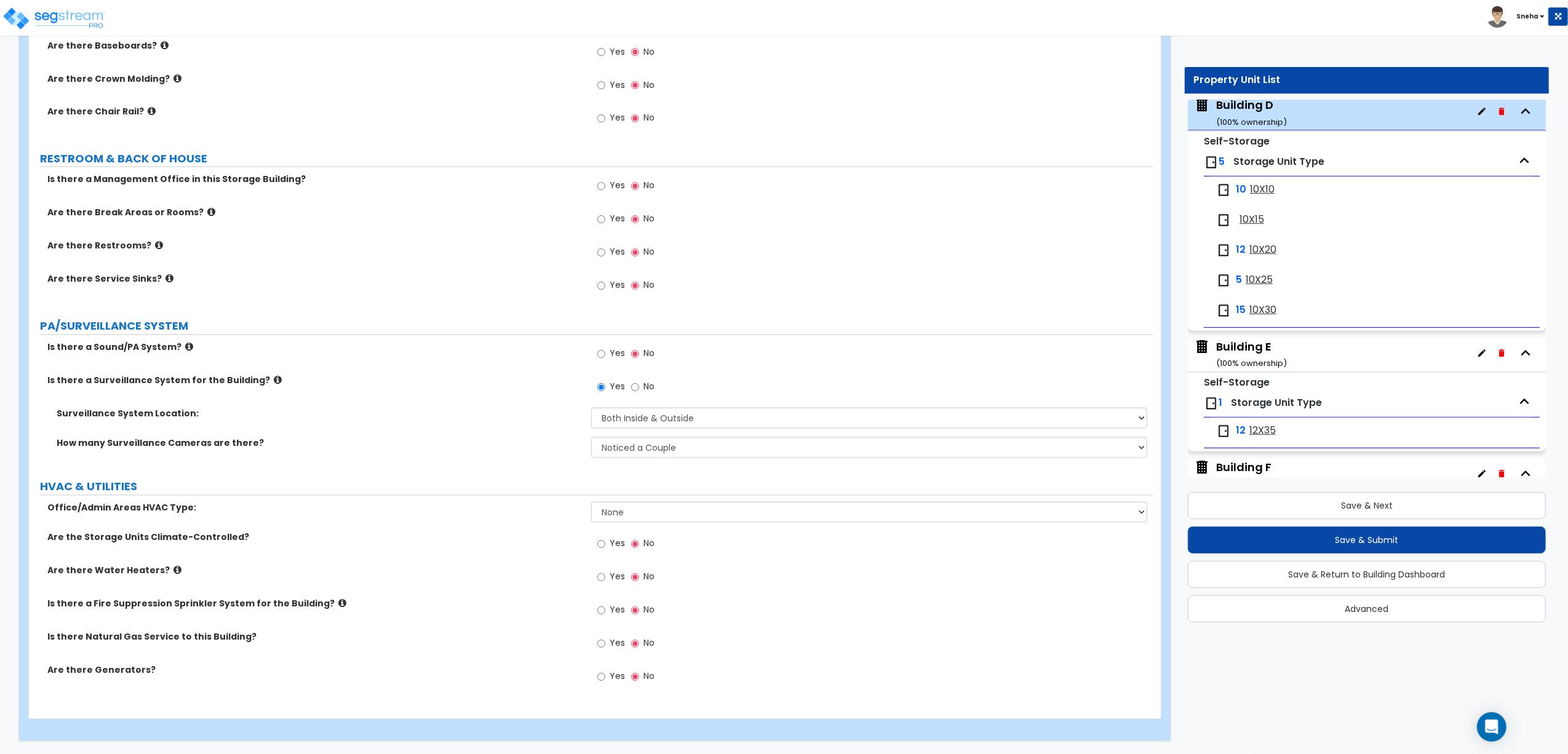
click at [1252, 359] on div "Building E ( 100 % ownership)" at bounding box center [1252, 355] width 71 height 31
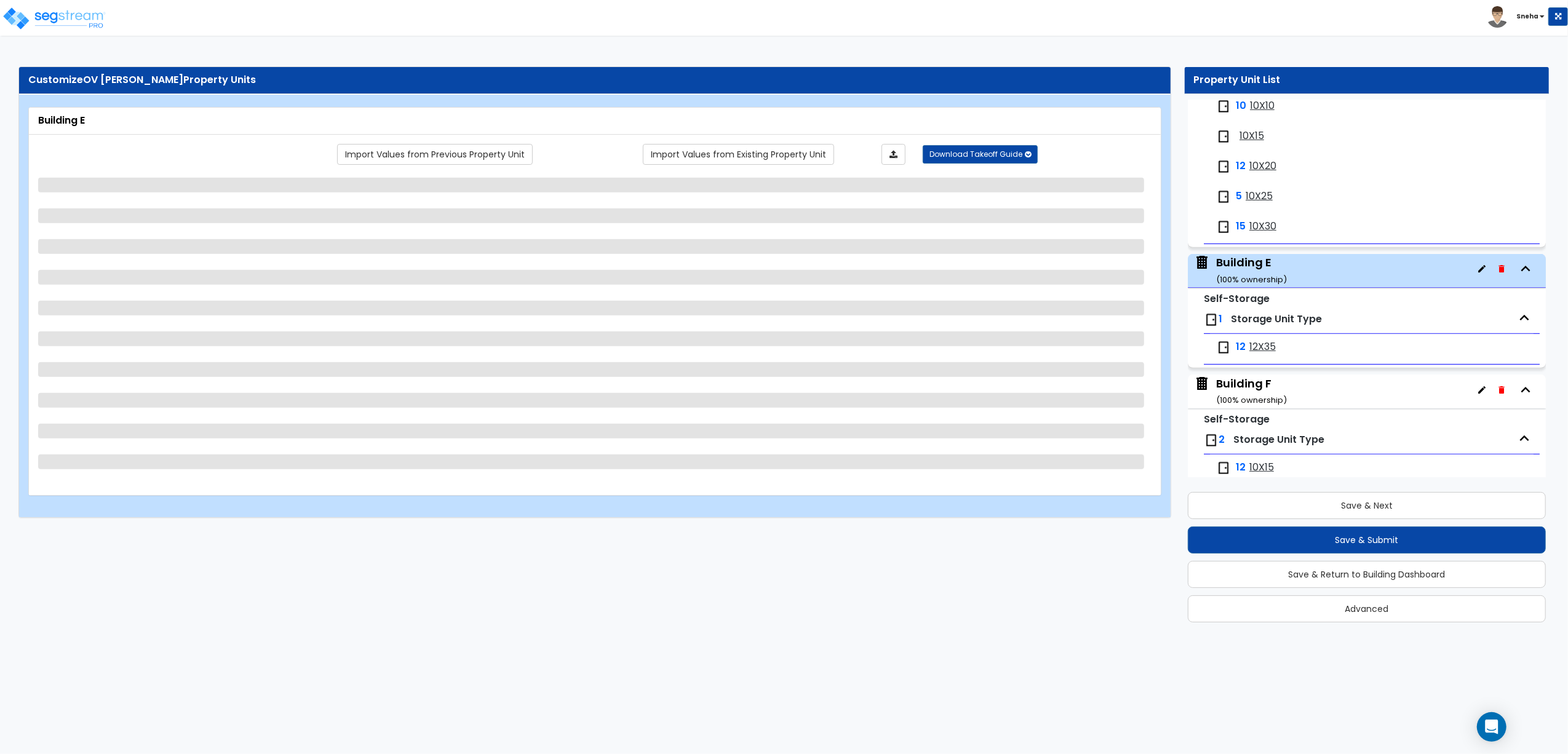
scroll to position [852, 0]
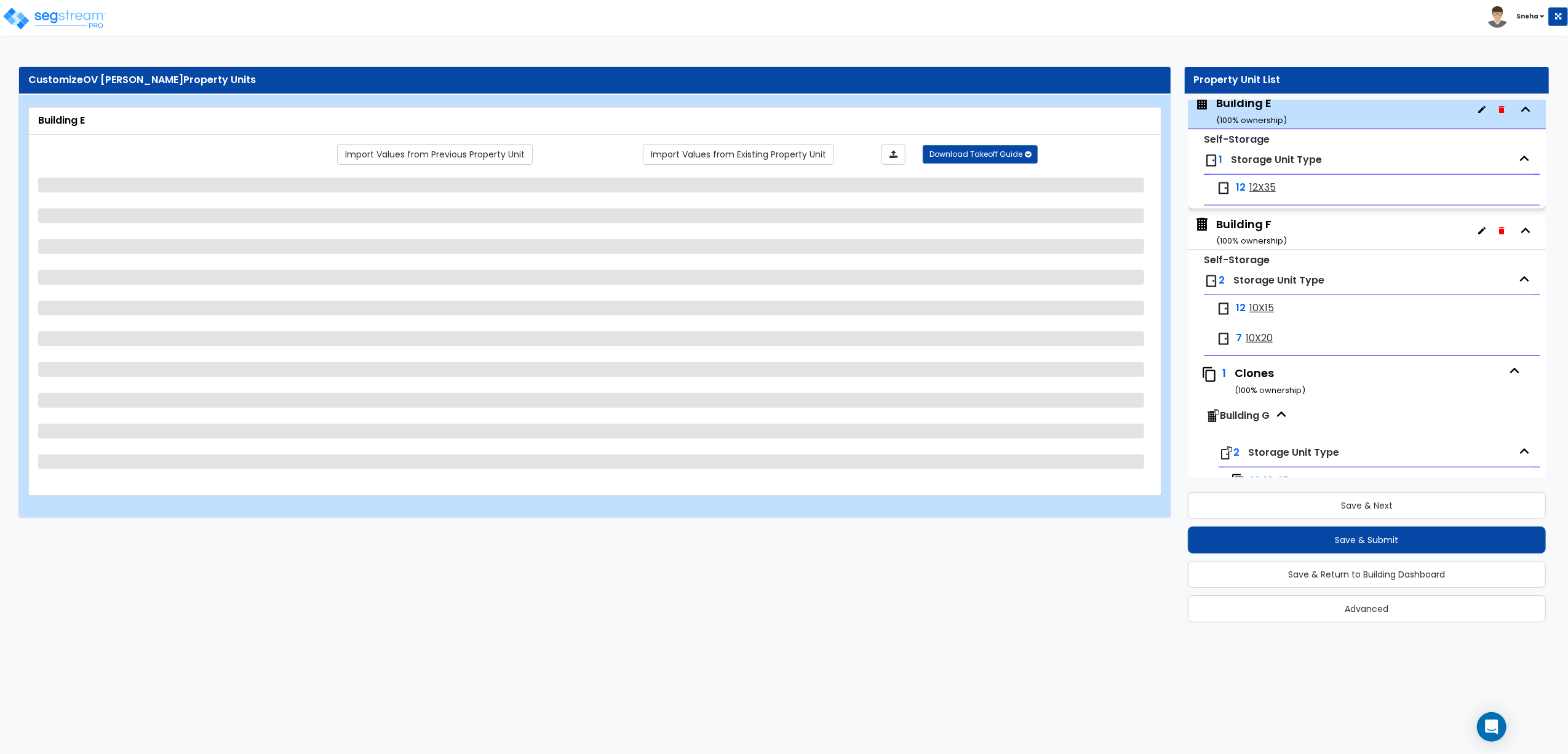
select select "6"
select select "1"
select select "3"
select select "1"
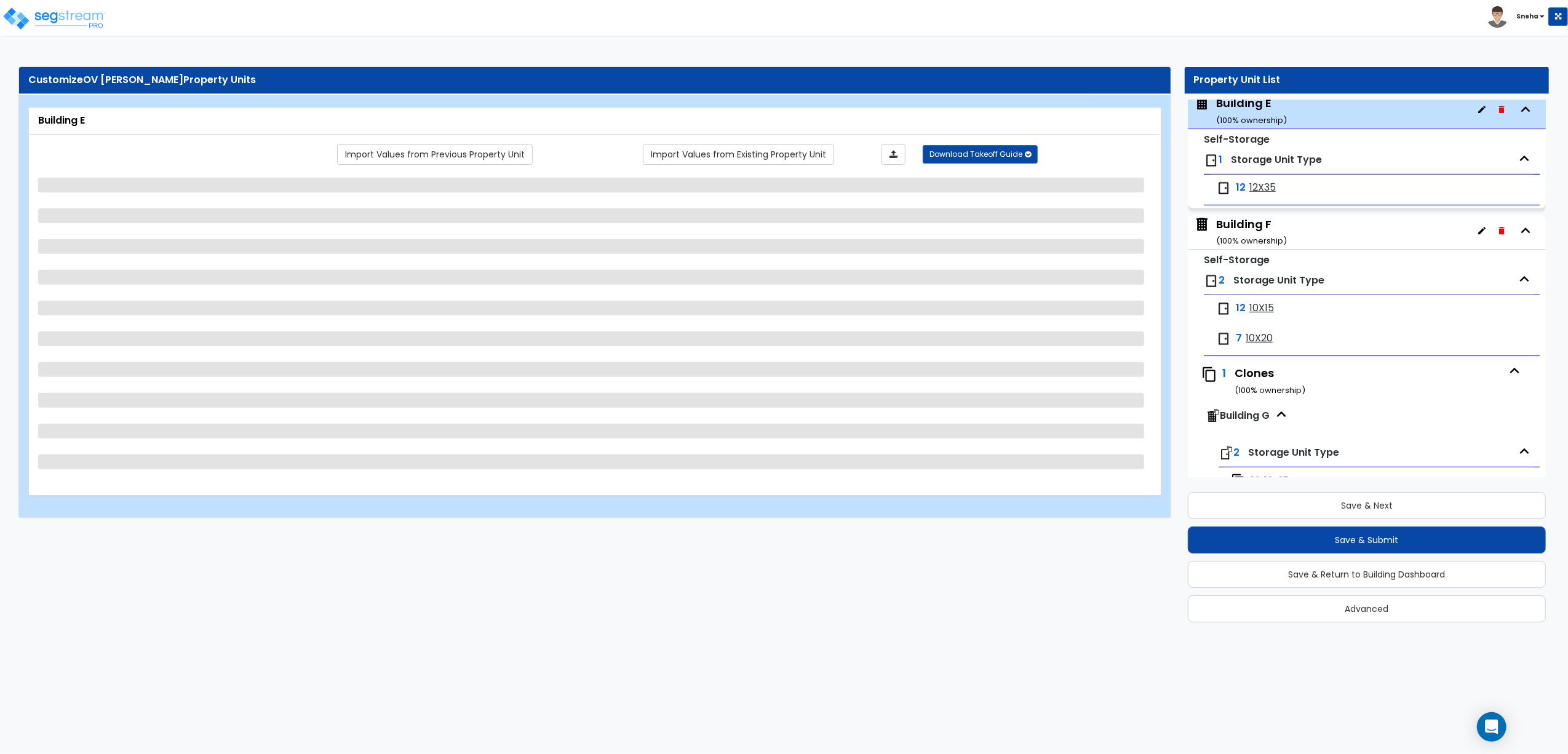
select select "5"
select select "1"
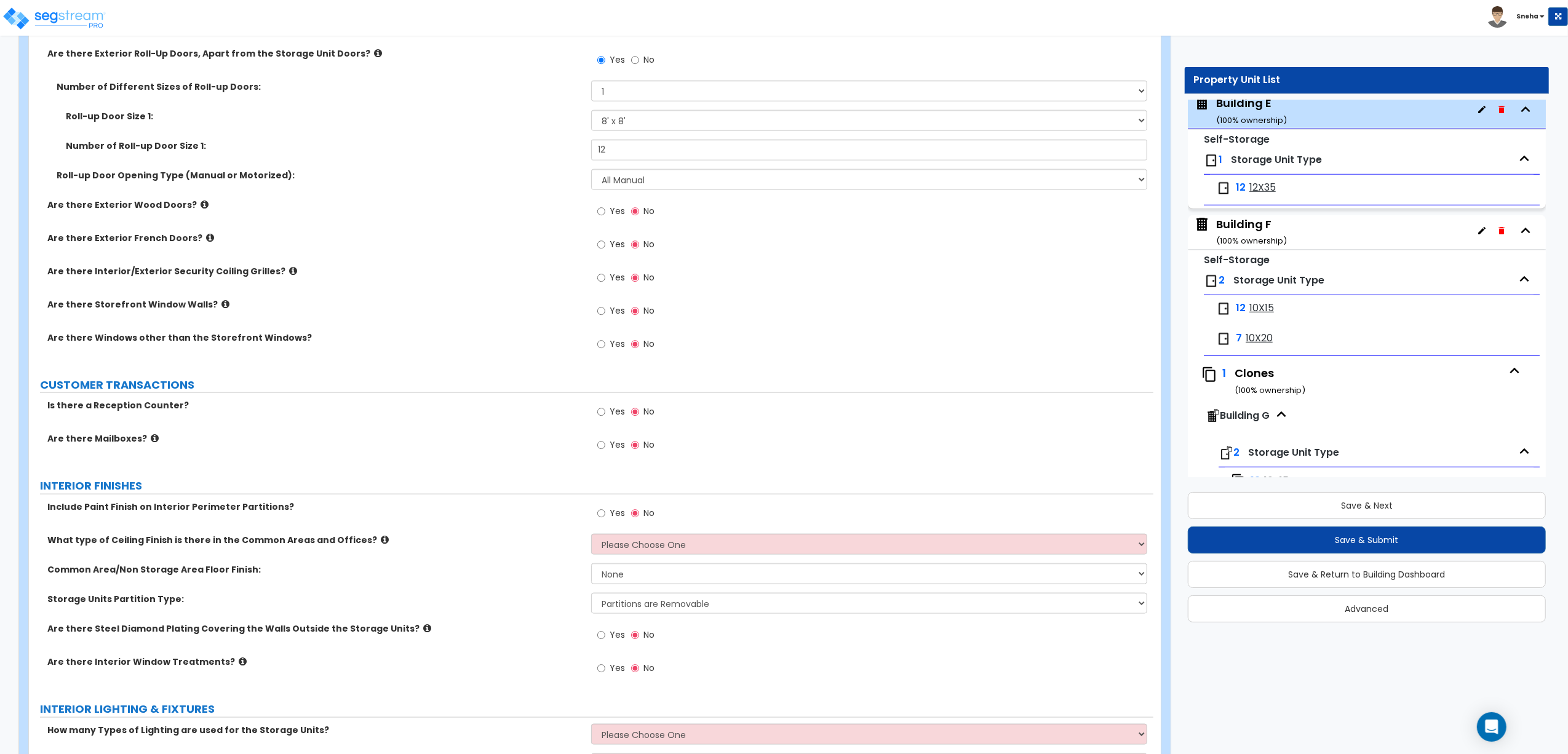
scroll to position [1394, 0]
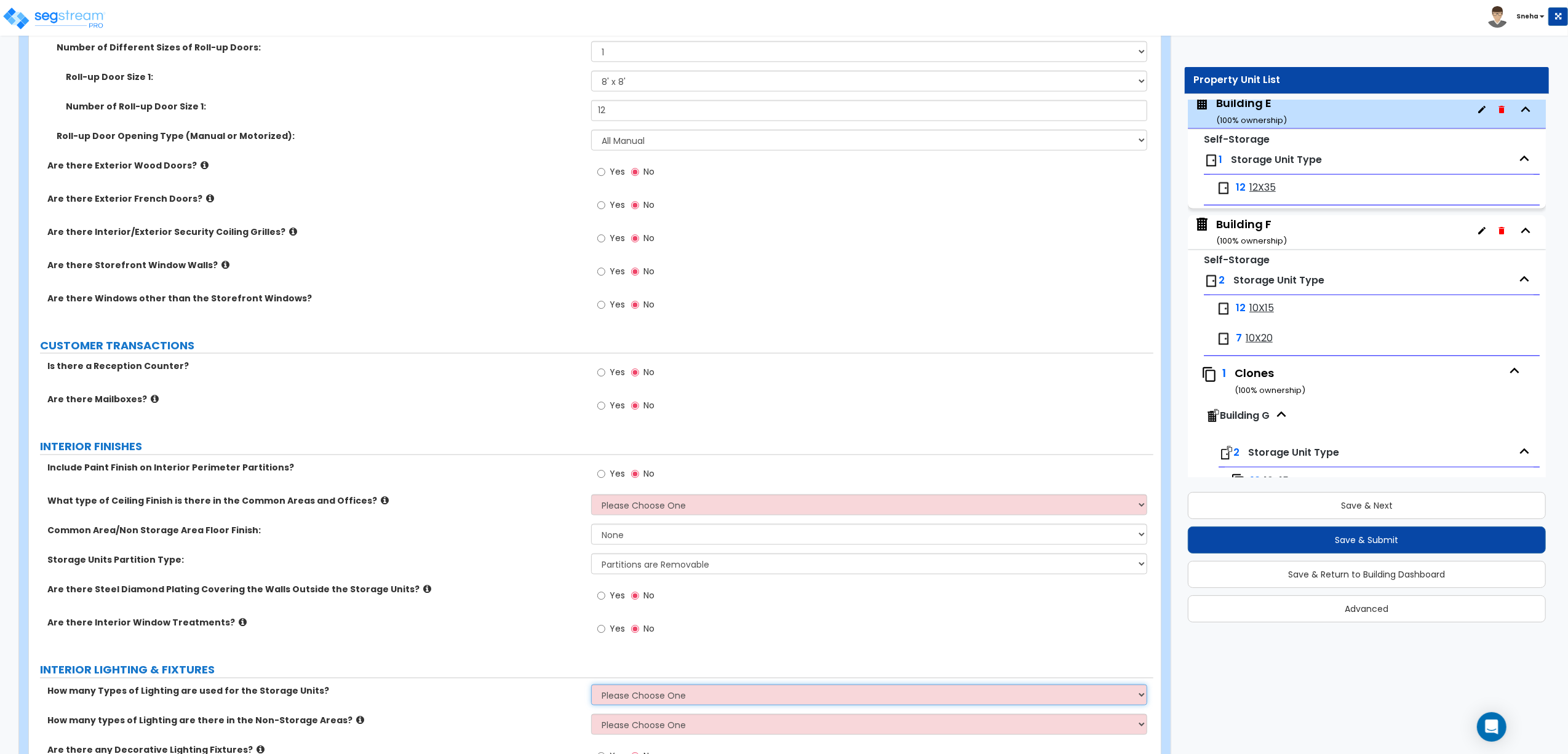
click at [680, 577] on select "Please Choose One 1 2 3" at bounding box center [869, 695] width 556 height 21
select select "1"
click at [591, 577] on select "Please Choose One 1 2 3" at bounding box center [869, 695] width 556 height 21
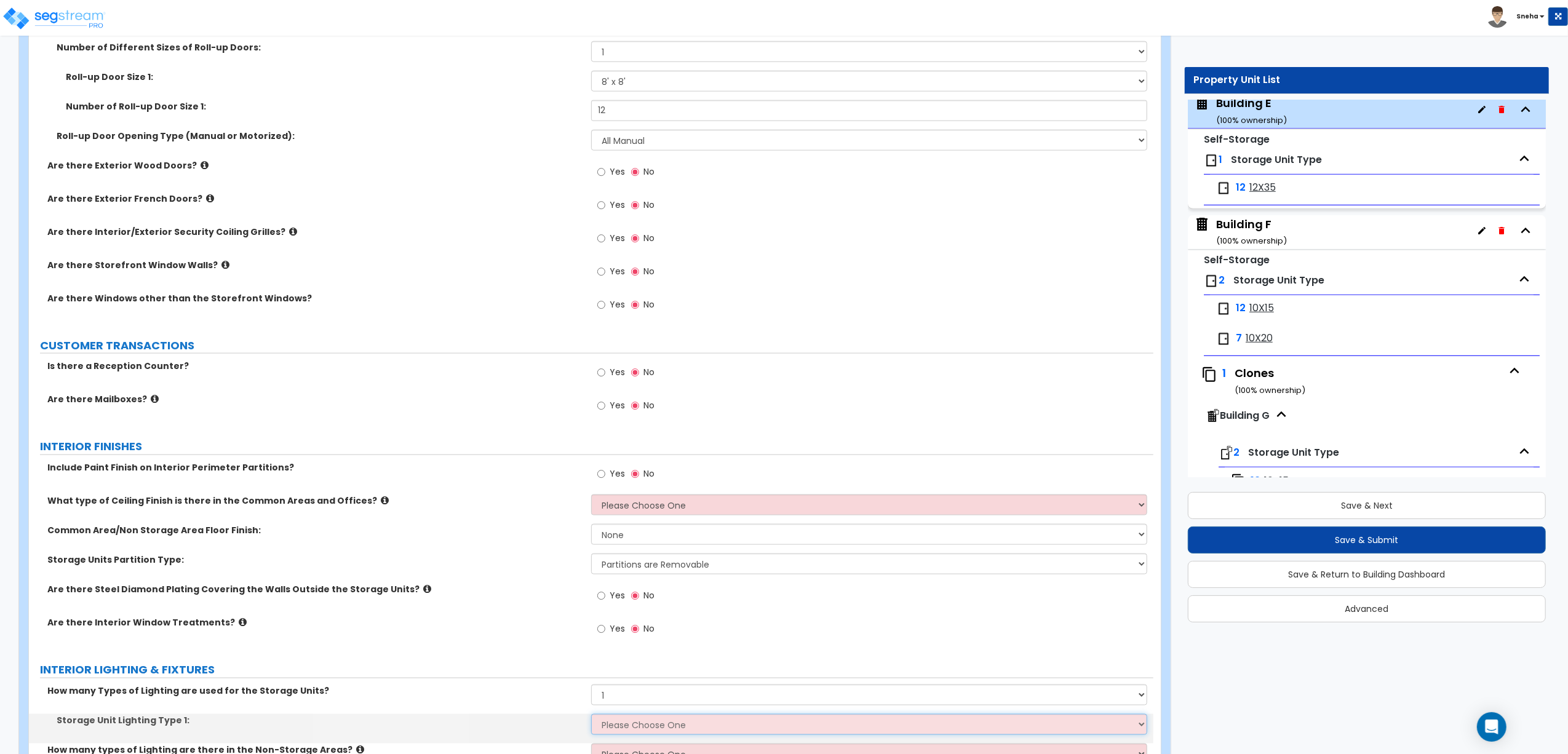
click at [668, 577] on select "Please Choose One Fluorescent LED Incandescent" at bounding box center [869, 724] width 556 height 21
click at [591, 577] on select "Please Choose One Fluorescent LED Incandescent" at bounding box center [869, 724] width 556 height 21
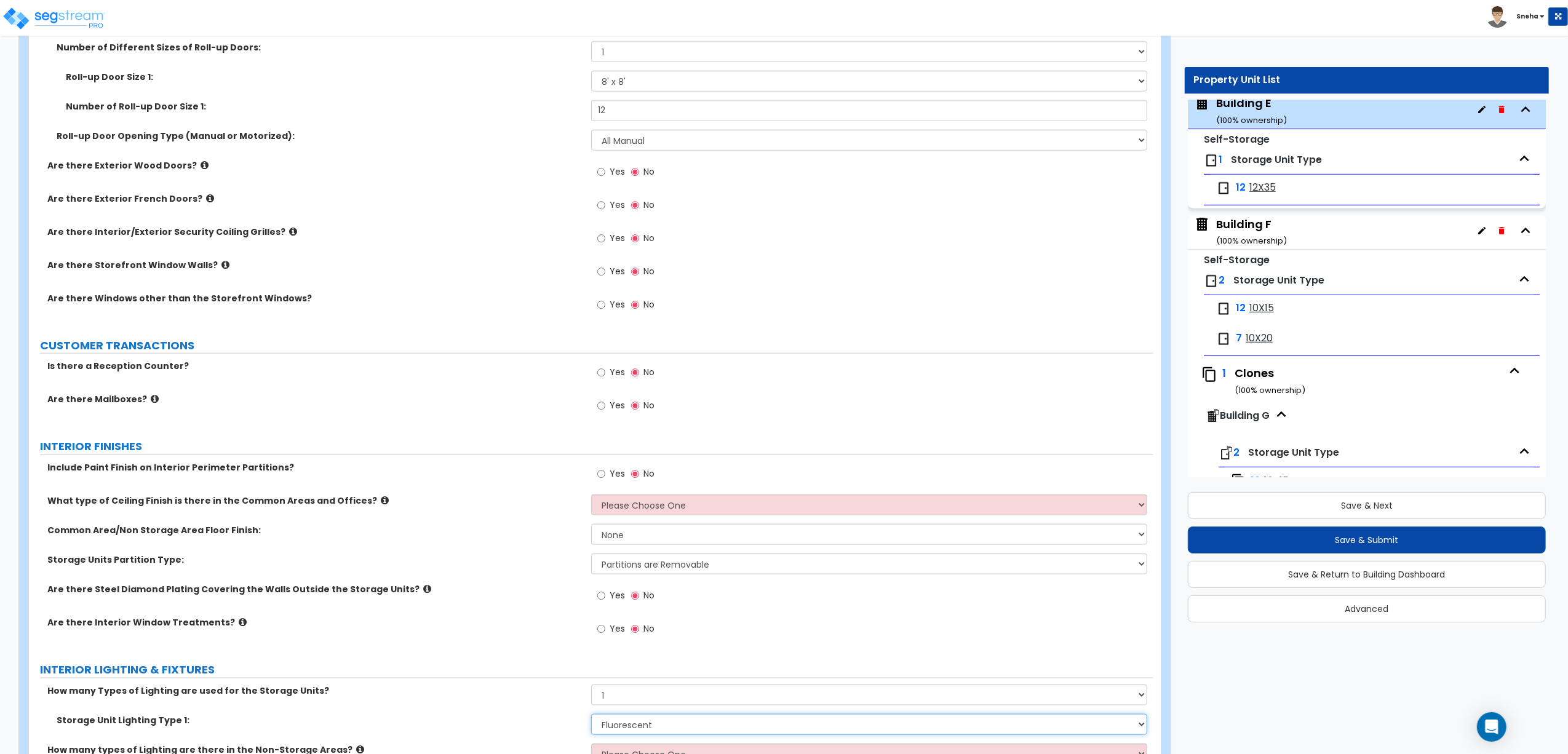
drag, startPoint x: 649, startPoint y: 724, endPoint x: 646, endPoint y: 717, distance: 7.6
click at [649, 577] on select "Please Choose One Fluorescent LED Incandescent" at bounding box center [869, 724] width 556 height 21
select select "2"
click at [591, 577] on select "Please Choose One Fluorescent LED Incandescent" at bounding box center [869, 724] width 556 height 21
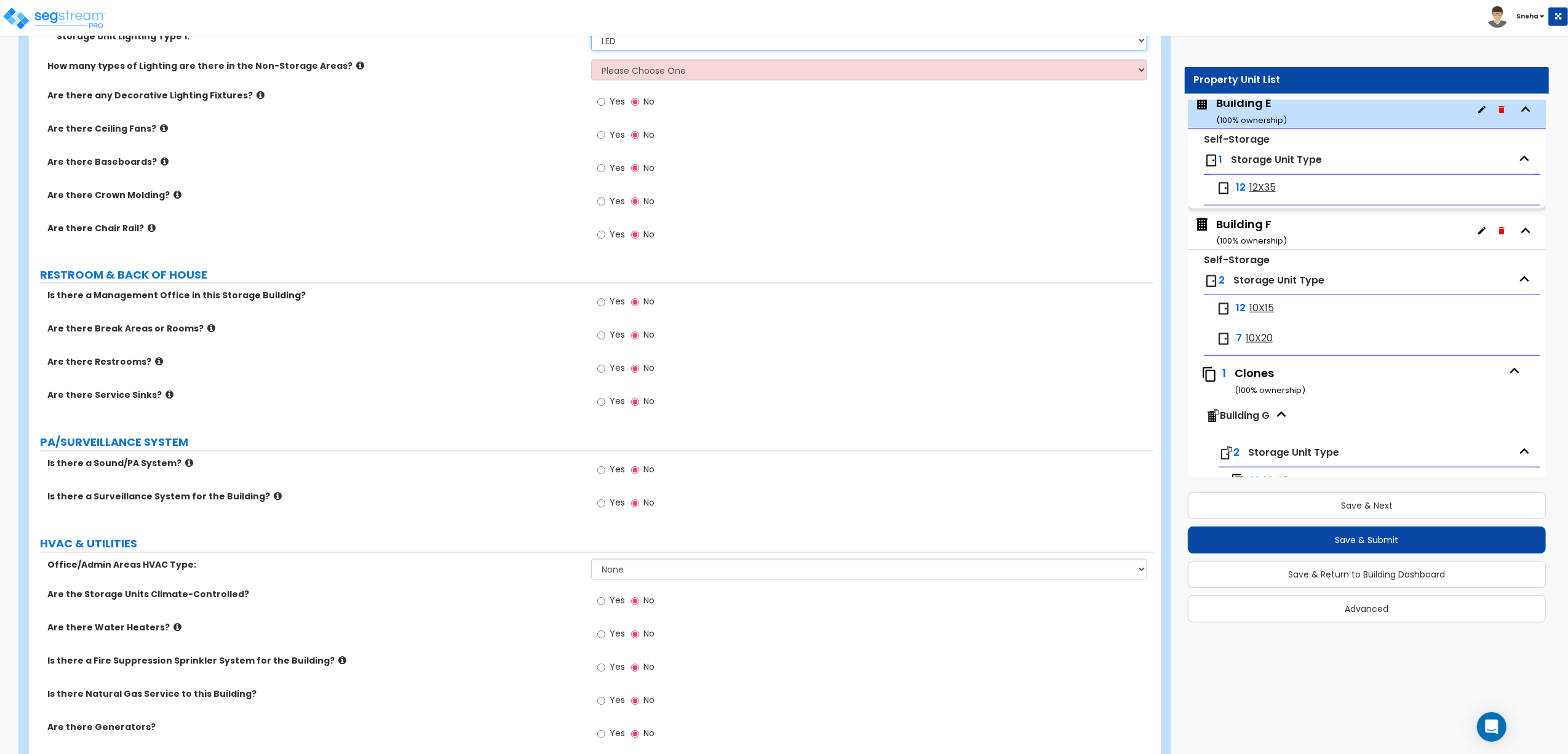
scroll to position [2138, 0]
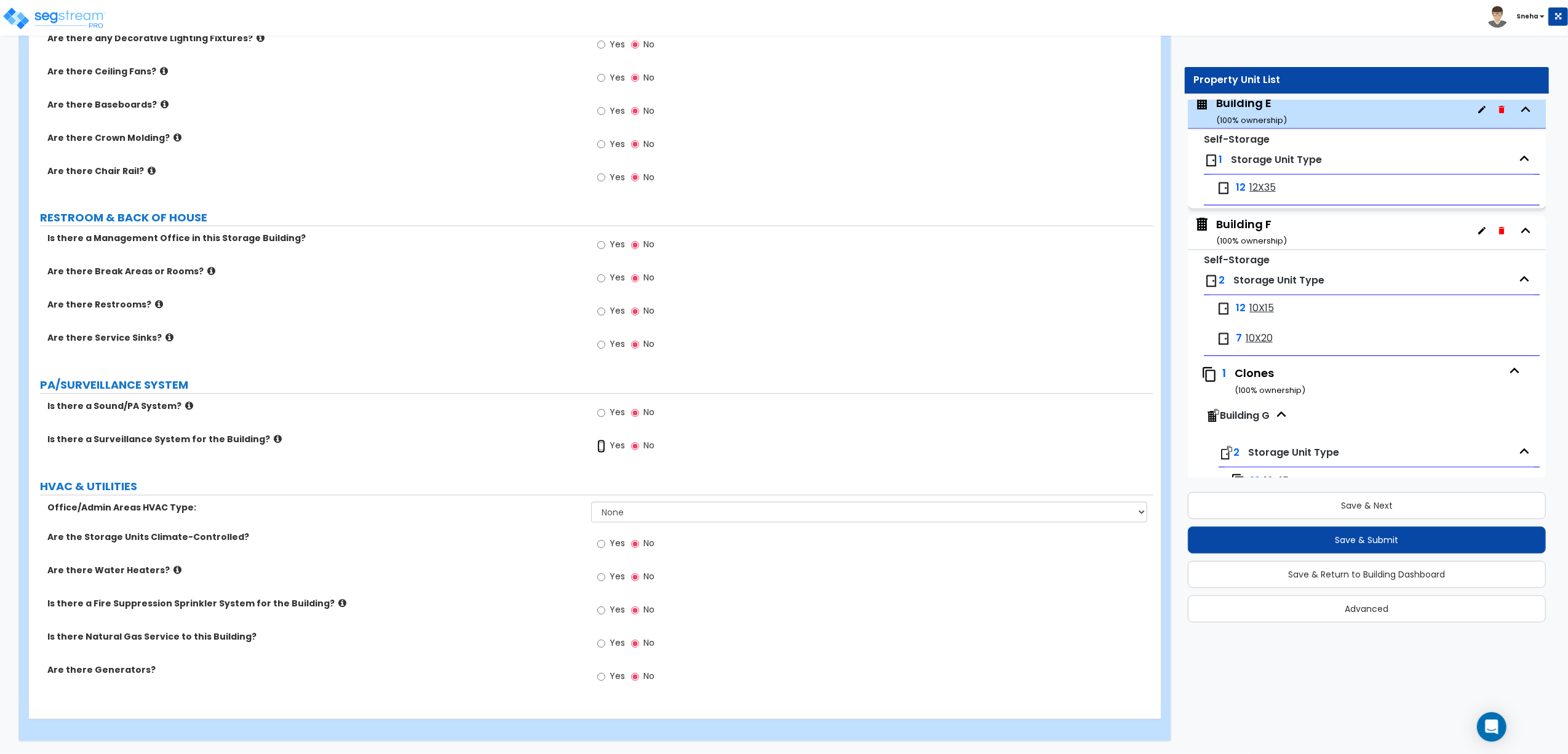
click at [603, 441] on input "Yes" at bounding box center [600, 446] width 8 height 13
radio input "true"
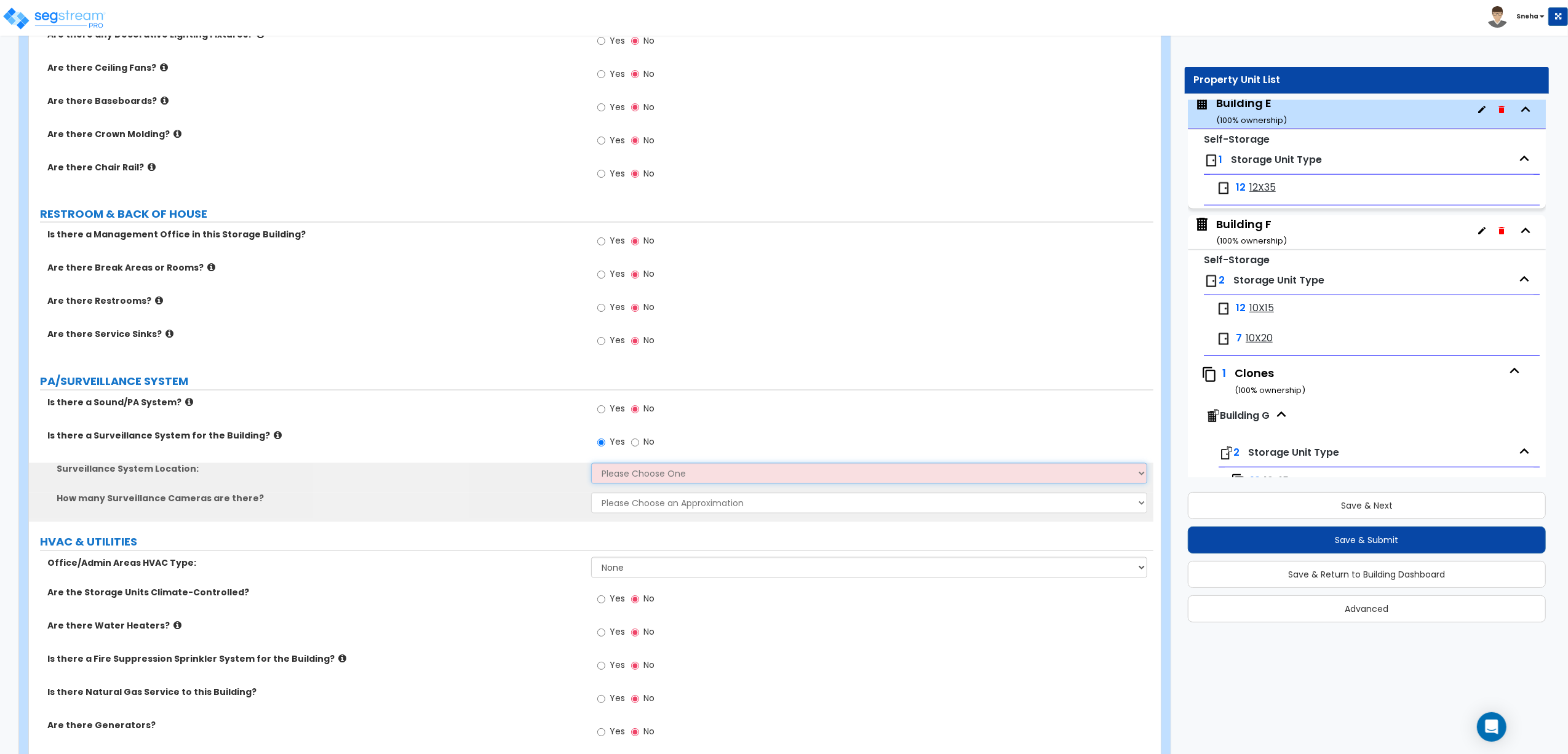
click at [616, 480] on select "Please Choose One Inside the Building Outside the Building Both Inside & Outside" at bounding box center [869, 474] width 556 height 21
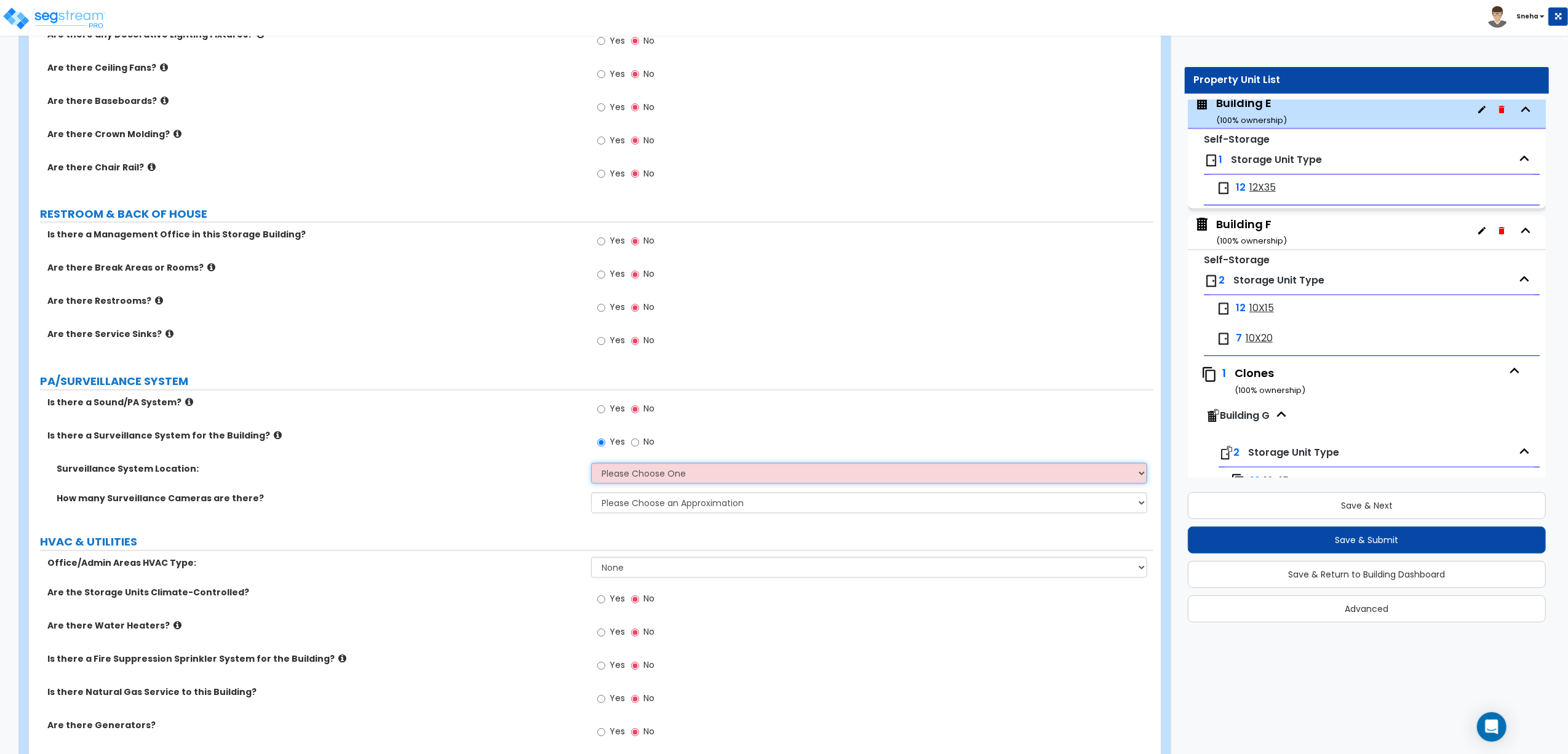
select select "3"
click at [591, 467] on select "Please Choose One Inside the Building Outside the Building Both Inside & Outside" at bounding box center [869, 474] width 556 height 21
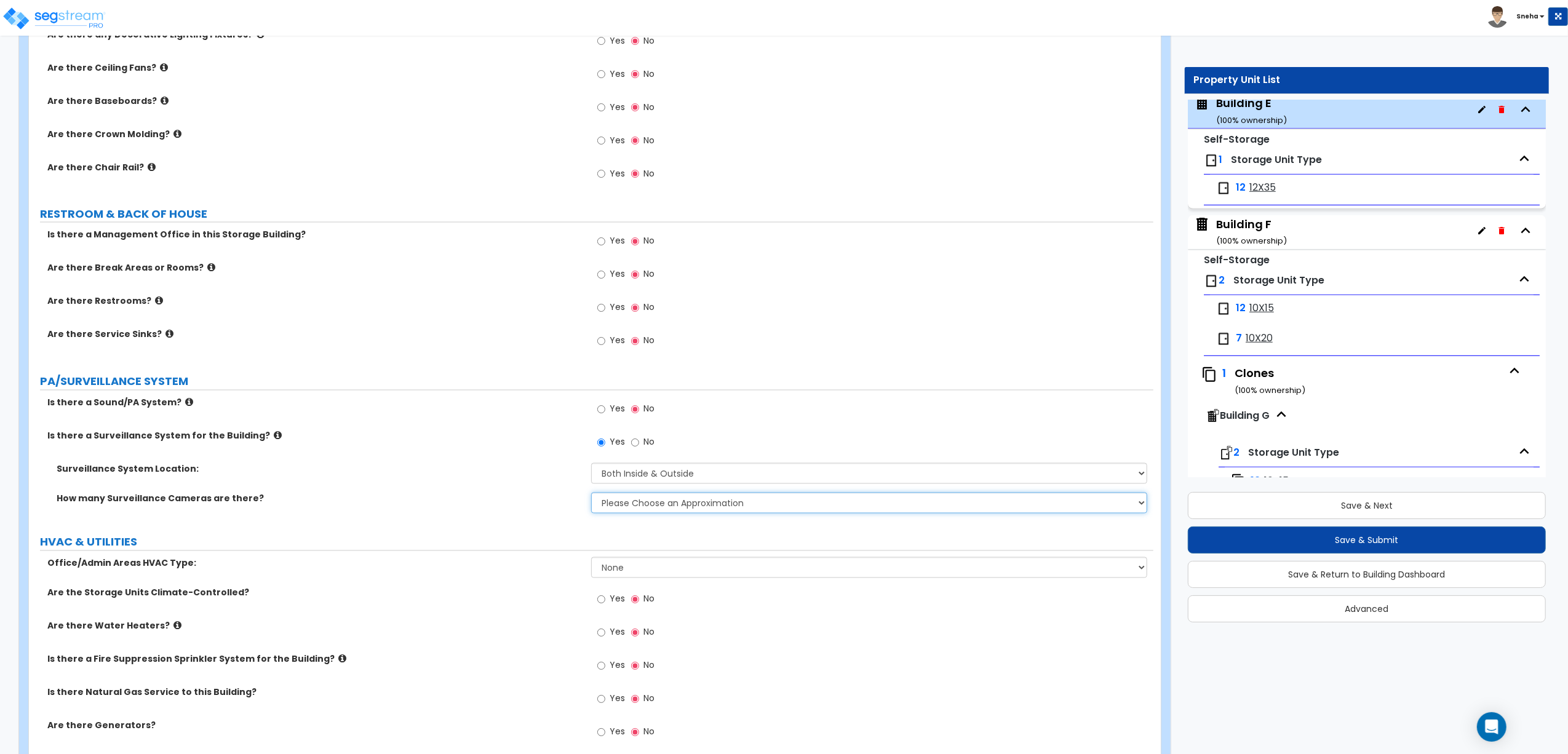
click at [621, 510] on select "Please Choose an Approximation Barely Noticed Any Noticed a Couple Frequently S…" at bounding box center [869, 503] width 556 height 21
select select "2"
click at [591, 495] on select "Please Choose an Approximation Barely Noticed Any Noticed a Couple Frequently S…" at bounding box center [869, 503] width 556 height 21
click at [535, 503] on label "How many Surveillance Cameras are there?" at bounding box center [319, 499] width 525 height 12
click at [1252, 233] on div "Building F ( 100 % ownership)" at bounding box center [1252, 232] width 71 height 31
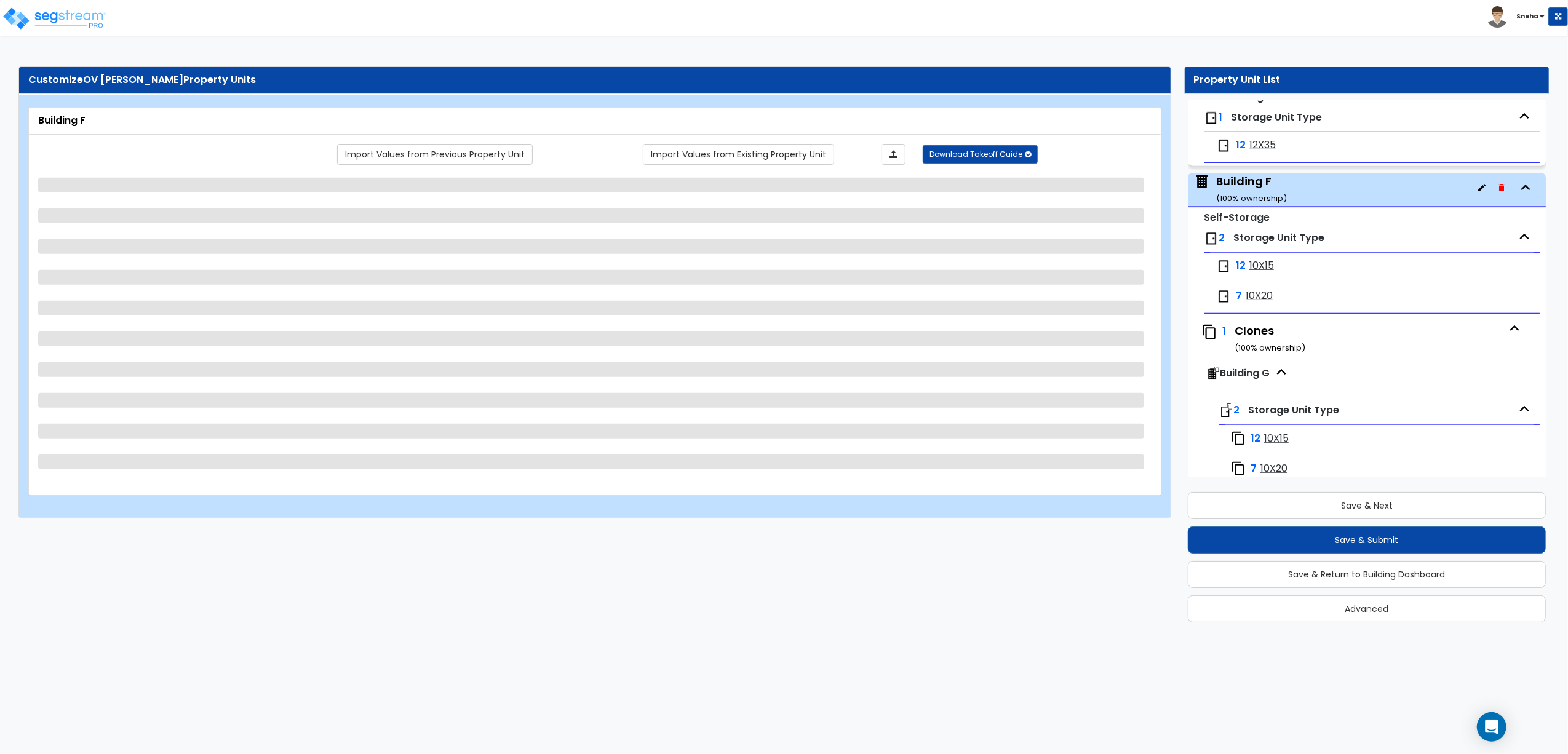
scroll to position [974, 0]
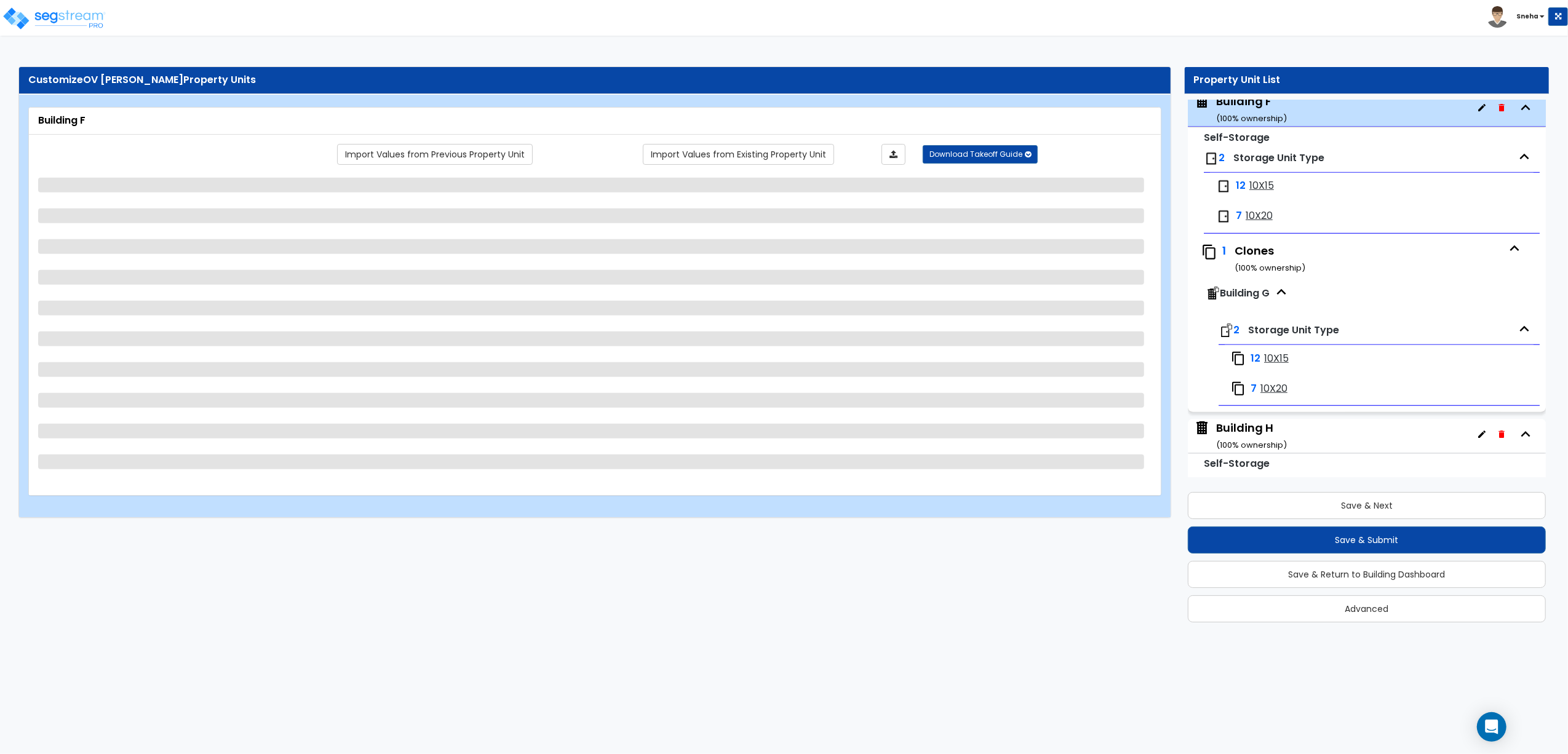
select select "6"
select select "1"
select select "3"
select select "1"
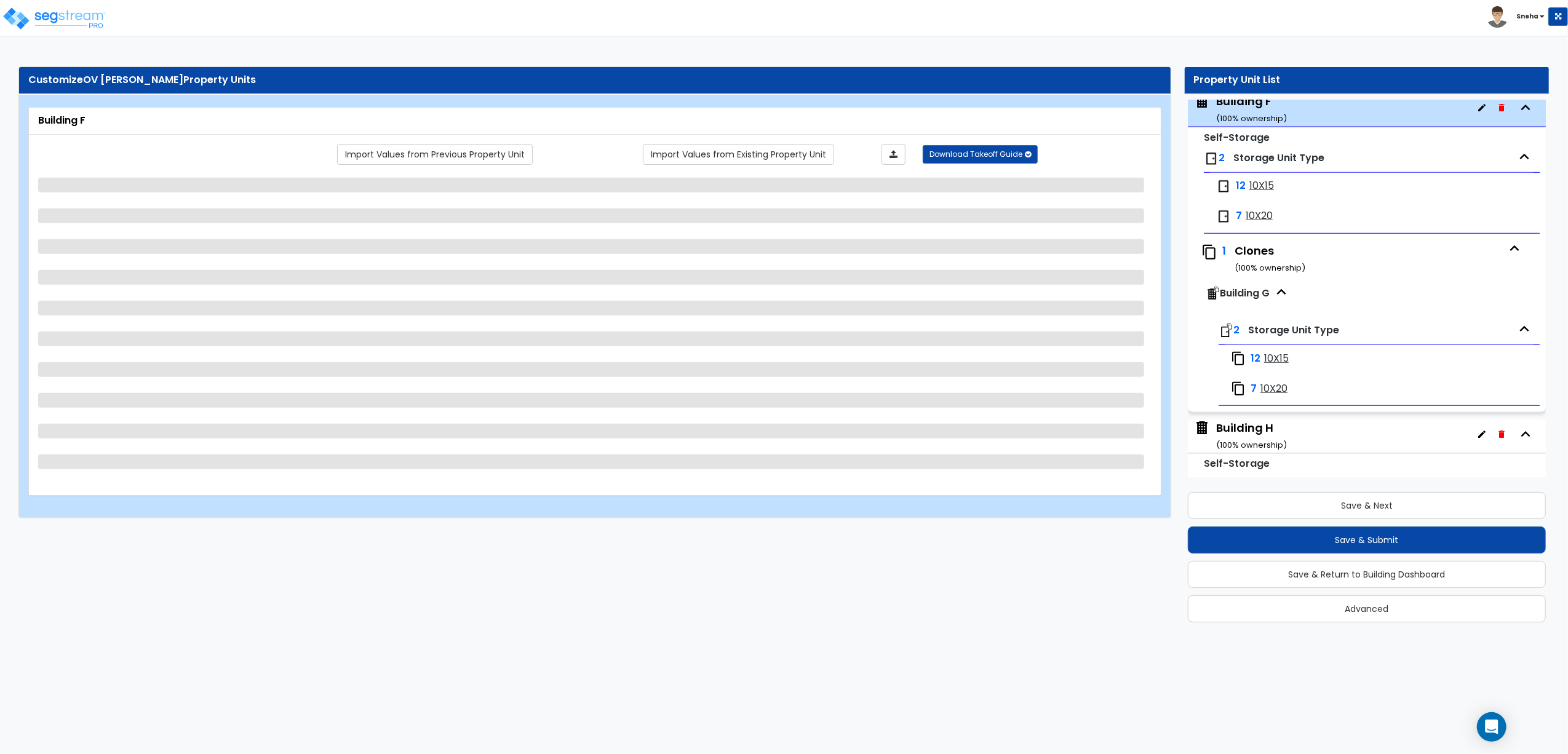
select select "5"
select select "1"
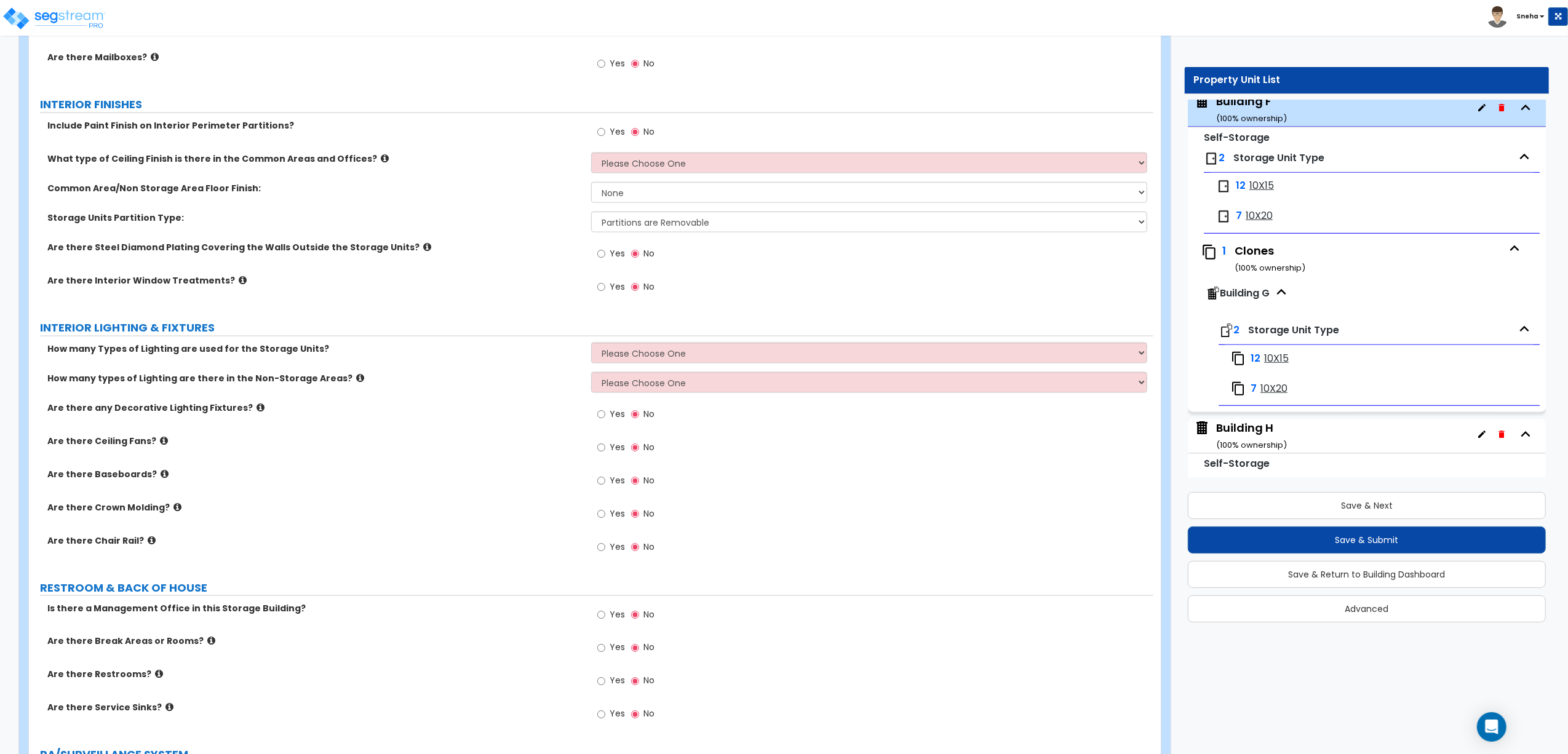
scroll to position [1616, 0]
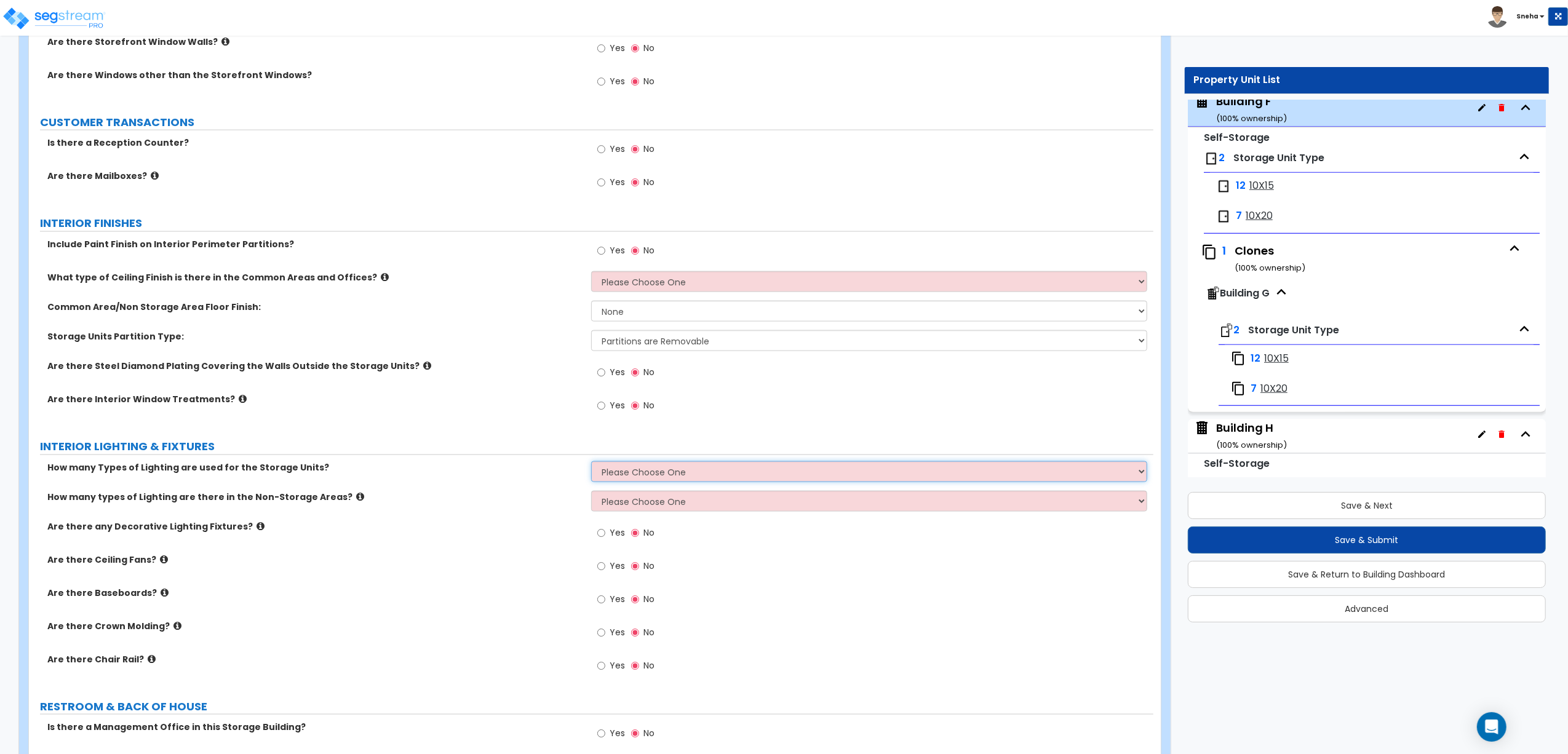
click at [666, 473] on select "Please Choose One 1 2 3" at bounding box center [869, 472] width 556 height 21
select select "1"
click at [591, 464] on select "Please Choose One 1 2 3" at bounding box center [869, 472] width 556 height 21
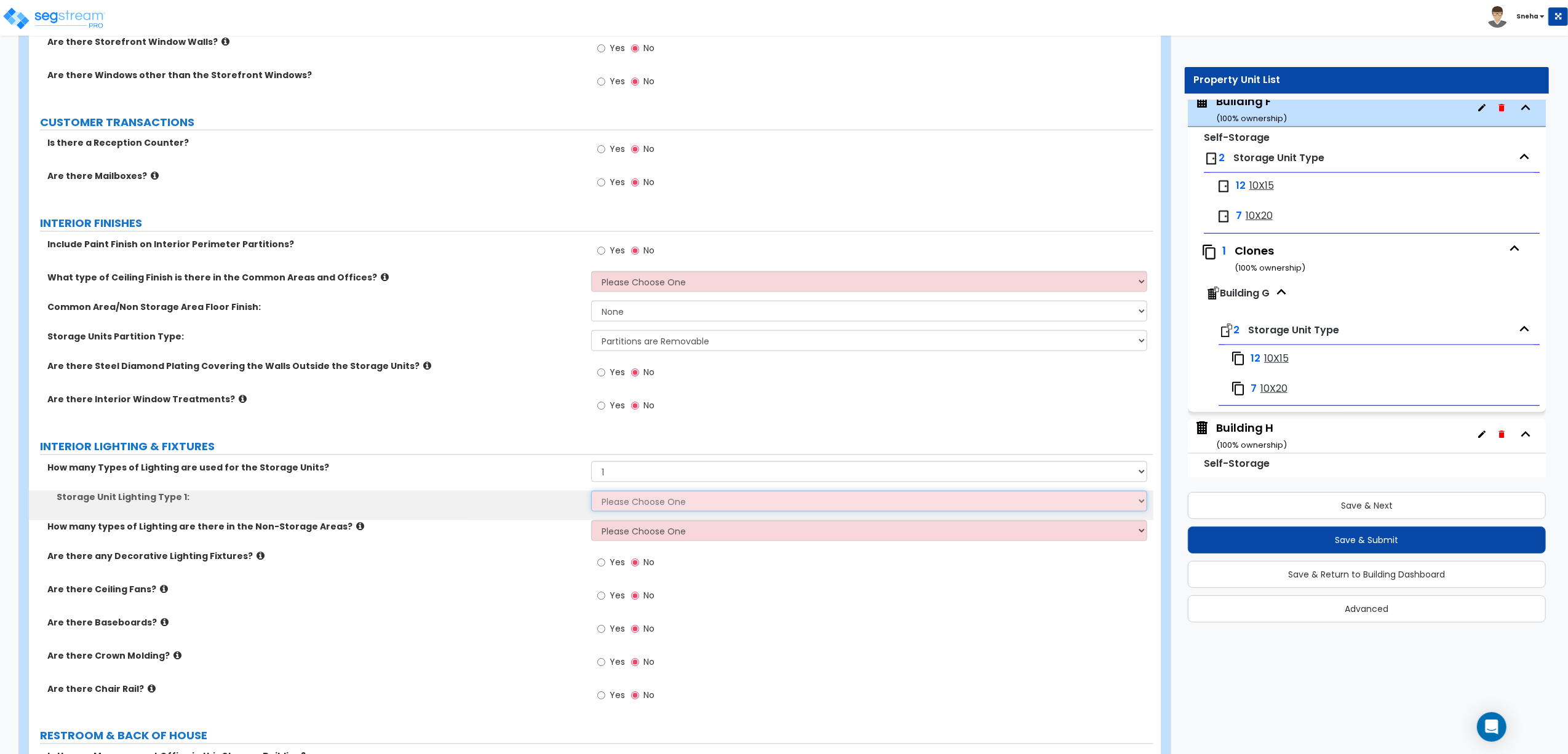
click at [641, 508] on select "Please Choose One Fluorescent LED Incandescent" at bounding box center [869, 502] width 556 height 21
select select "2"
click at [591, 493] on select "Please Choose One Fluorescent LED Incandescent" at bounding box center [869, 502] width 556 height 21
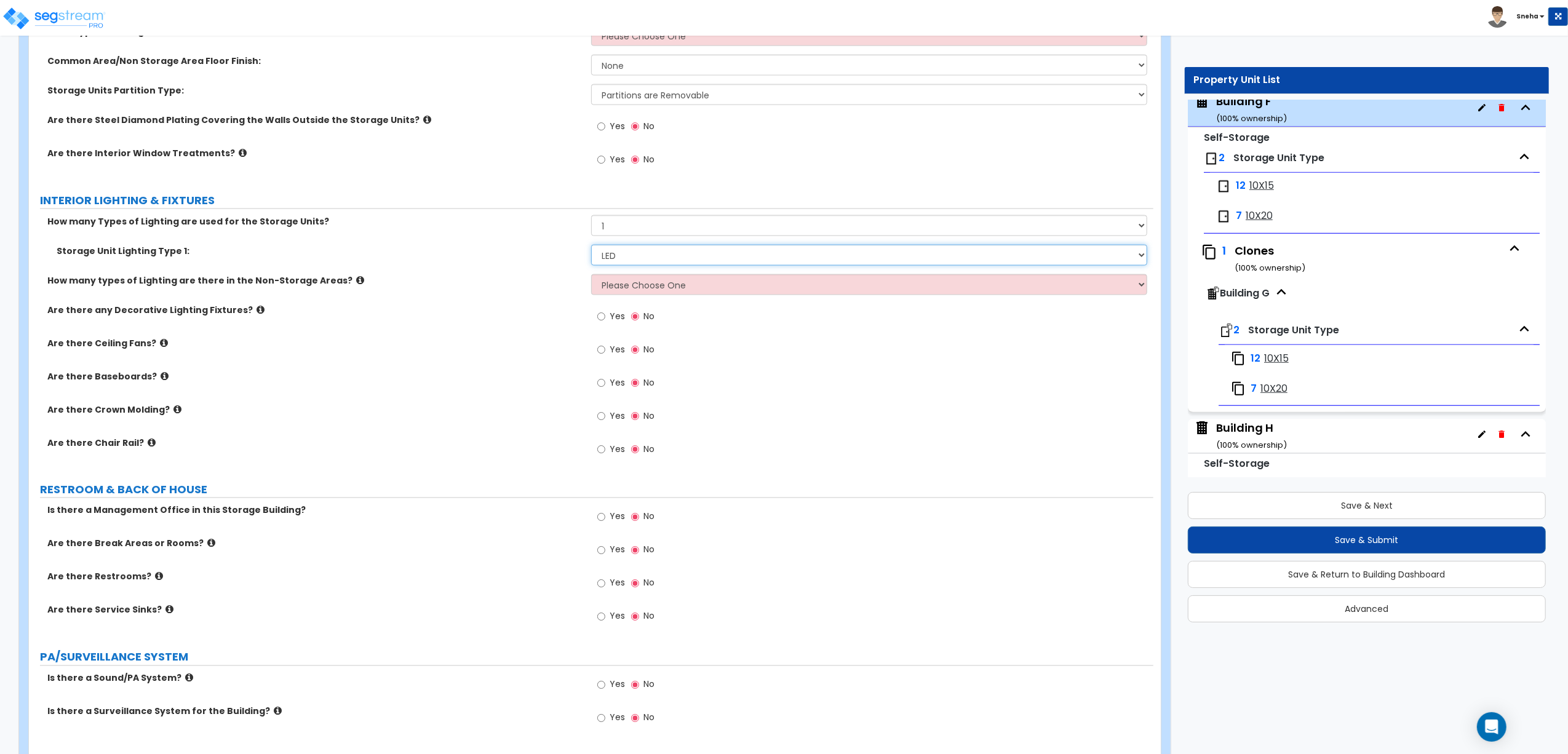
scroll to position [2027, 0]
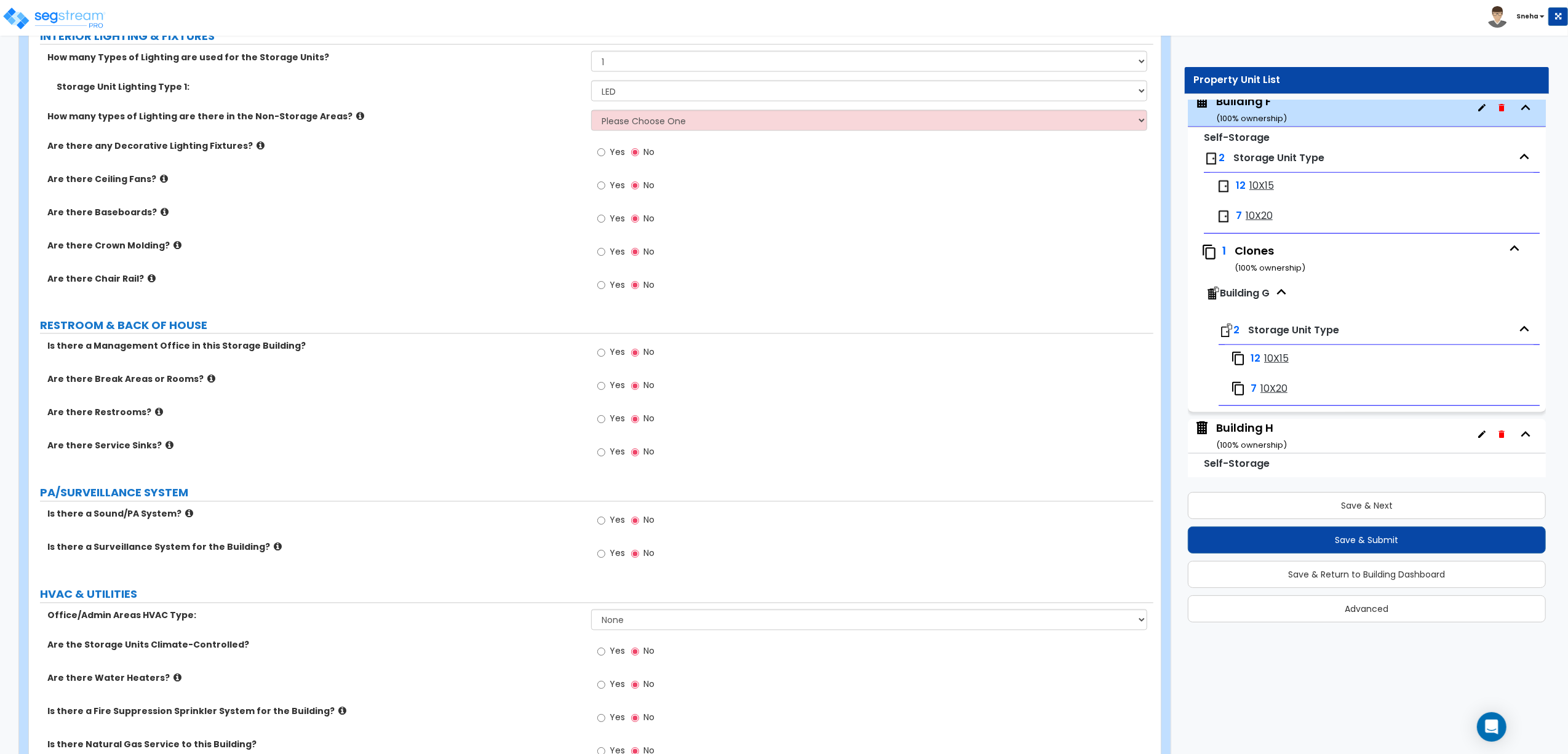
click at [610, 557] on span "Yes" at bounding box center [618, 553] width 16 height 12
click at [606, 557] on input "Yes" at bounding box center [600, 553] width 8 height 13
radio input "true"
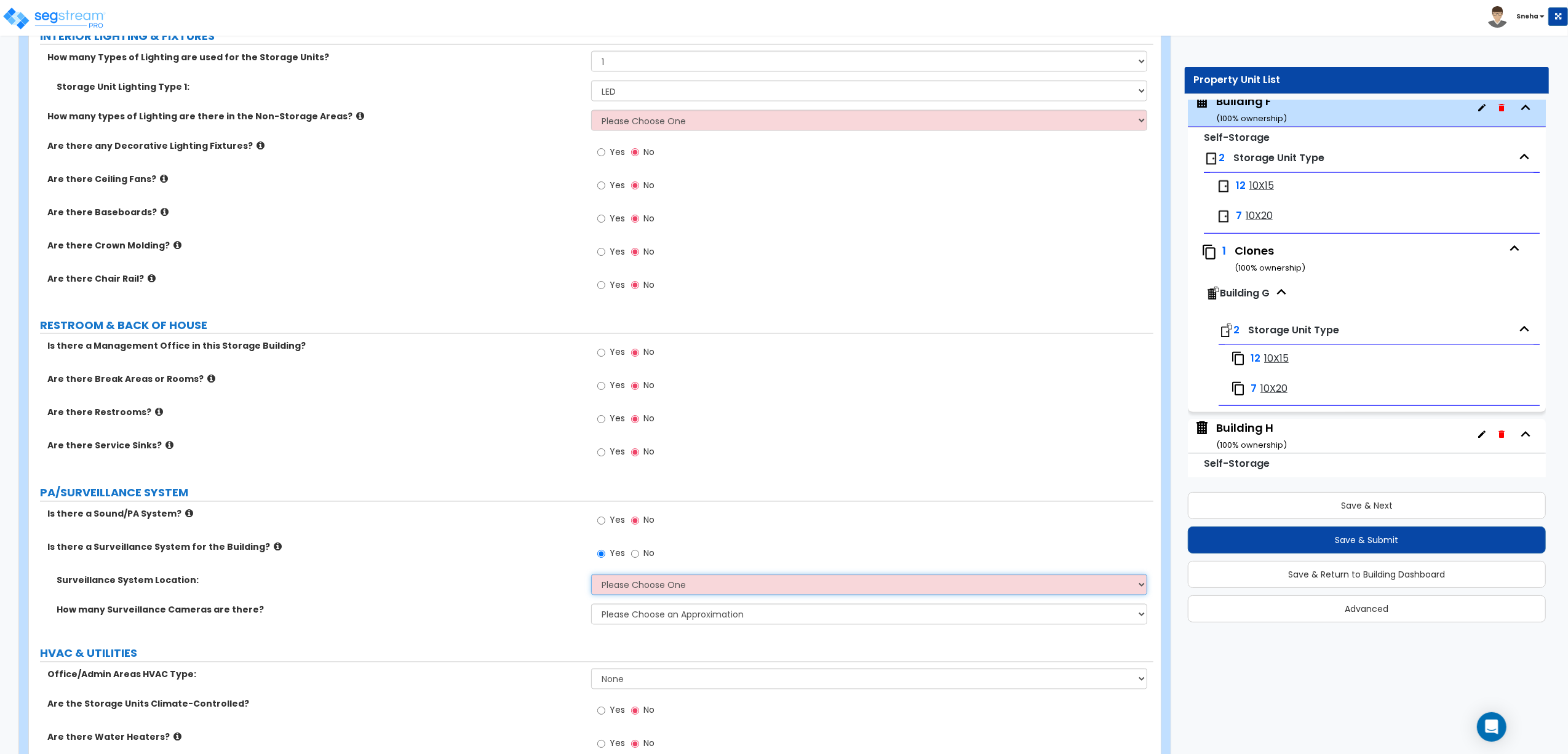
click at [623, 577] on select "Please Choose One Inside the Building Outside the Building Both Inside & Outside" at bounding box center [869, 585] width 556 height 21
select select "3"
click at [591, 577] on select "Please Choose One Inside the Building Outside the Building Both Inside & Outside" at bounding box center [869, 585] width 556 height 21
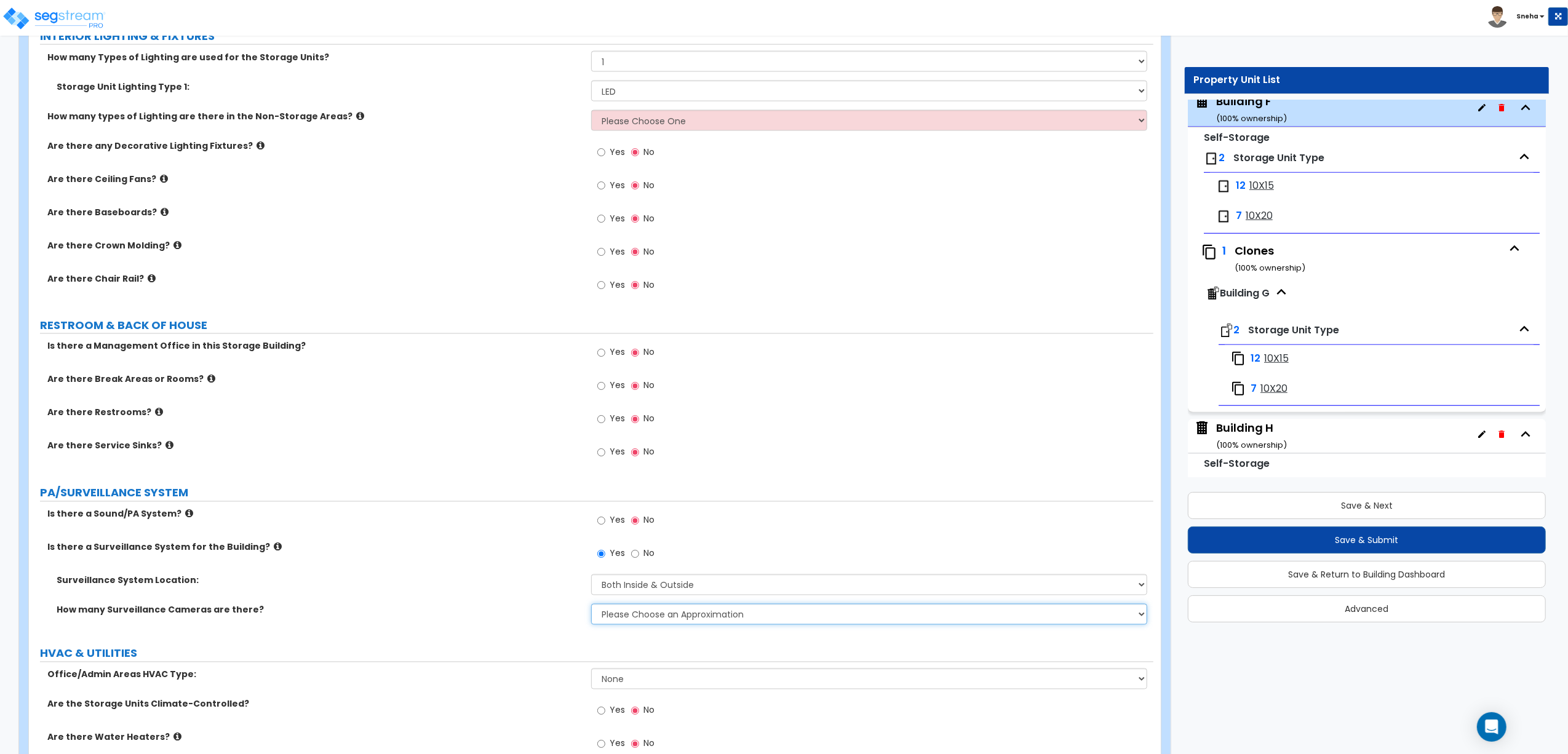
click at [628, 577] on select "Please Choose an Approximation Barely Noticed Any Noticed a Couple Frequently S…" at bounding box center [869, 614] width 556 height 21
select select "2"
click at [591, 577] on select "Please Choose an Approximation Barely Noticed Any Noticed a Couple Frequently S…" at bounding box center [869, 614] width 556 height 21
click at [531, 577] on label "Surveillance System Location:" at bounding box center [319, 580] width 525 height 12
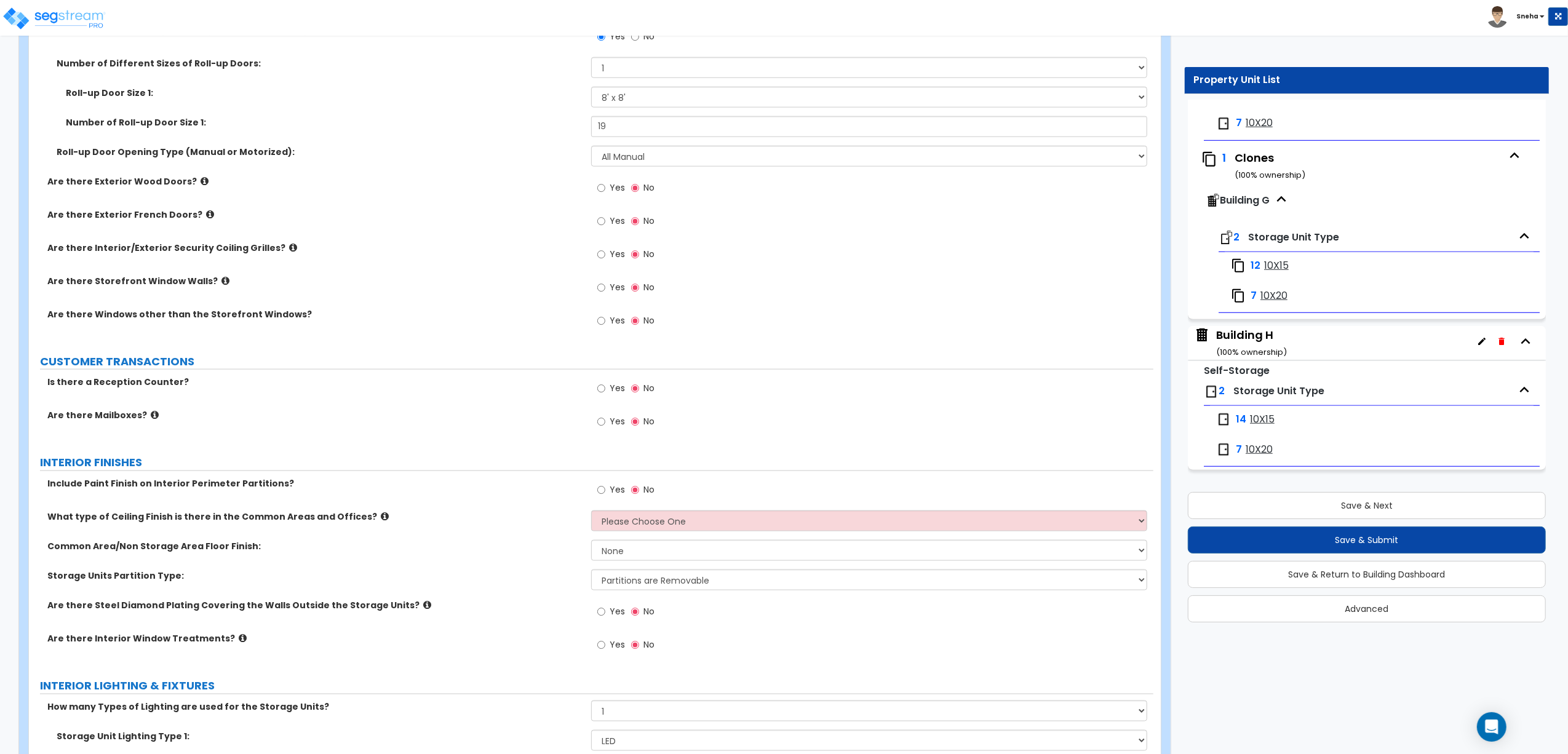
scroll to position [1078, 0]
click at [1252, 338] on div "Building H ( 100 % ownership)" at bounding box center [1252, 342] width 71 height 31
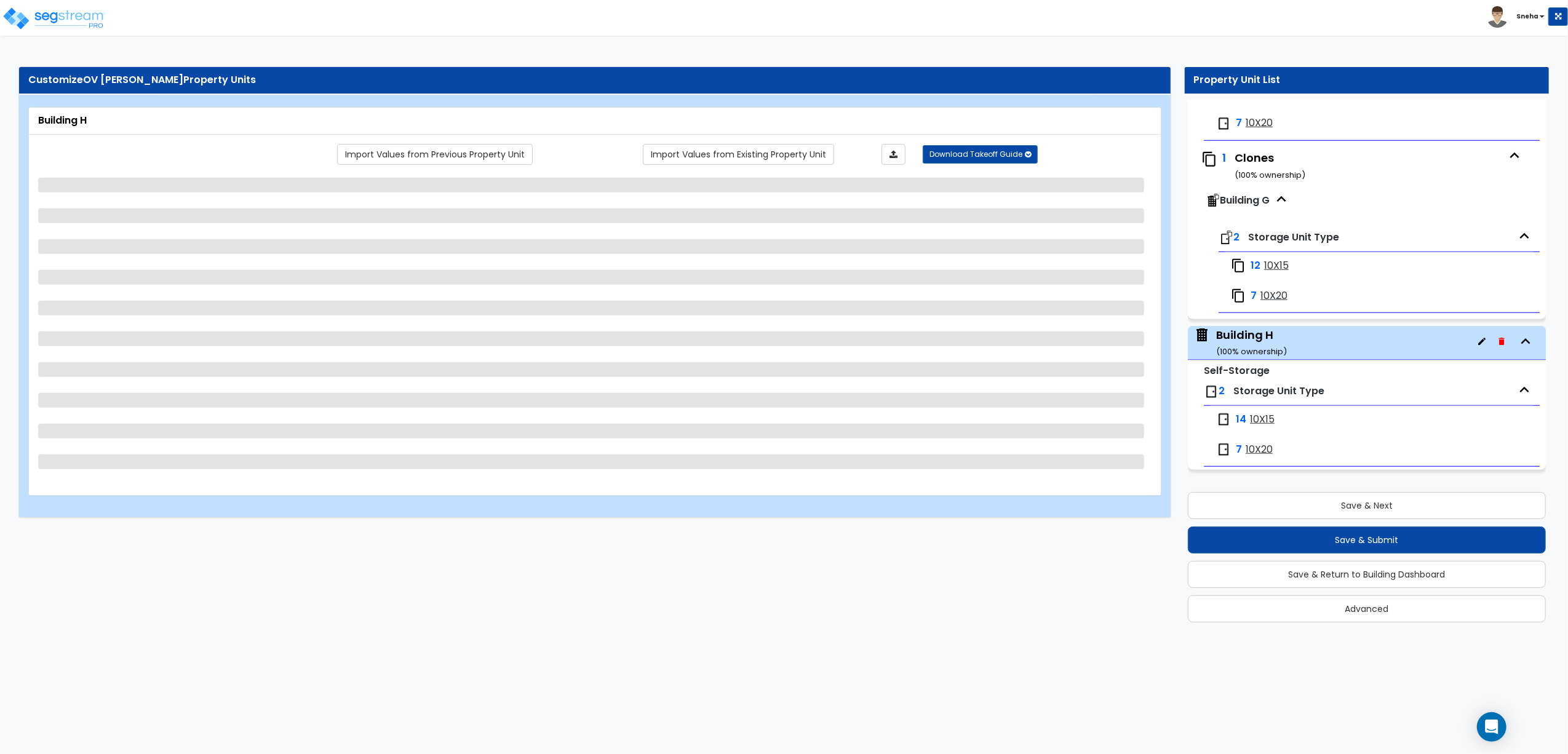
scroll to position [1076, 0]
select select "6"
select select "1"
select select "6"
select select "1"
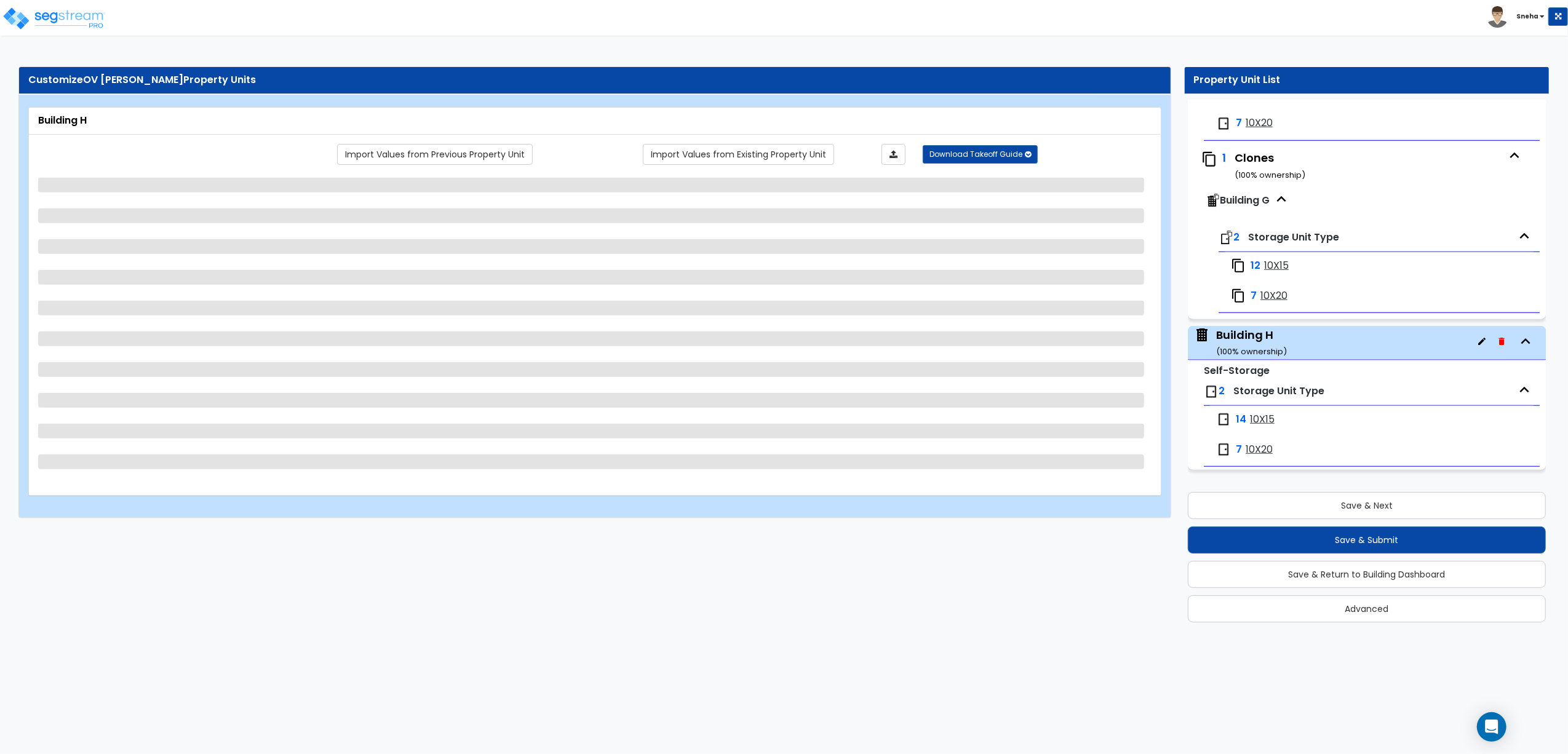
select select "1"
select select "5"
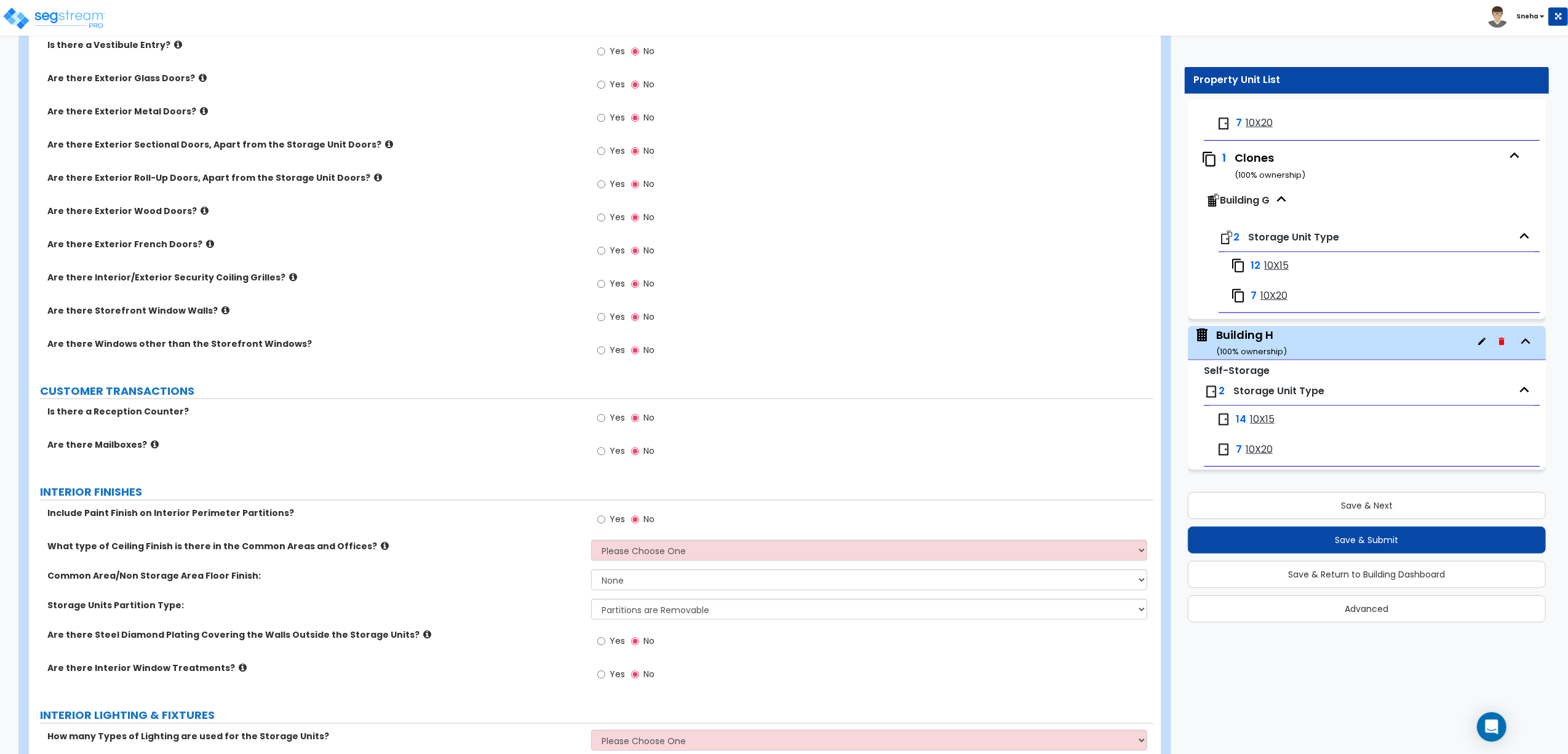
scroll to position [1558, 0]
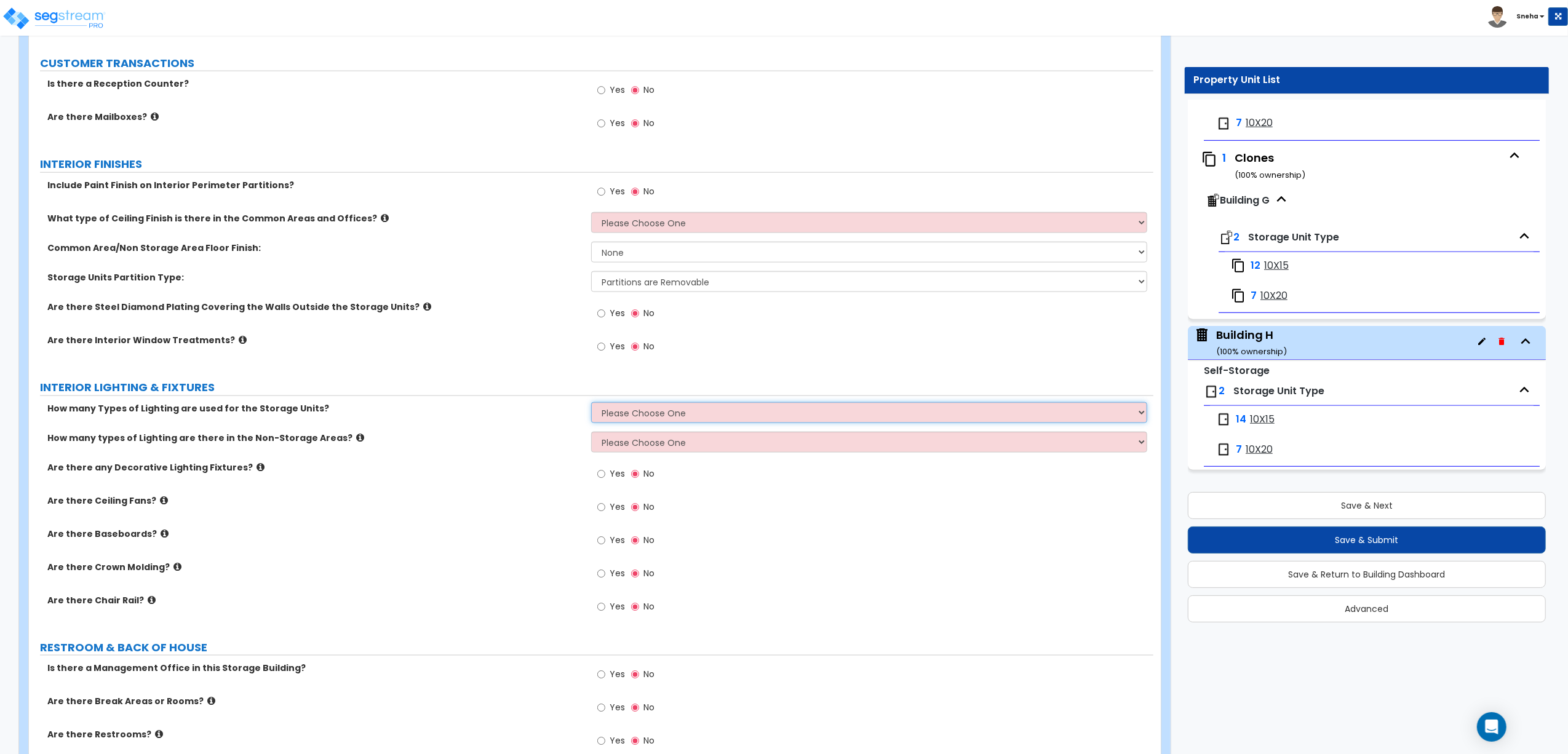
click at [634, 416] on select "Please Choose One 1 2 3" at bounding box center [869, 412] width 556 height 21
select select "1"
click at [591, 405] on select "Please Choose One 1 2 3" at bounding box center [869, 412] width 556 height 21
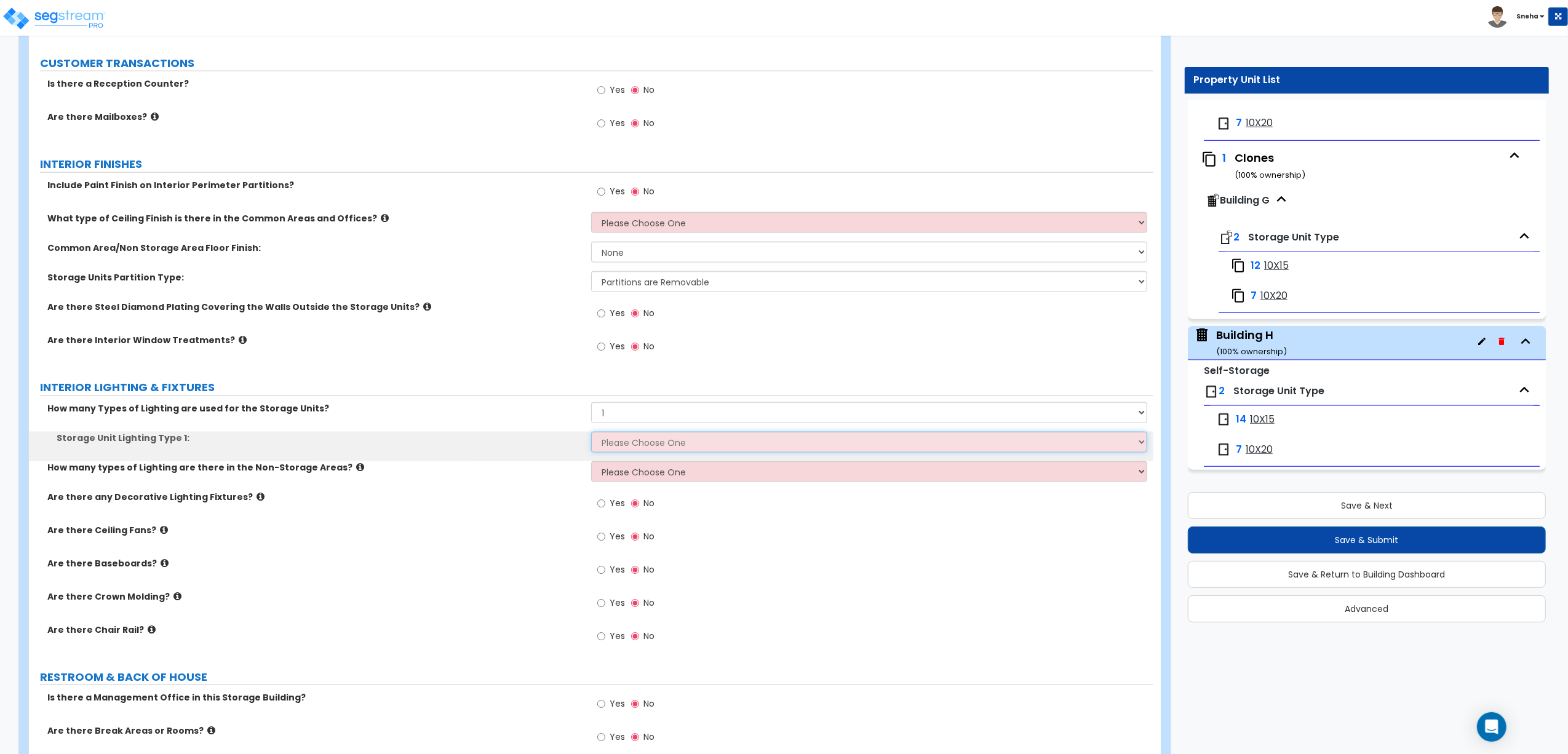
click at [628, 451] on select "Please Choose One Fluorescent LED Incandescent" at bounding box center [869, 442] width 556 height 21
select select "2"
click at [591, 434] on select "Please Choose One Fluorescent LED Incandescent" at bounding box center [869, 442] width 556 height 21
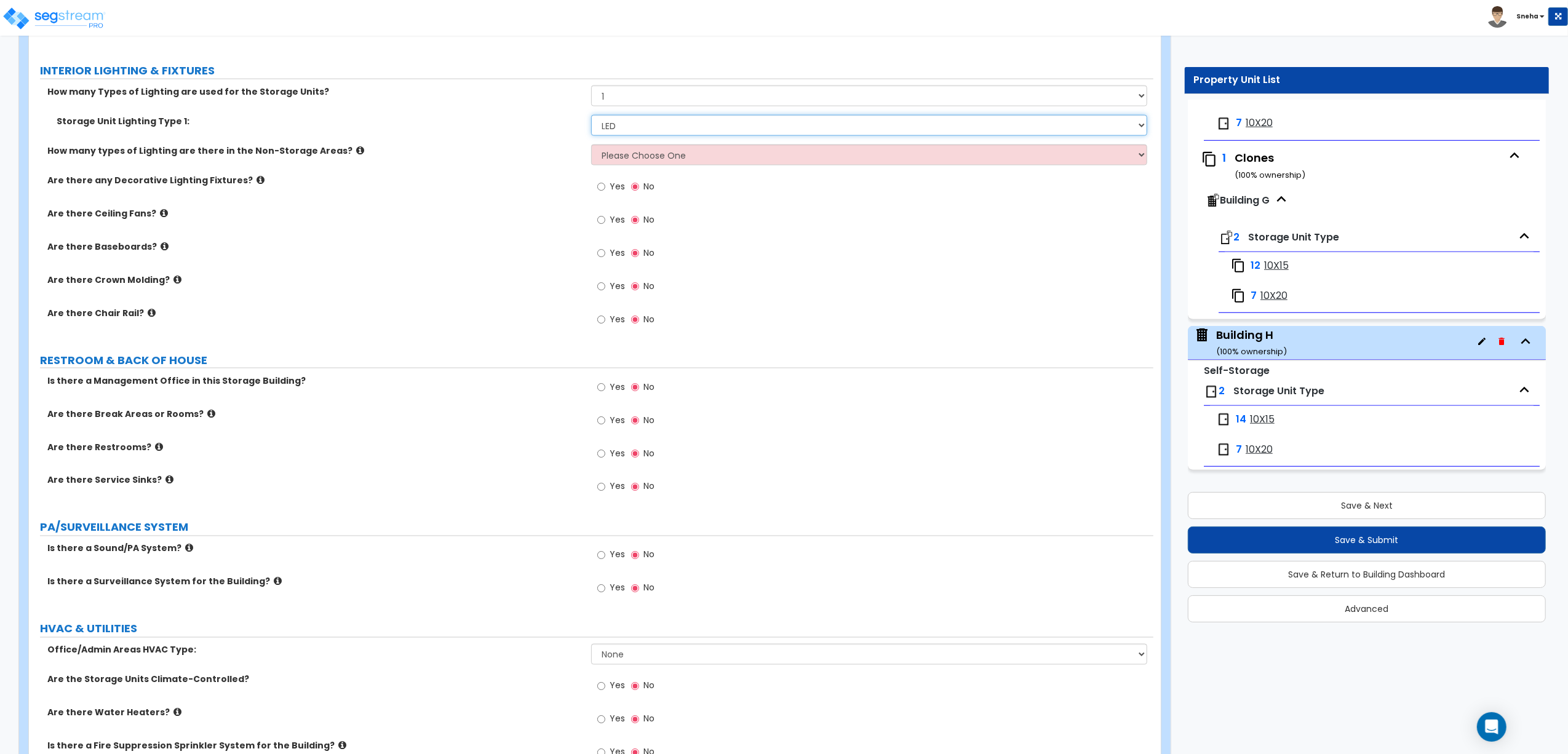
scroll to position [2020, 0]
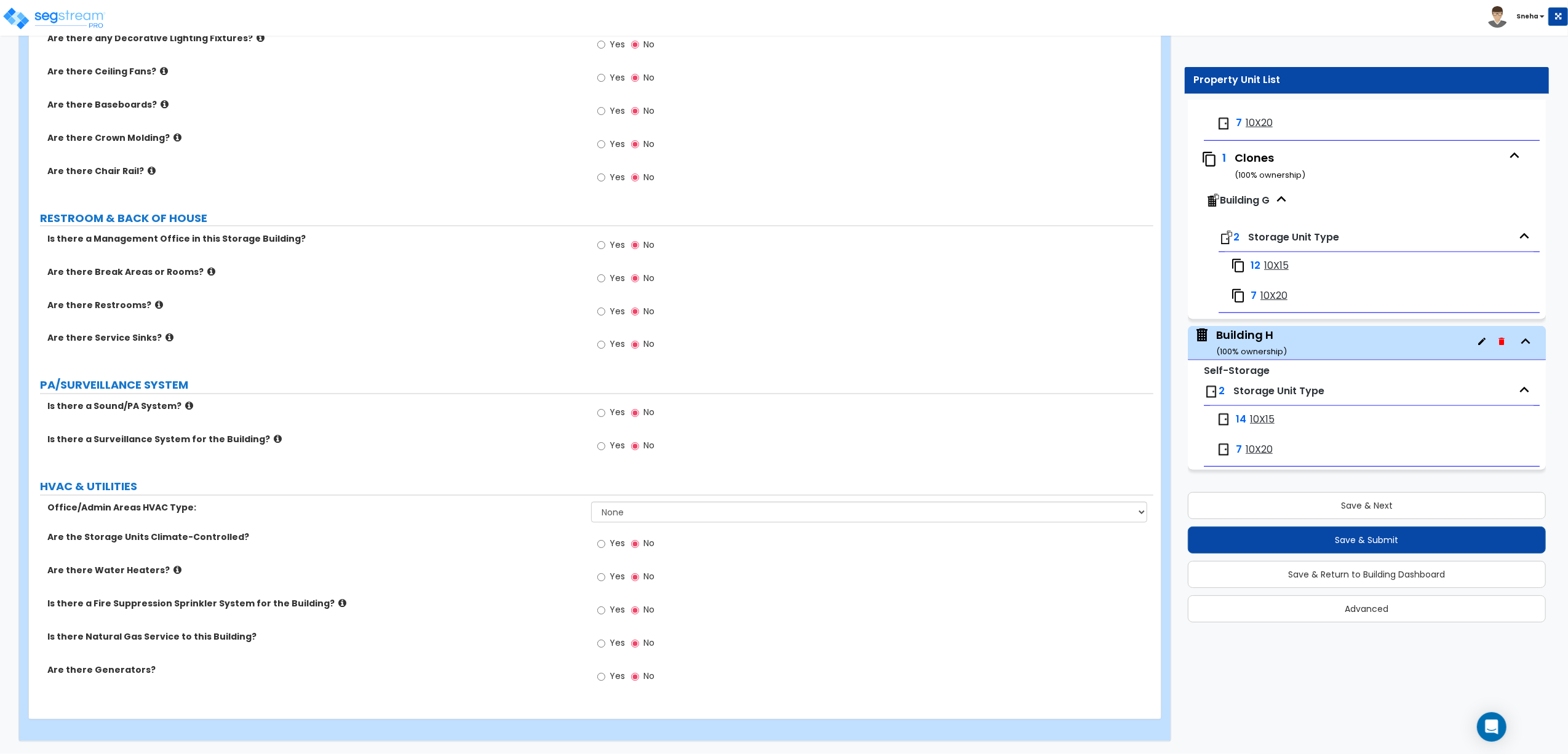
click at [621, 451] on span "Yes" at bounding box center [618, 446] width 16 height 12
click at [606, 451] on input "Yes" at bounding box center [600, 446] width 8 height 13
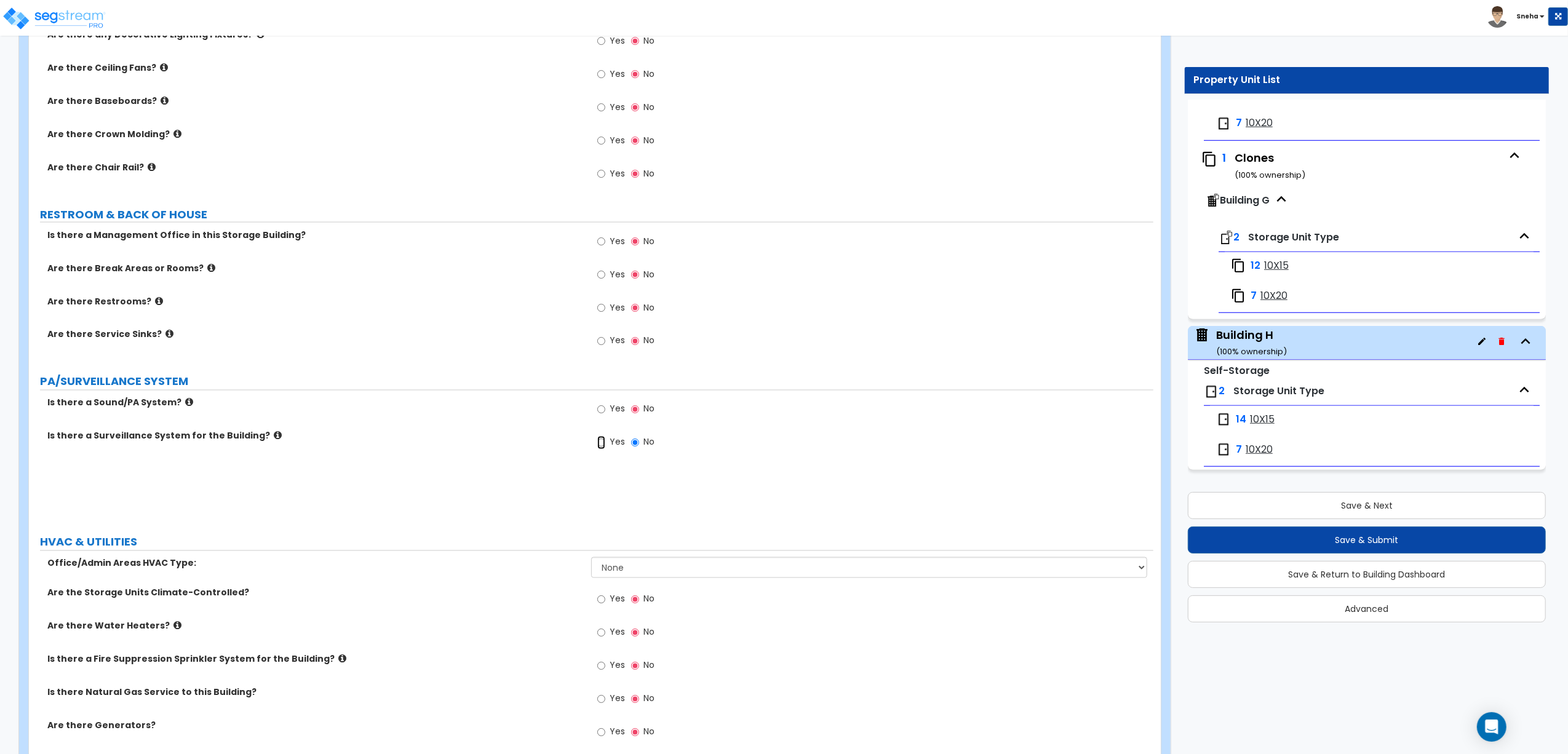
radio input "true"
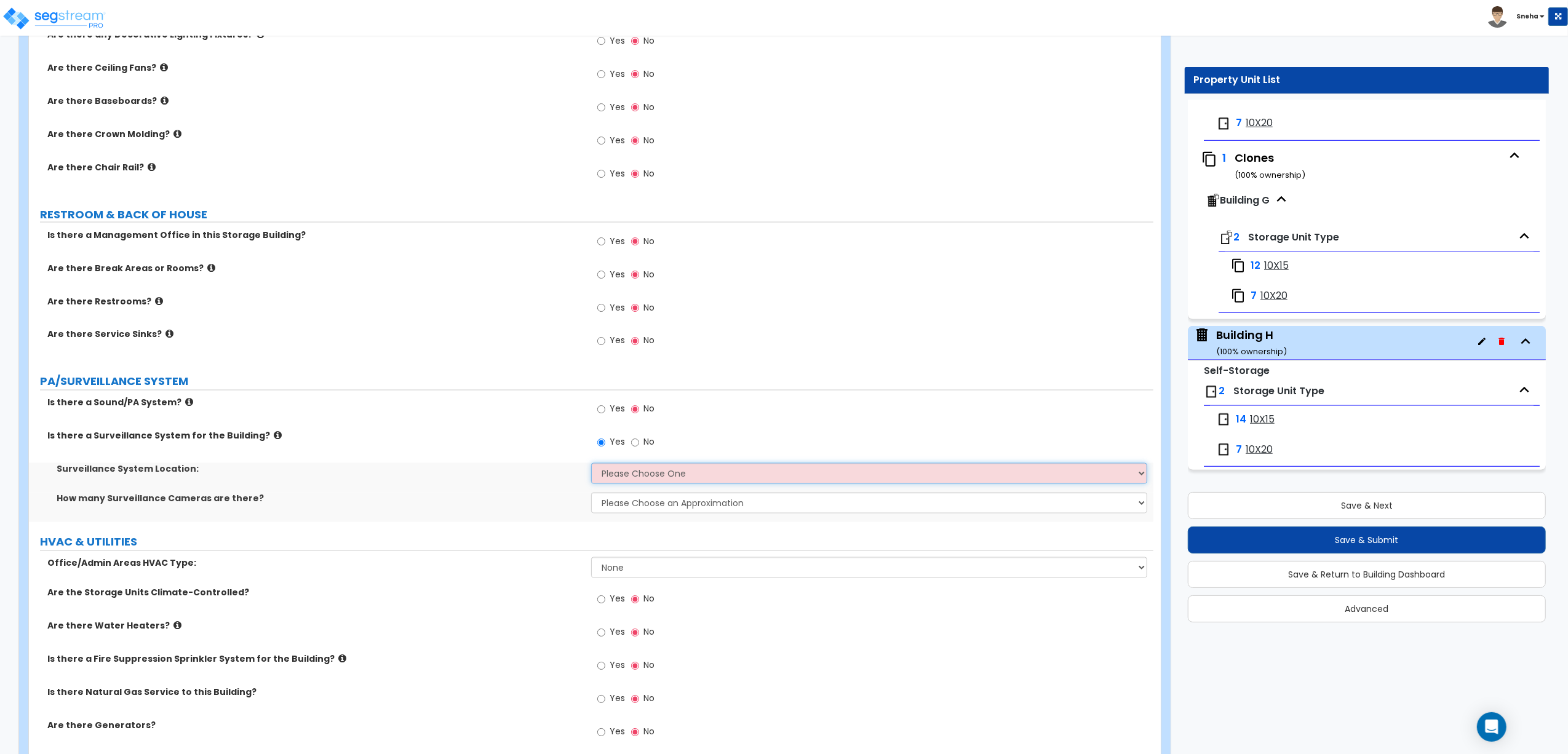
click at [626, 477] on select "Please Choose One Inside the Building Outside the Building Both Inside & Outside" at bounding box center [869, 474] width 556 height 21
select select "3"
click at [591, 467] on select "Please Choose One Inside the Building Outside the Building Both Inside & Outside" at bounding box center [869, 474] width 556 height 21
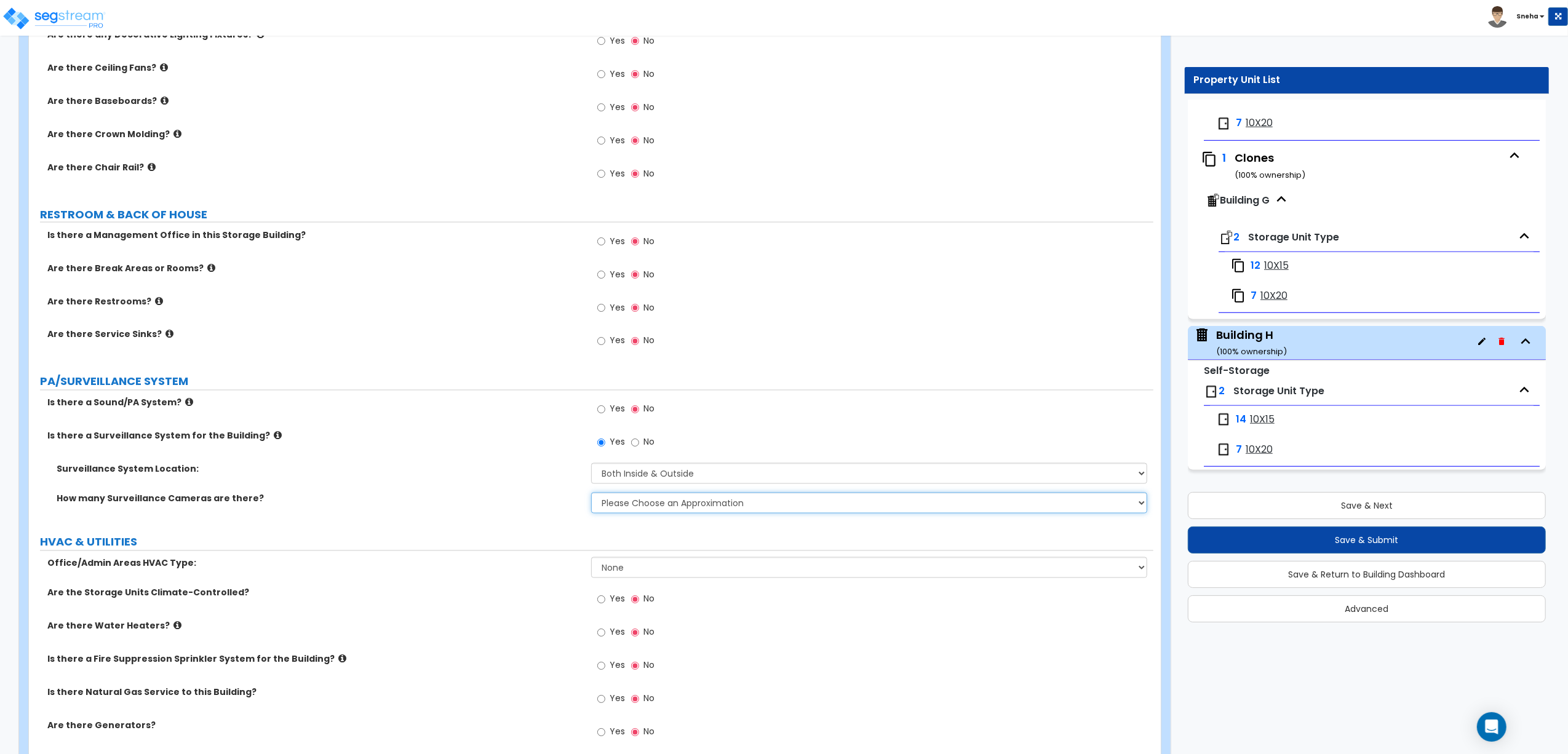
click at [628, 512] on select "Please Choose an Approximation Barely Noticed Any Noticed a Couple Frequently S…" at bounding box center [869, 503] width 556 height 21
select select "2"
click at [591, 495] on select "Please Choose an Approximation Barely Noticed Any Noticed a Couple Frequently S…" at bounding box center [869, 503] width 556 height 21
click at [471, 493] on div "Surveillance System Location: Please Choose One Inside the Building Outside the…" at bounding box center [591, 478] width 1125 height 30
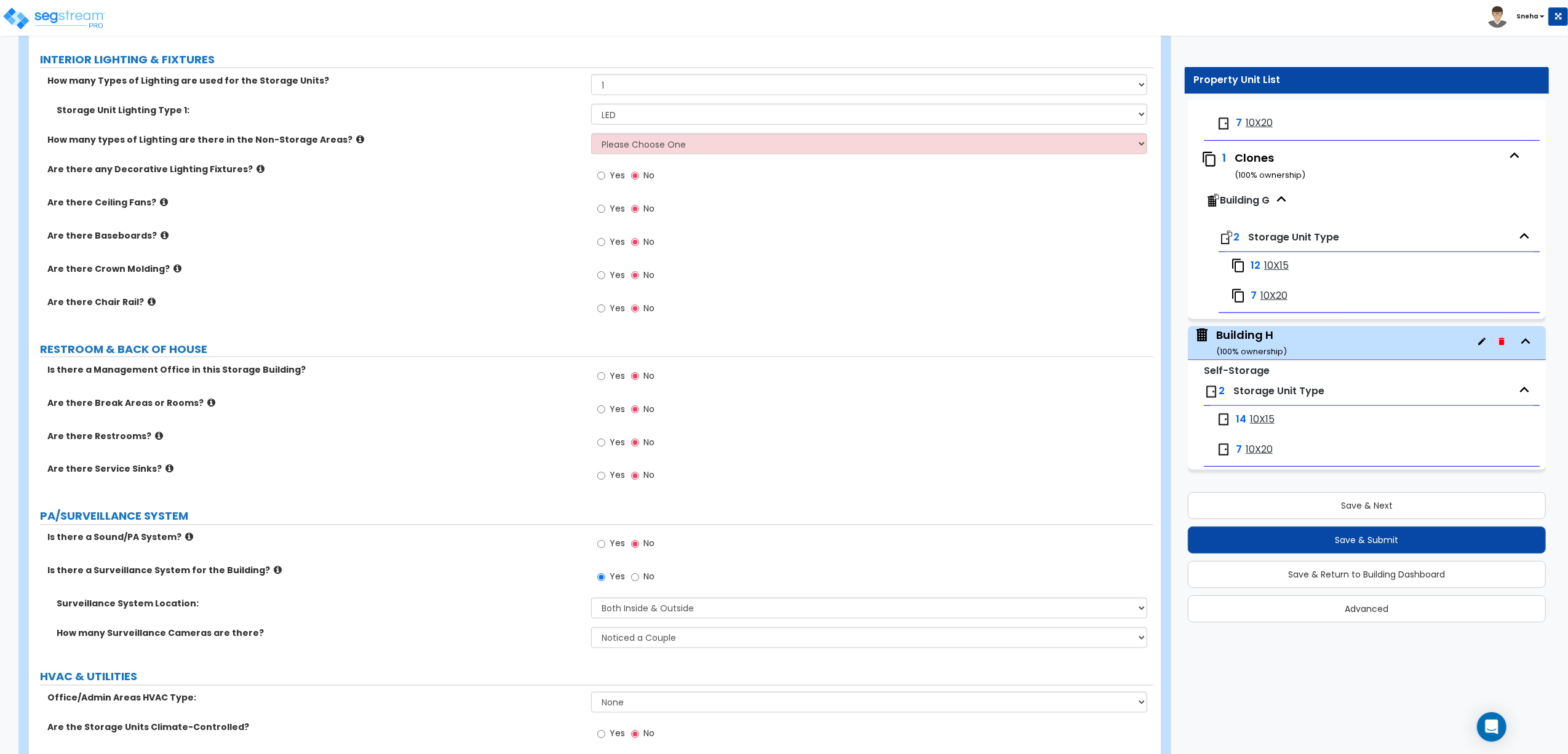
scroll to position [2079, 0]
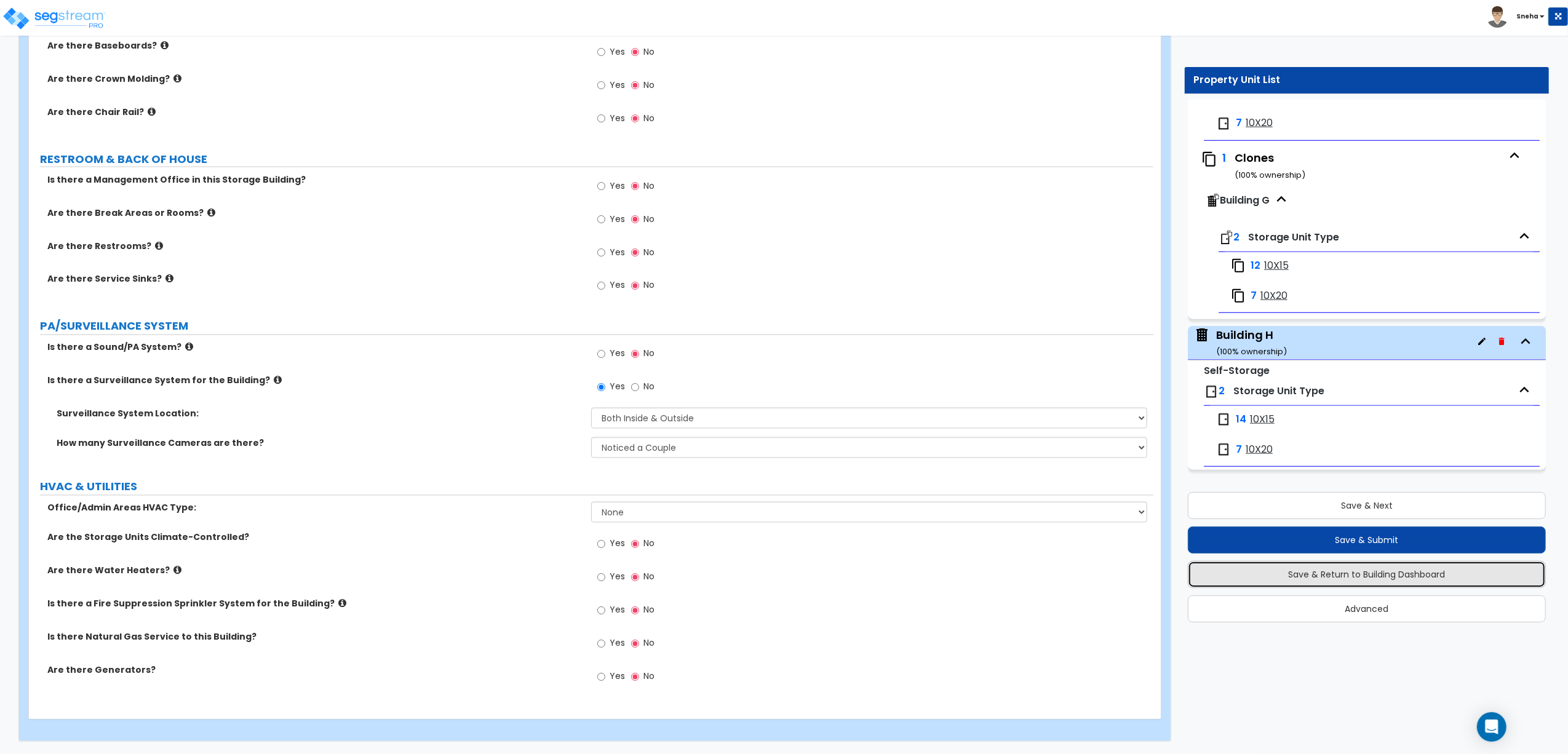
click at [1252, 577] on button "Save & Return to Building Dashboard" at bounding box center [1367, 574] width 358 height 27
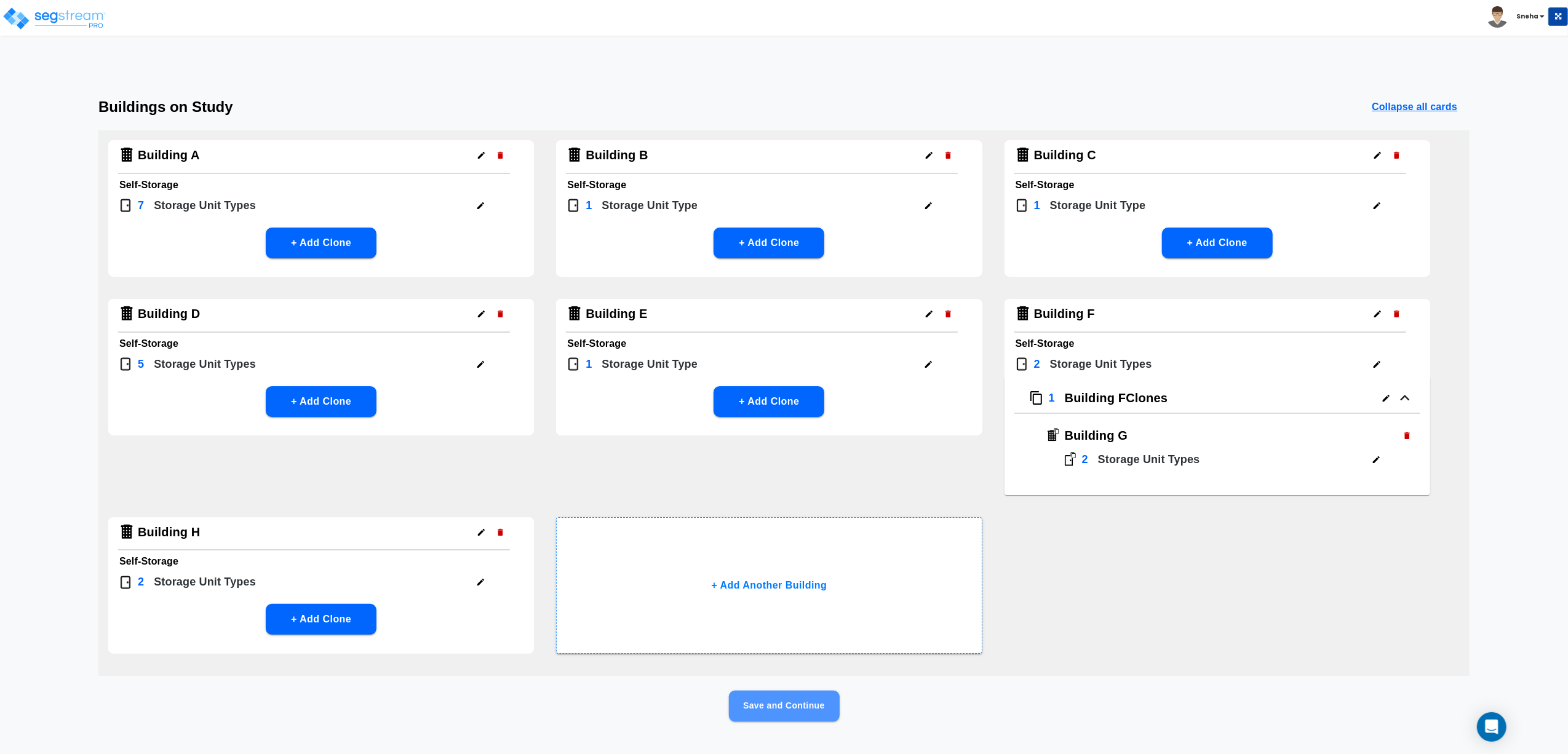
click at [778, 577] on button "Save and Continue" at bounding box center [784, 705] width 111 height 31
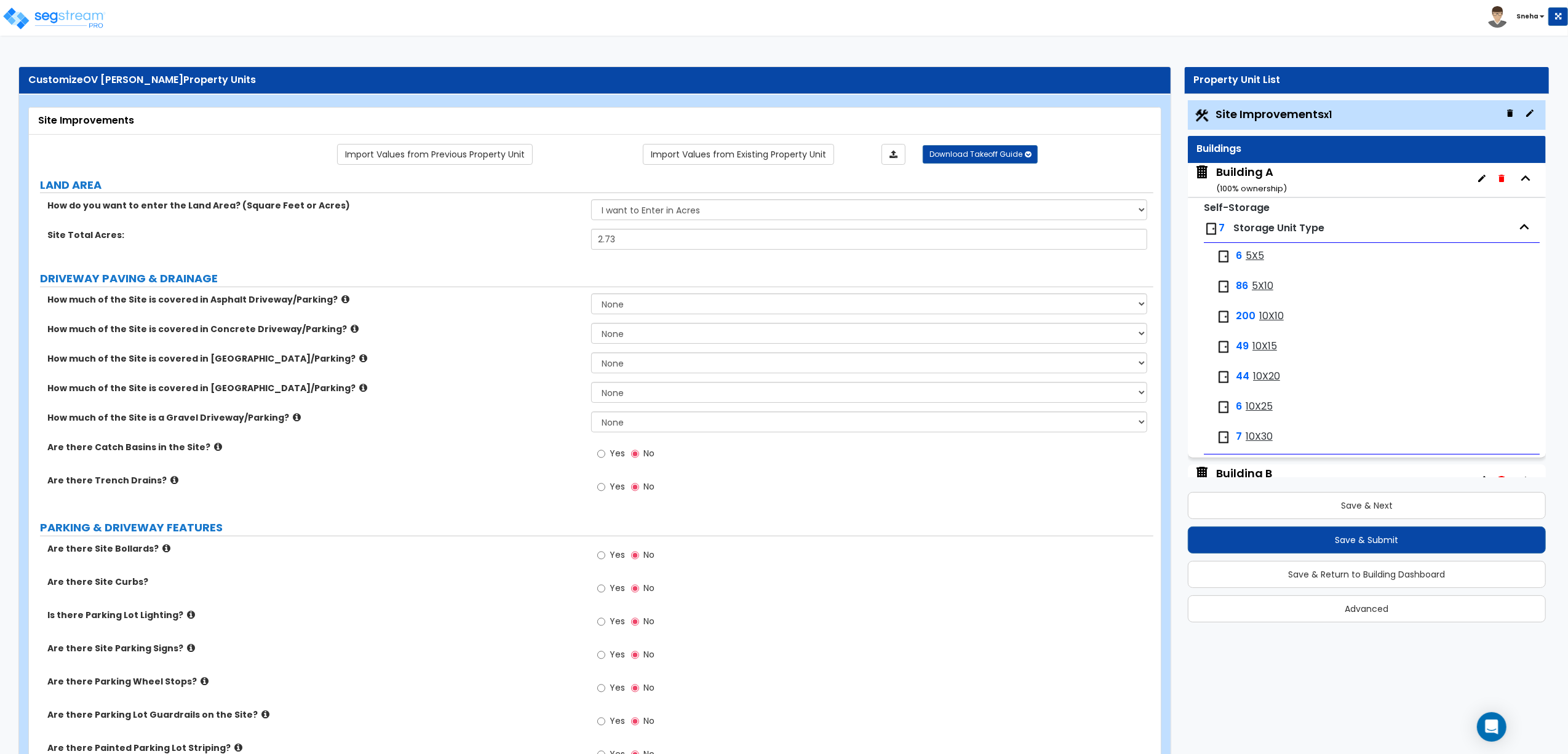
click at [1247, 184] on small "( 100 % ownership)" at bounding box center [1252, 188] width 71 height 11
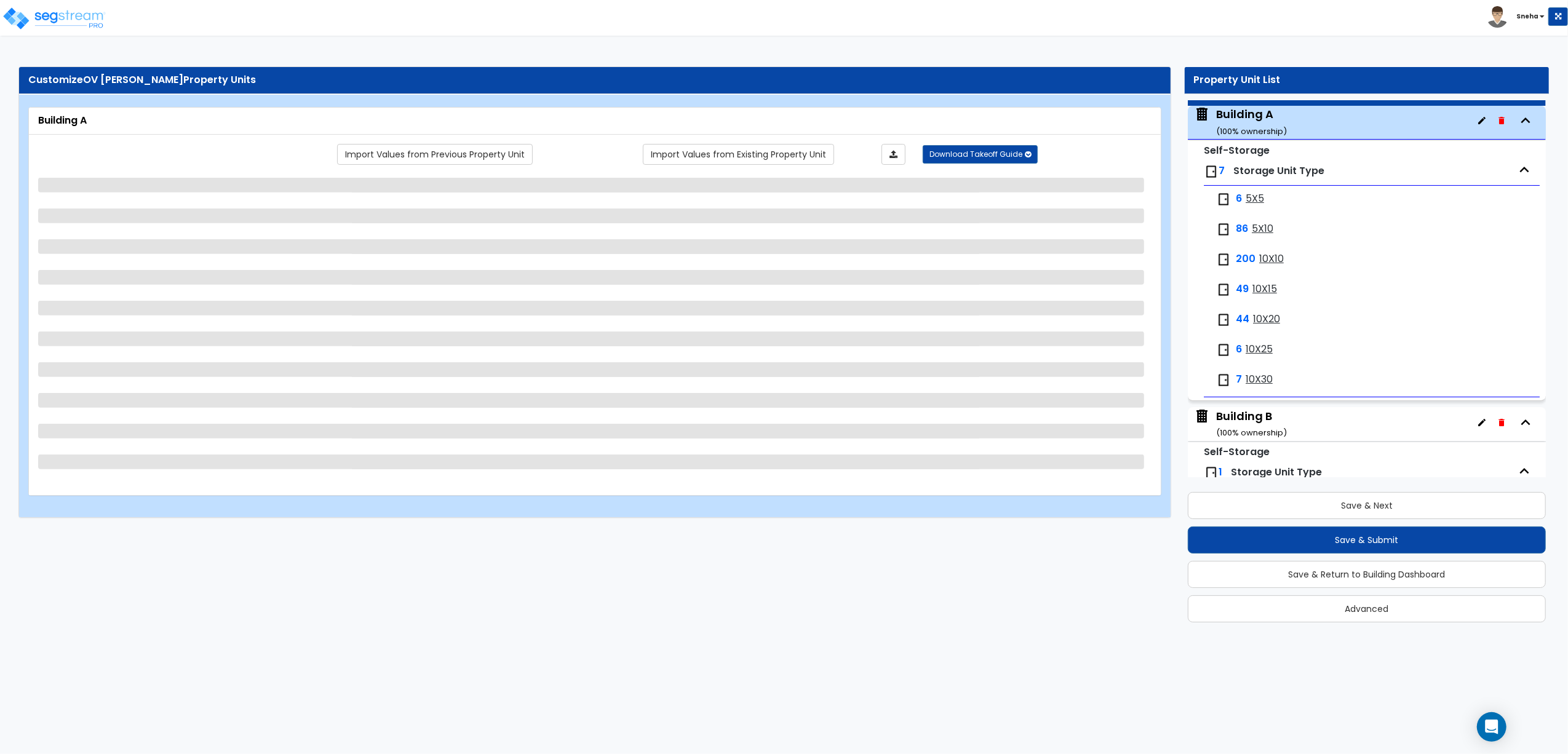
scroll to position [63, 0]
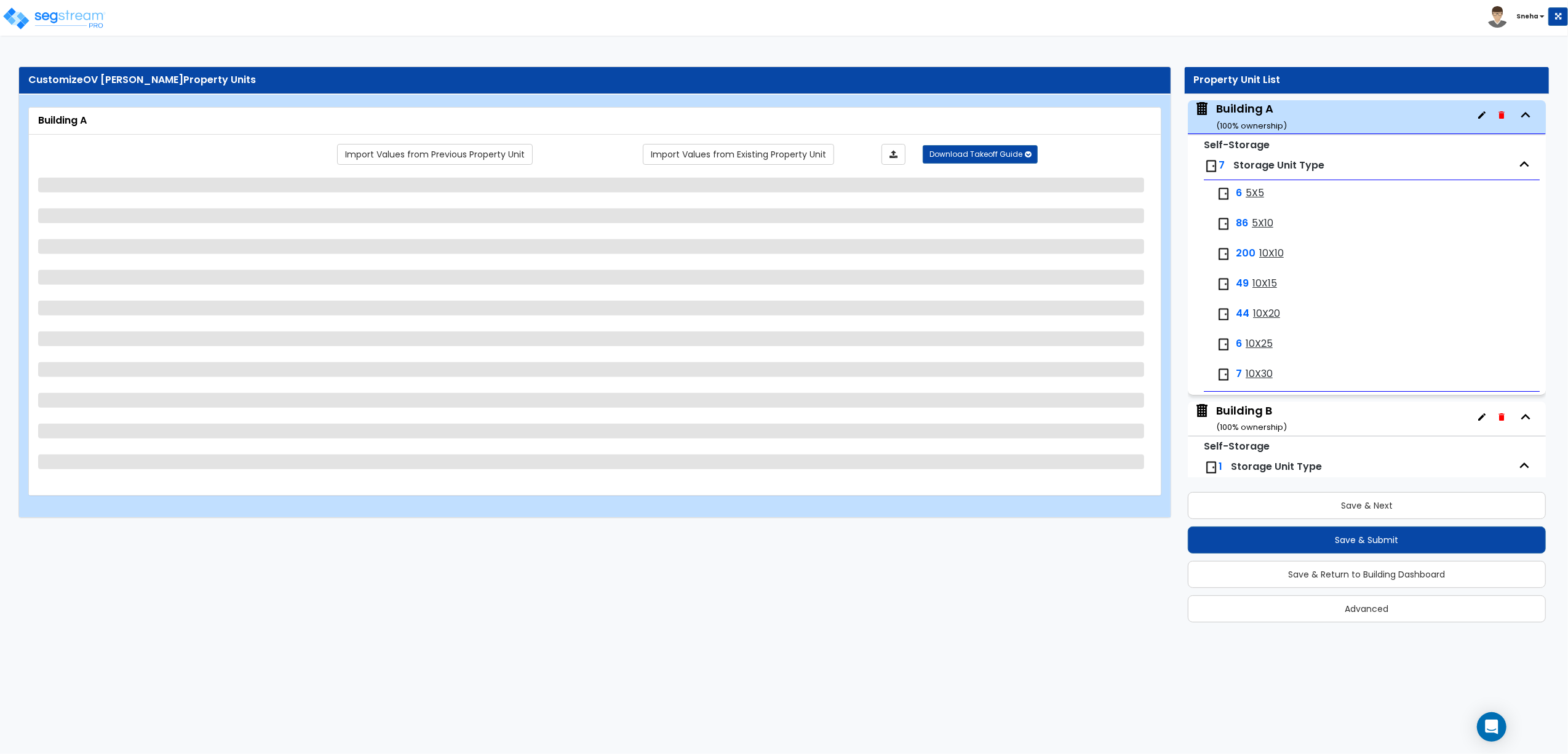
select select "2"
select select "3"
select select "6"
select select "2"
select select "7"
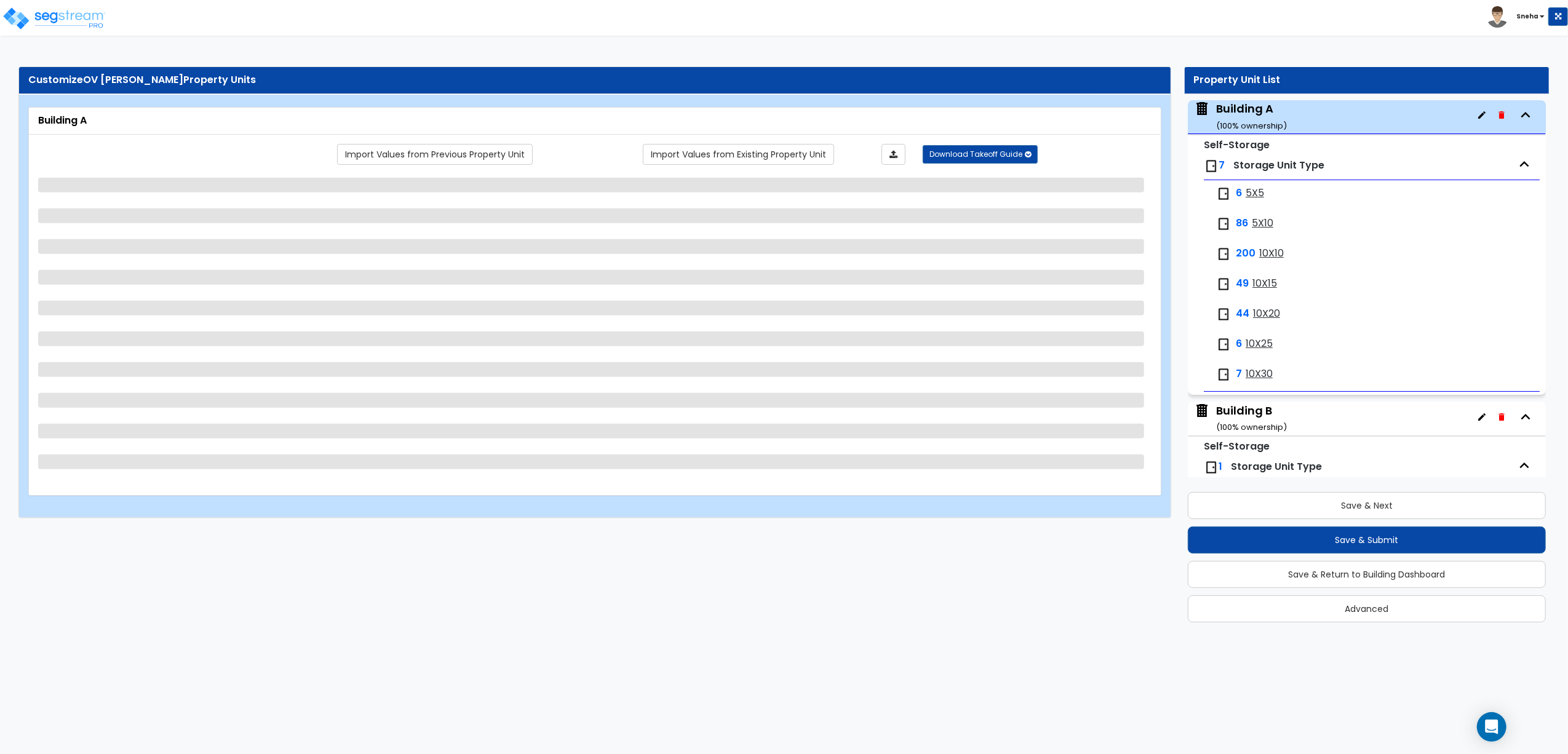
select select "3"
select select "1"
select select "5"
select select "2"
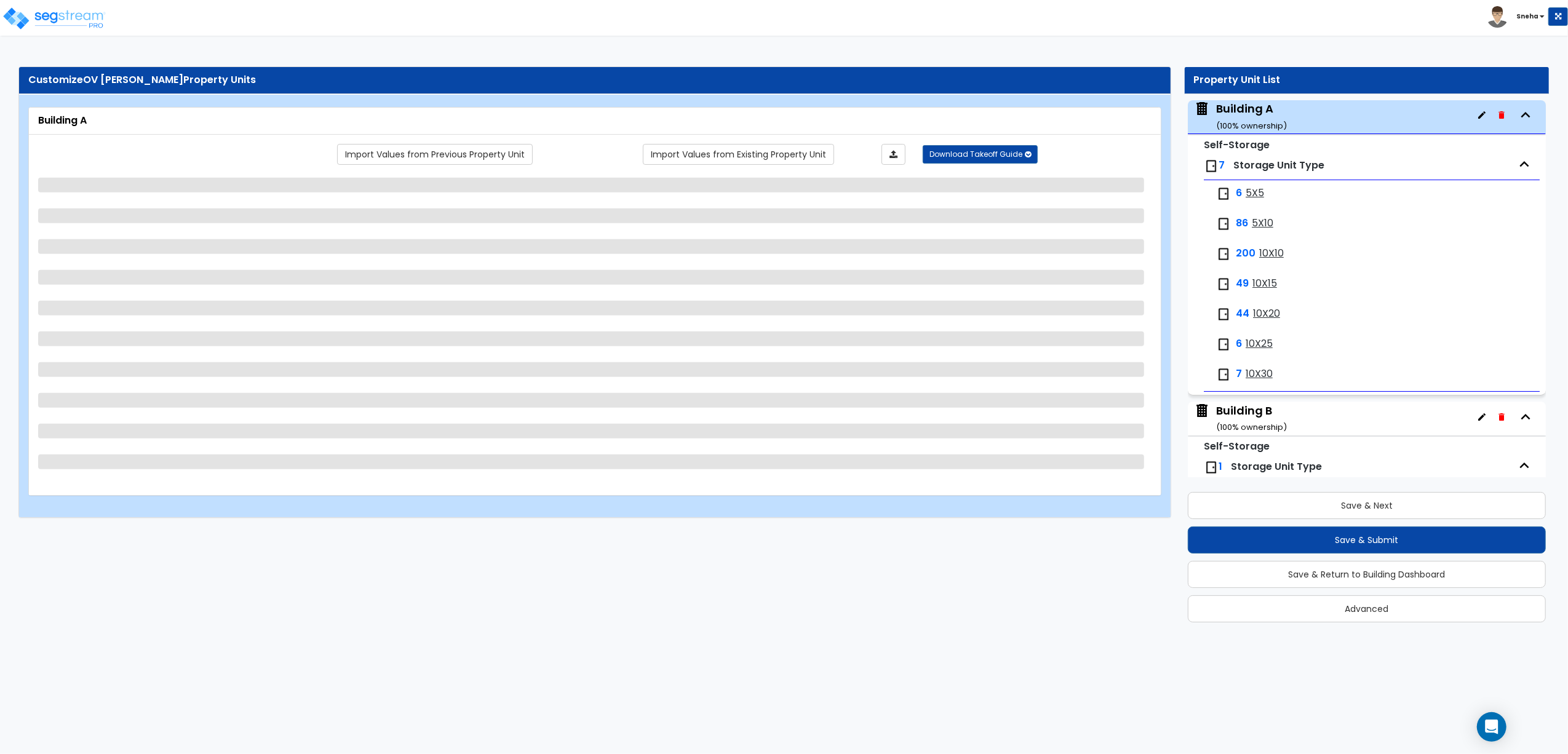
select select "1"
select select "3"
select select "1"
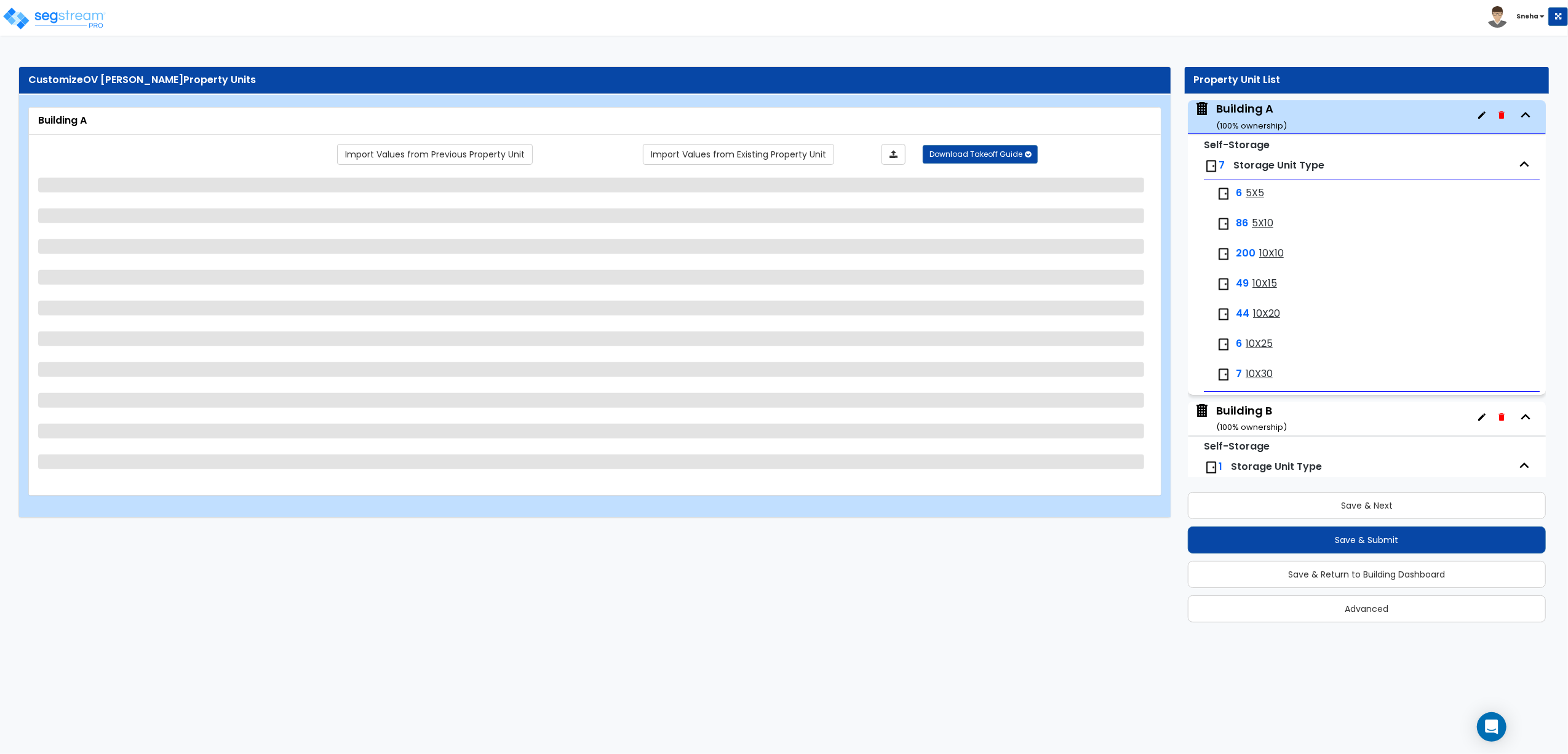
select select "3"
select select "2"
select select "1"
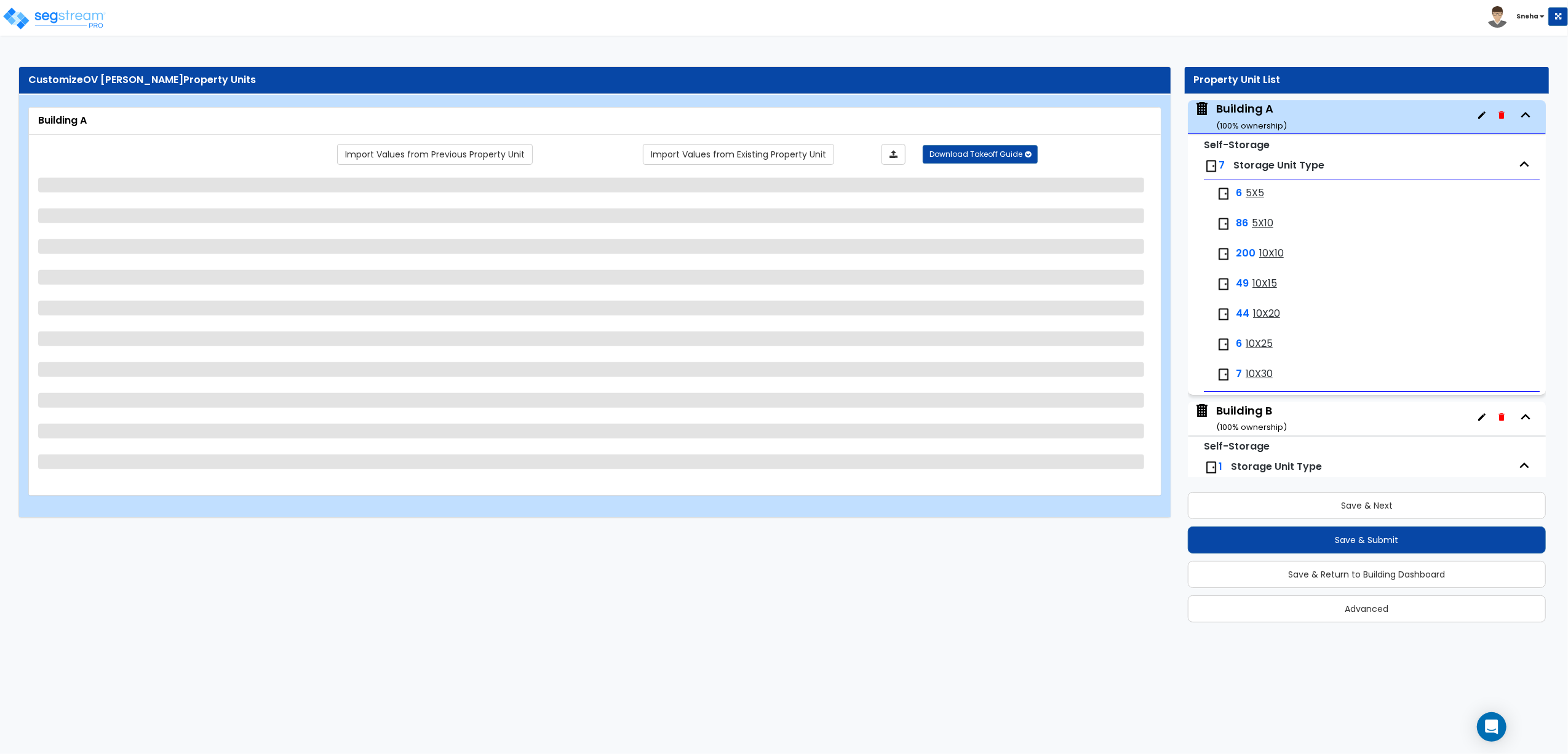
select select "1"
select select "3"
select select "2"
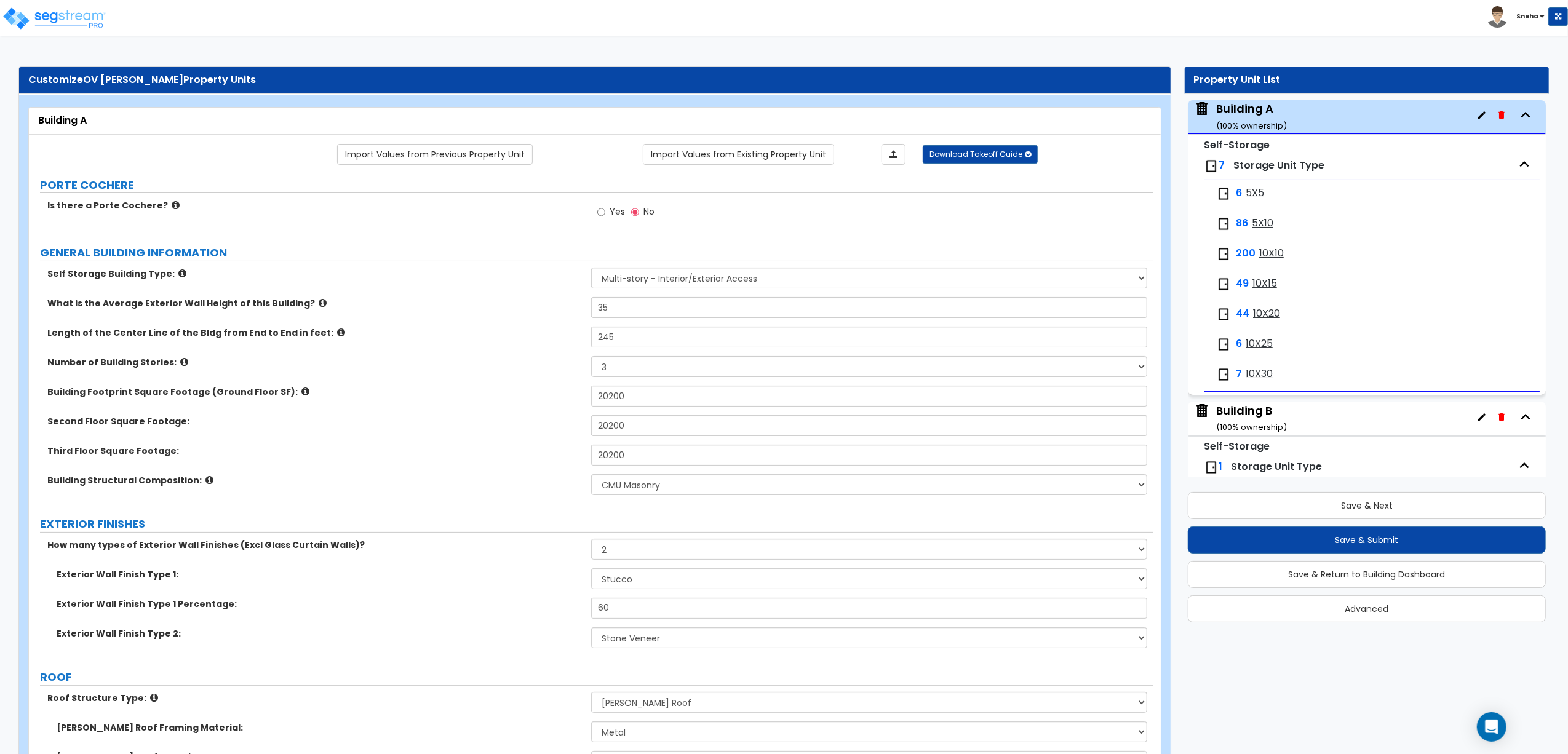
click at [325, 402] on div "Building Footprint Square Footage (Ground Floor SF): 20200" at bounding box center [591, 400] width 1125 height 30
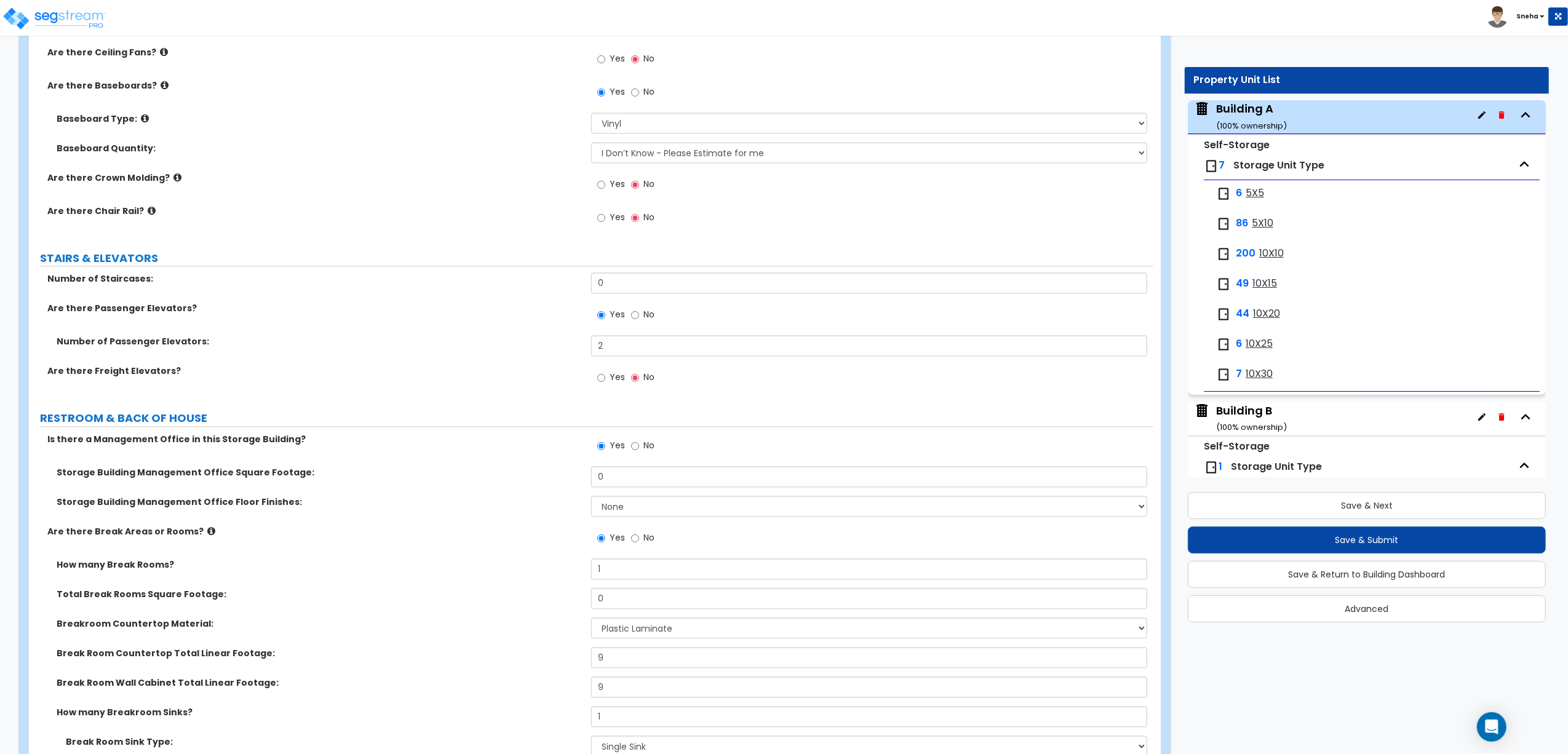
scroll to position [2706, 0]
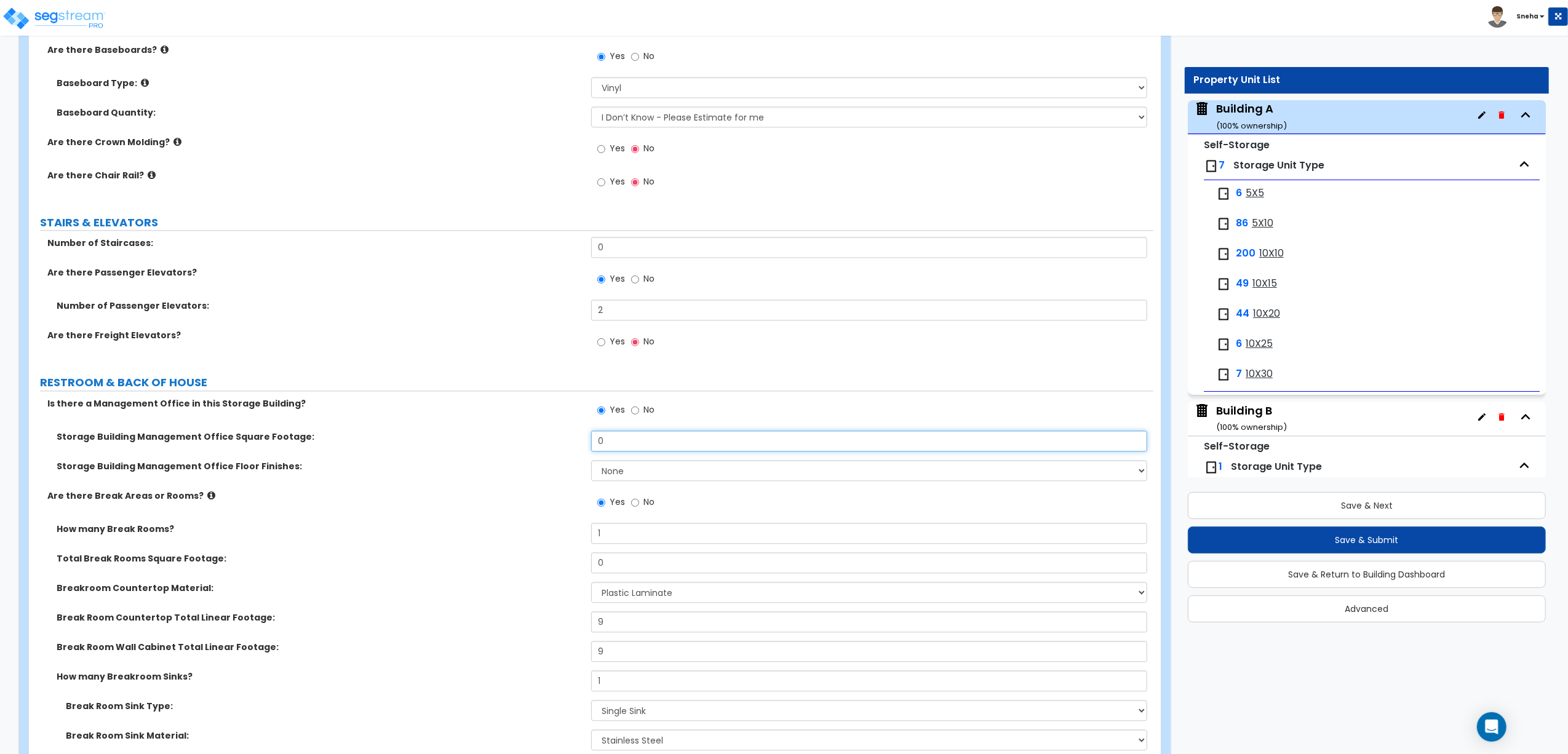
drag, startPoint x: 604, startPoint y: 443, endPoint x: 568, endPoint y: 441, distance: 36.1
click at [568, 441] on div "Storage Building Management Office Square Footage: 0" at bounding box center [591, 446] width 1125 height 30
type input "460"
click at [564, 441] on label "Storage Building Management Office Square Footage:" at bounding box center [319, 437] width 525 height 12
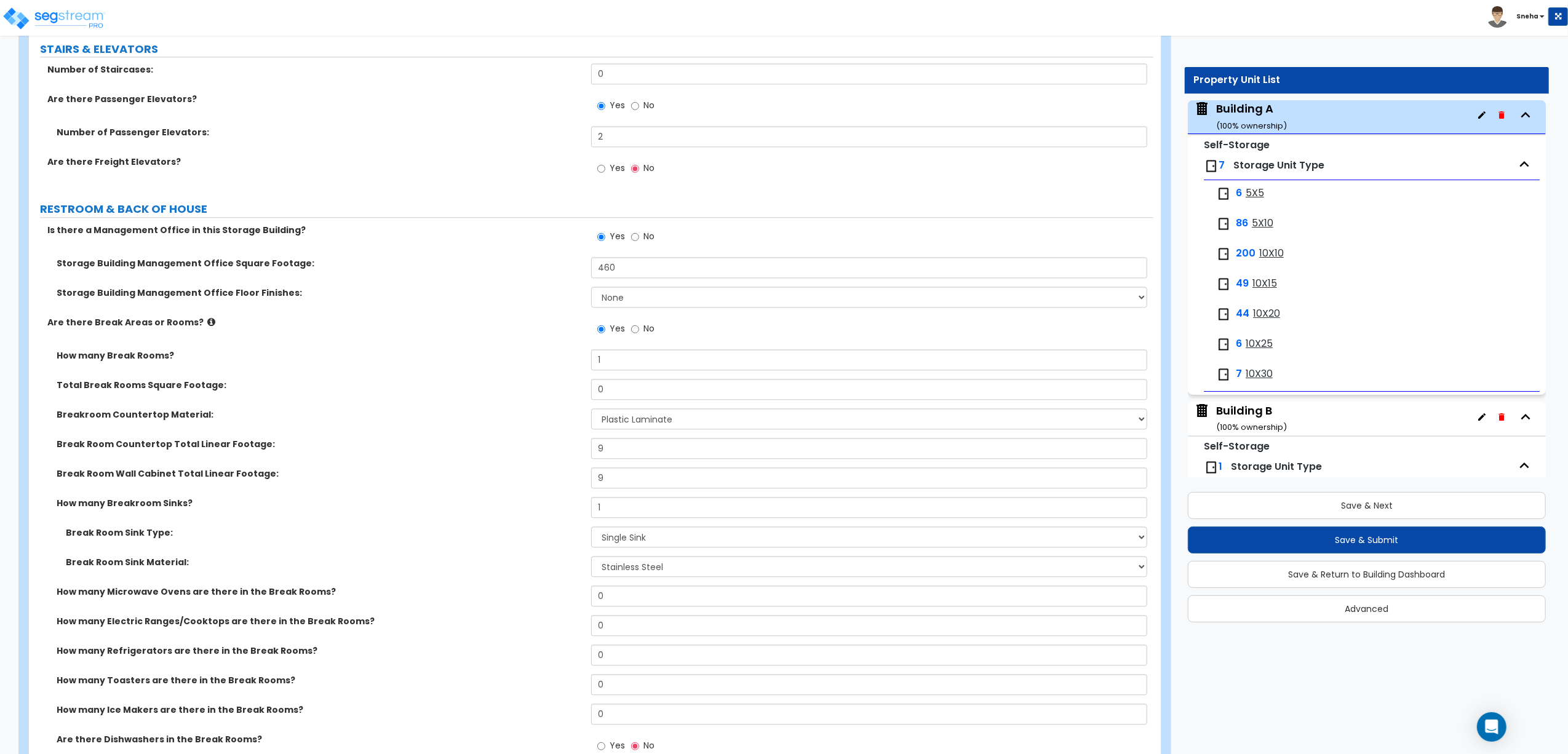
scroll to position [2951, 0]
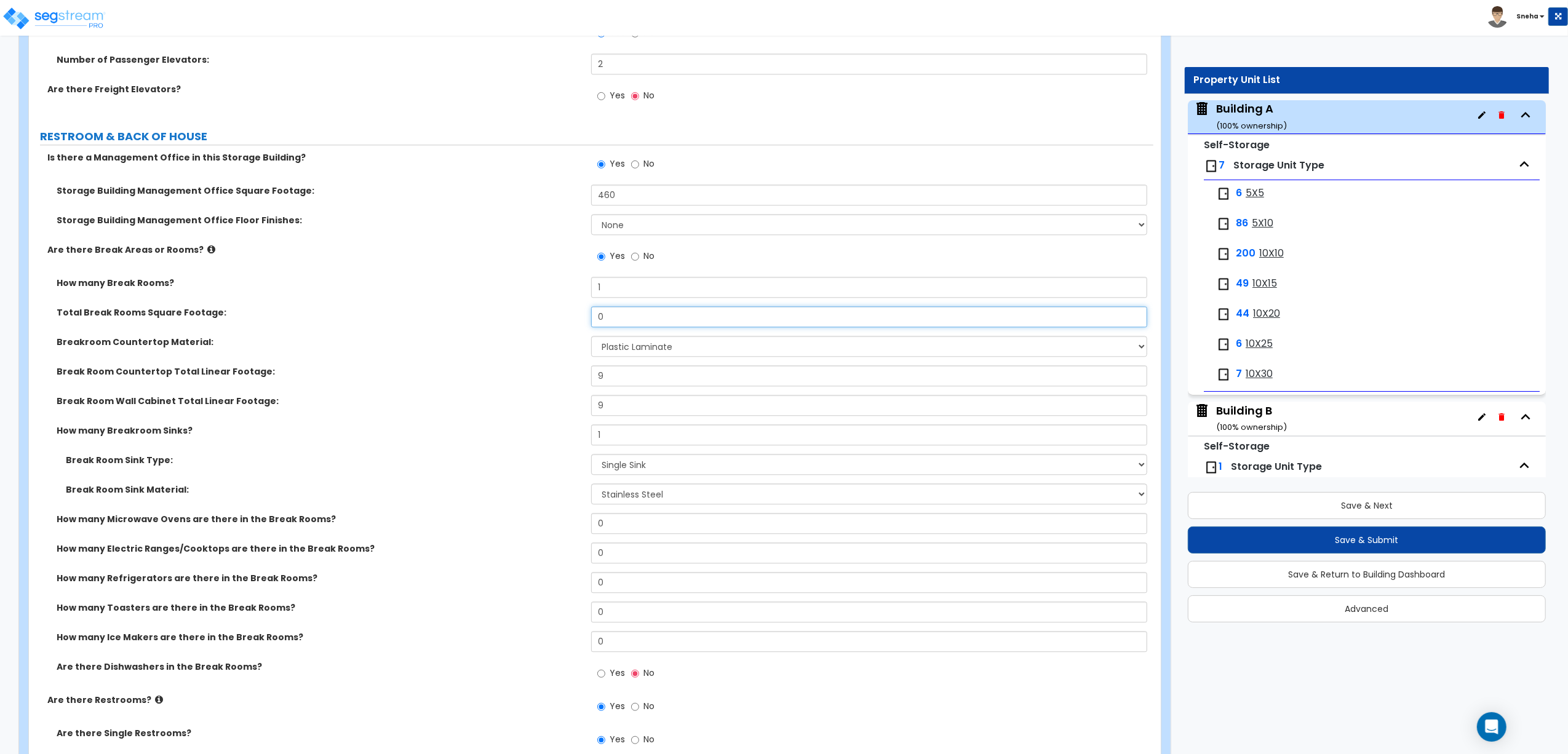
drag, startPoint x: 623, startPoint y: 321, endPoint x: 572, endPoint y: 320, distance: 51.0
click at [572, 320] on div "Total Break Rooms Square Footage: 0" at bounding box center [591, 322] width 1125 height 30
type input "92"
click at [550, 316] on label "Total Break Rooms Square Footage:" at bounding box center [319, 313] width 525 height 12
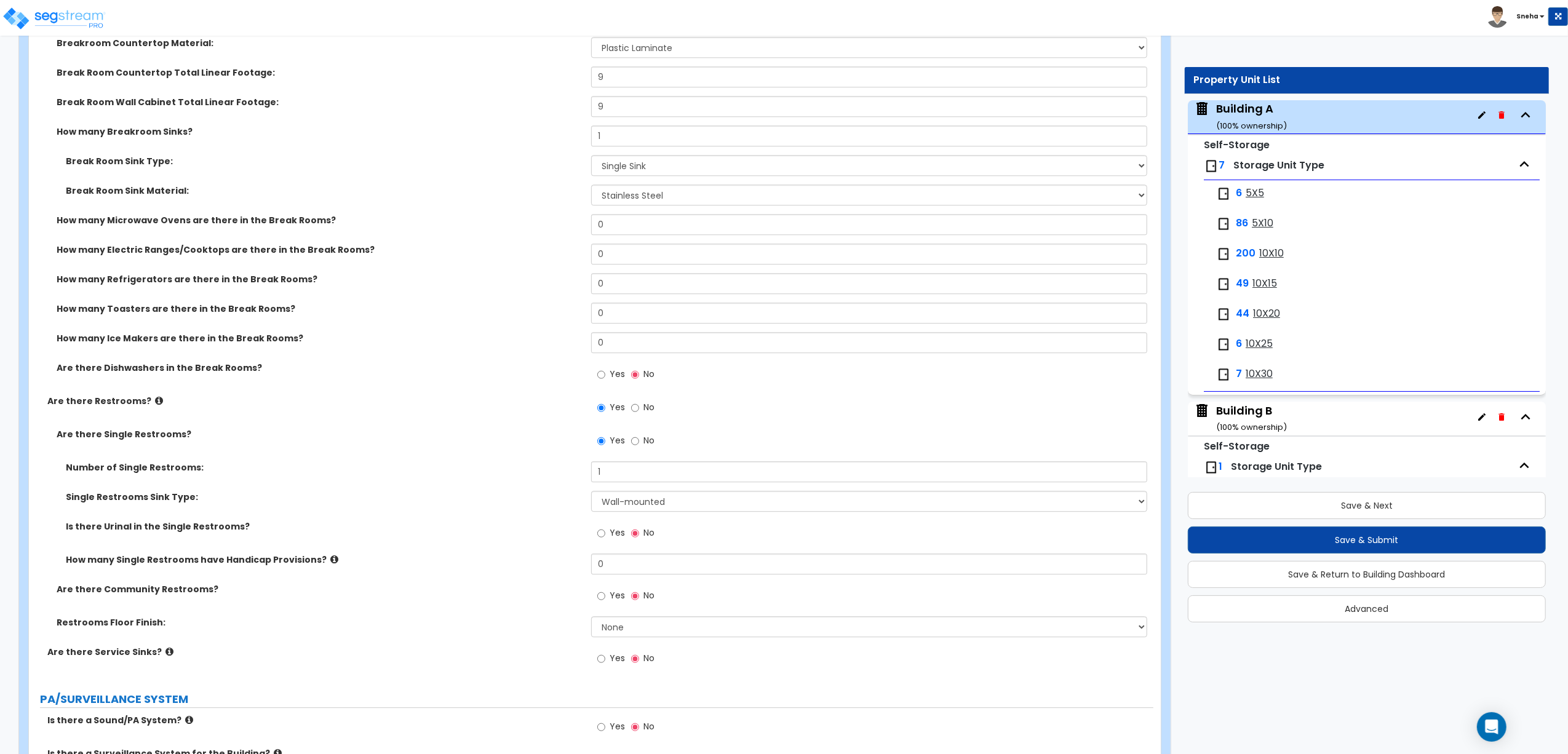
scroll to position [3280, 0]
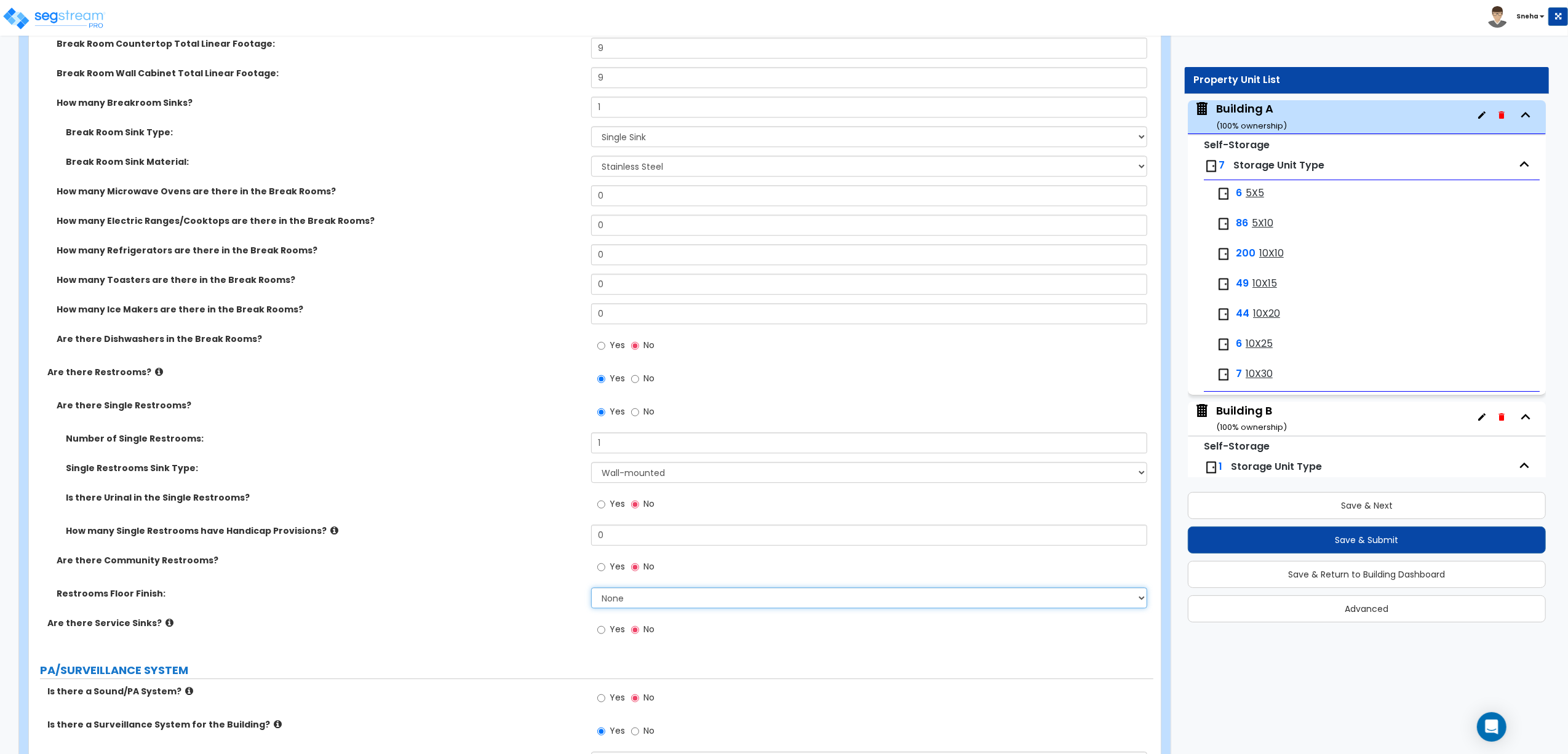
click at [621, 577] on select "None Tile Flooring Resilient Laminate Flooring VCT Flooring Sheet Vinyl Flooring" at bounding box center [869, 598] width 556 height 21
select select "1"
click at [591, 577] on select "None Tile Flooring Resilient Laminate Flooring VCT Flooring Sheet Vinyl Flooring" at bounding box center [869, 598] width 556 height 21
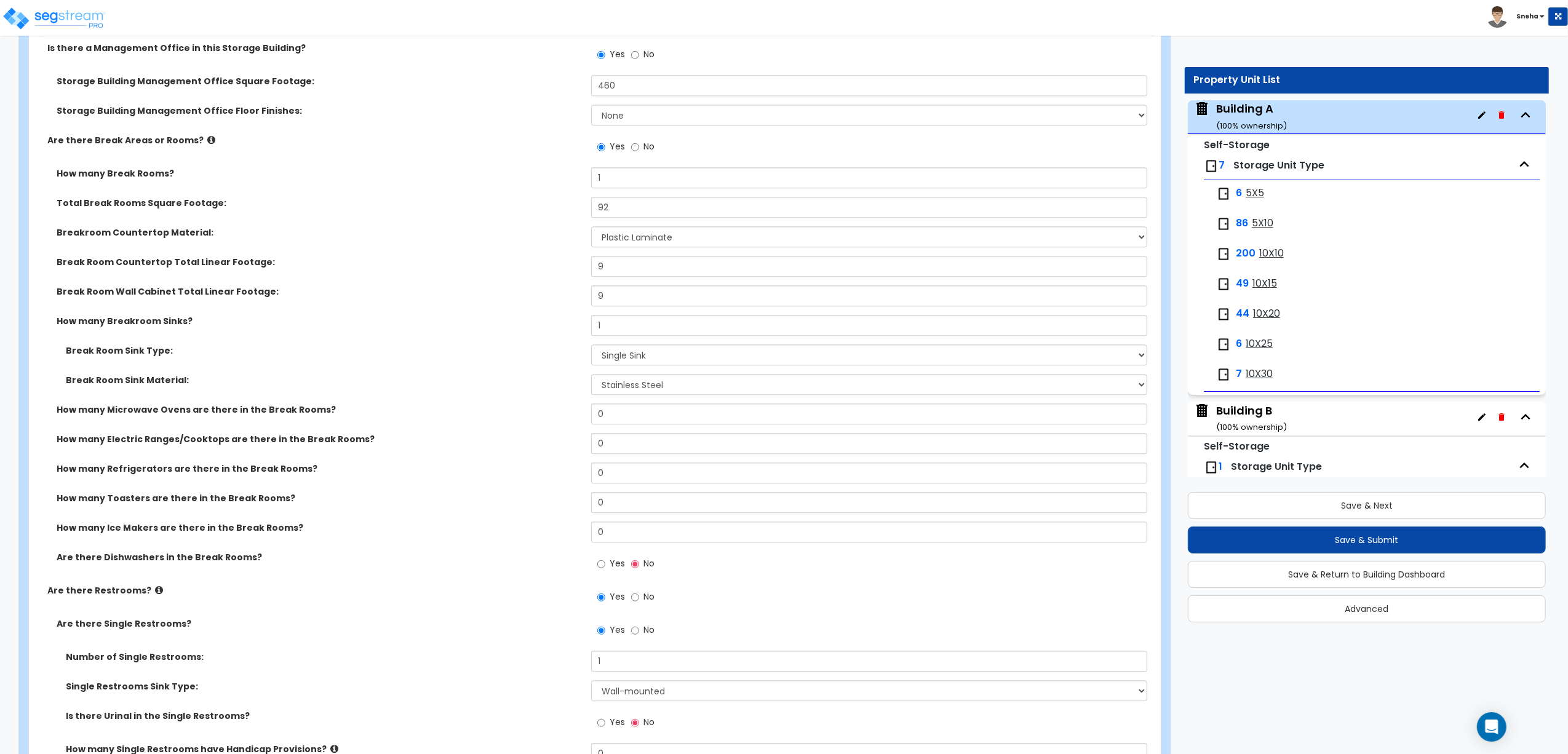
scroll to position [3033, 0]
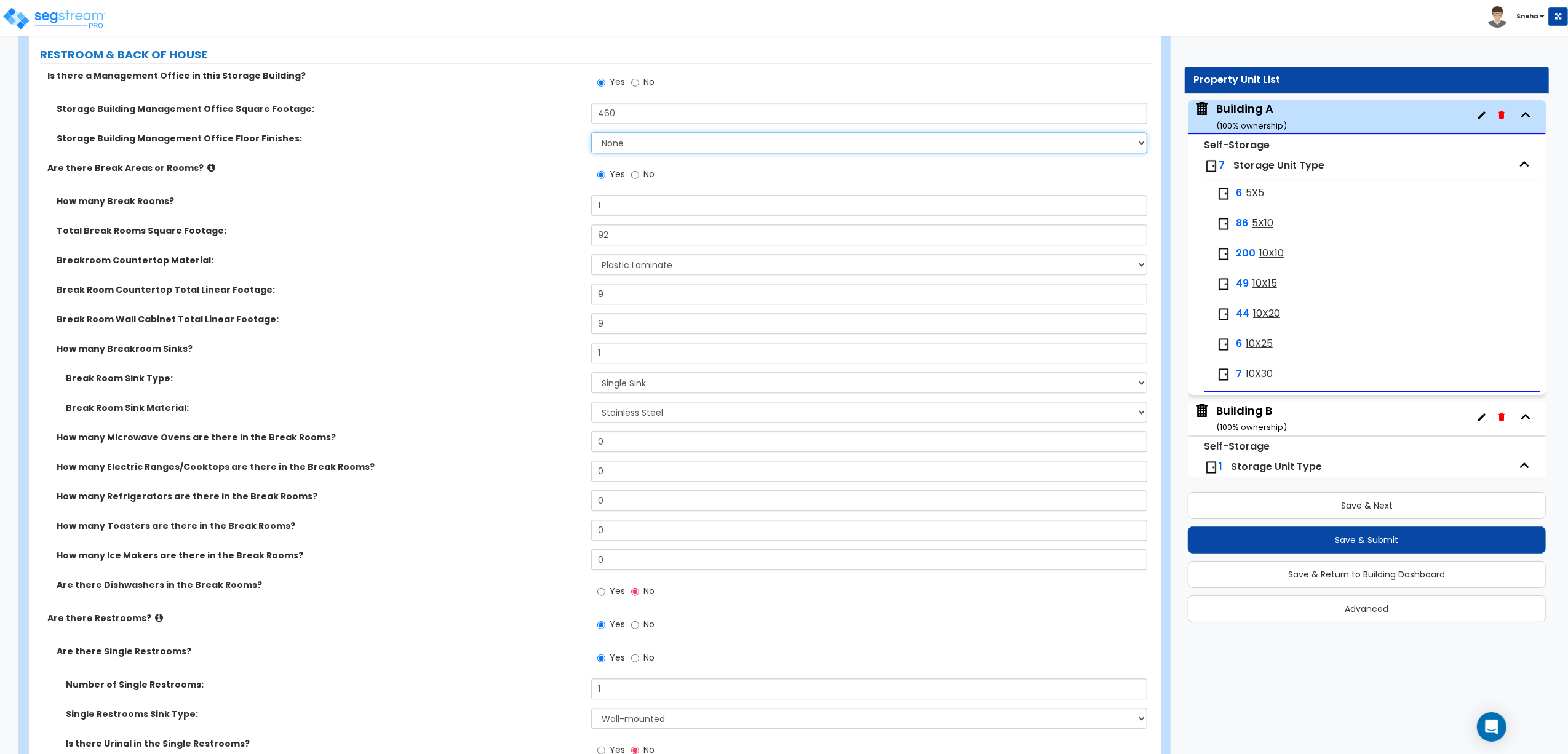
click at [618, 149] on select "None Tile Flooring Hardwood Flooring Resilient Laminate Flooring VCT Flooring S…" at bounding box center [869, 142] width 556 height 21
select select "1"
click at [591, 135] on select "None Tile Flooring Hardwood Flooring Resilient Laminate Flooring VCT Flooring S…" at bounding box center [869, 142] width 556 height 21
click at [503, 283] on div "Breakroom Countertop Material: None Plastic Laminate Solid Surface Stone Quartz…" at bounding box center [591, 269] width 1125 height 30
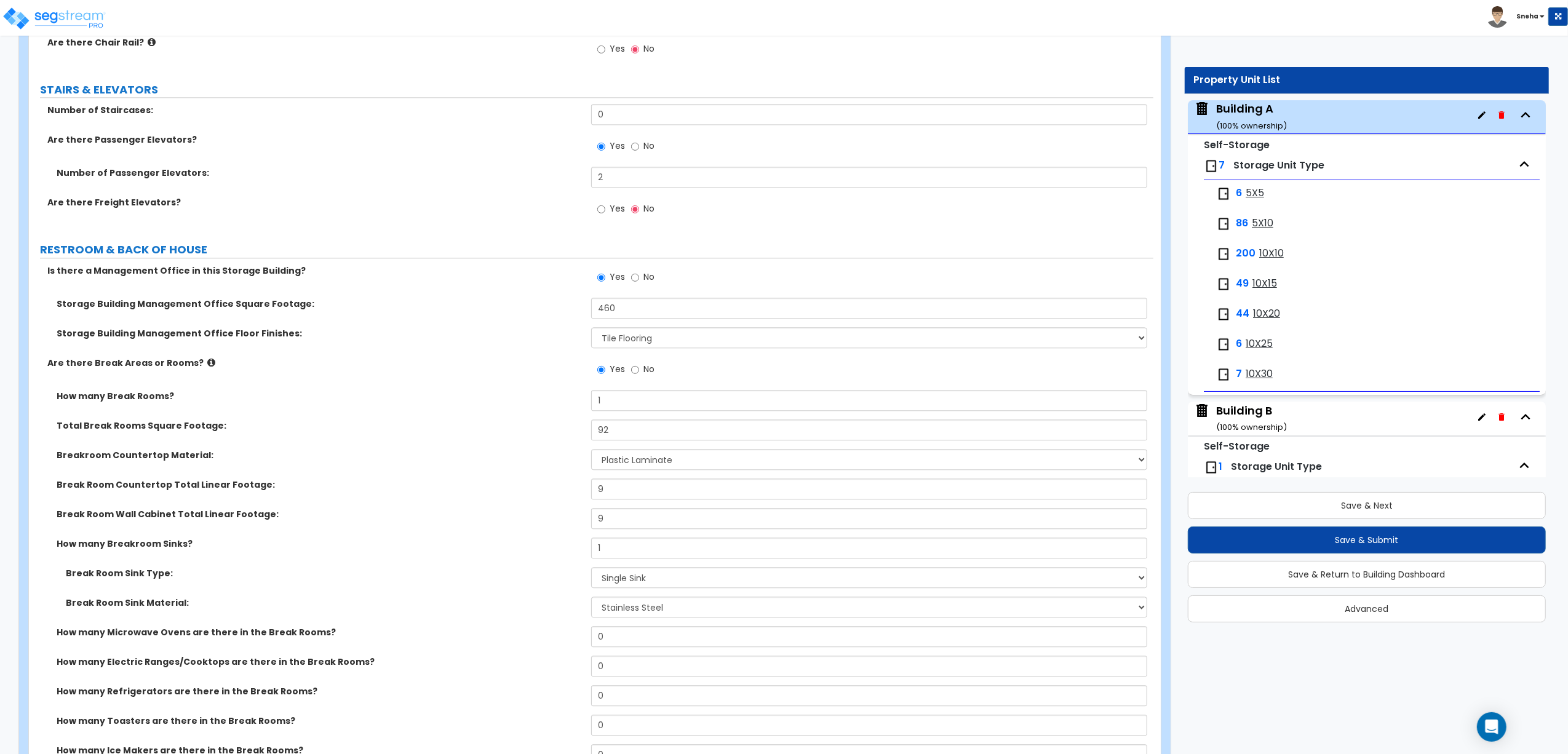
scroll to position [2706, 0]
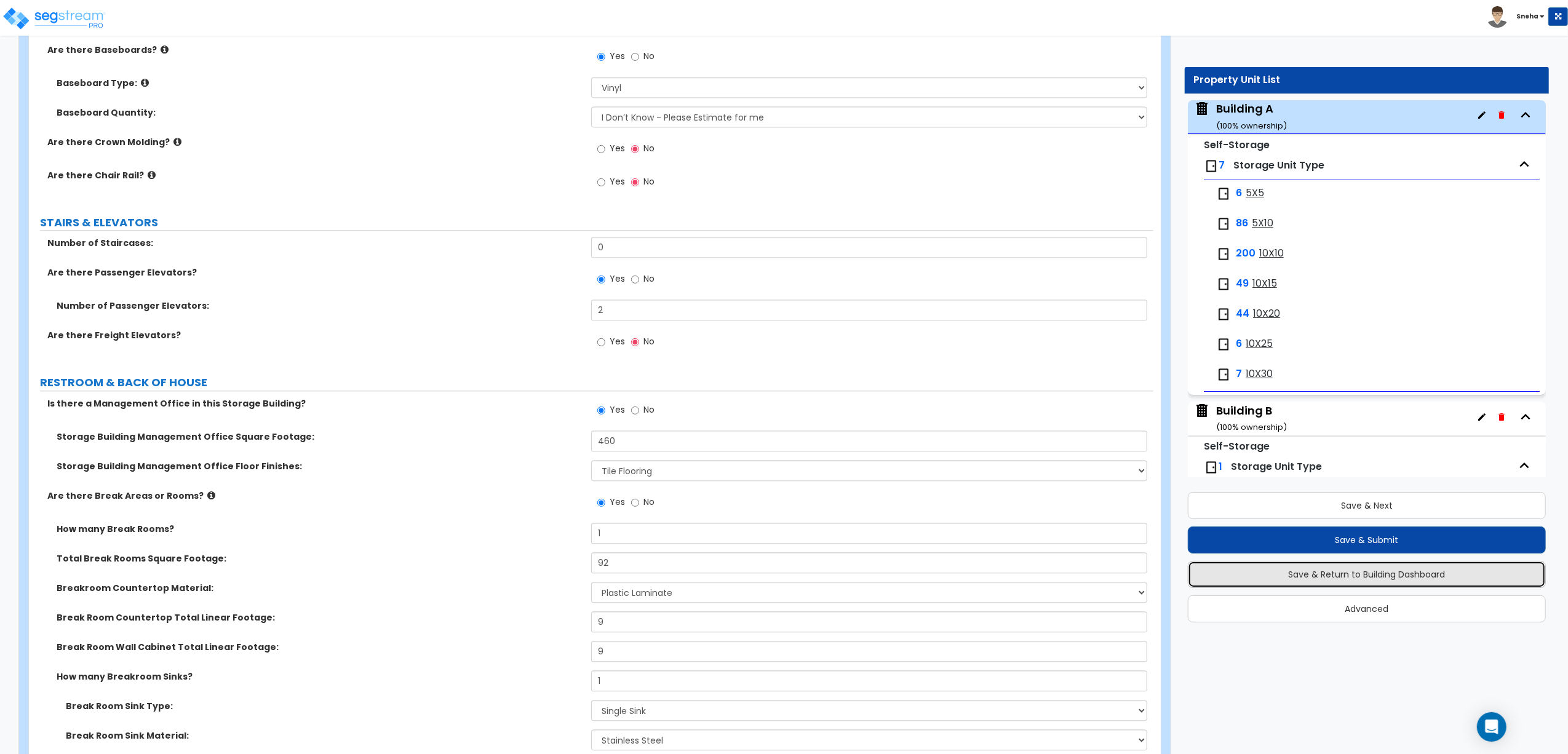
click at [1252, 577] on button "Save & Return to Building Dashboard" at bounding box center [1367, 574] width 358 height 27
